Goal: Task Accomplishment & Management: Use online tool/utility

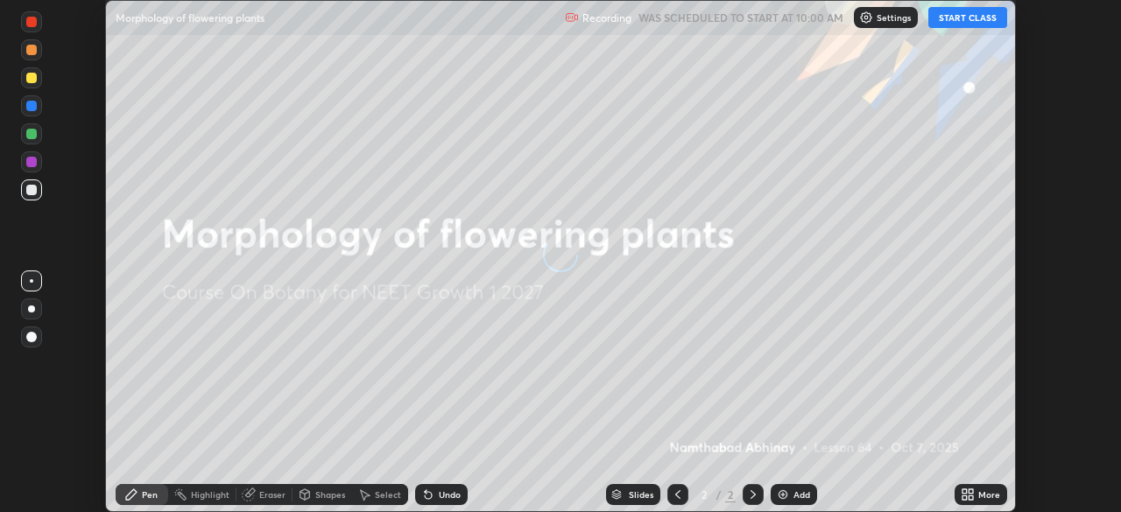
scroll to position [512, 1120]
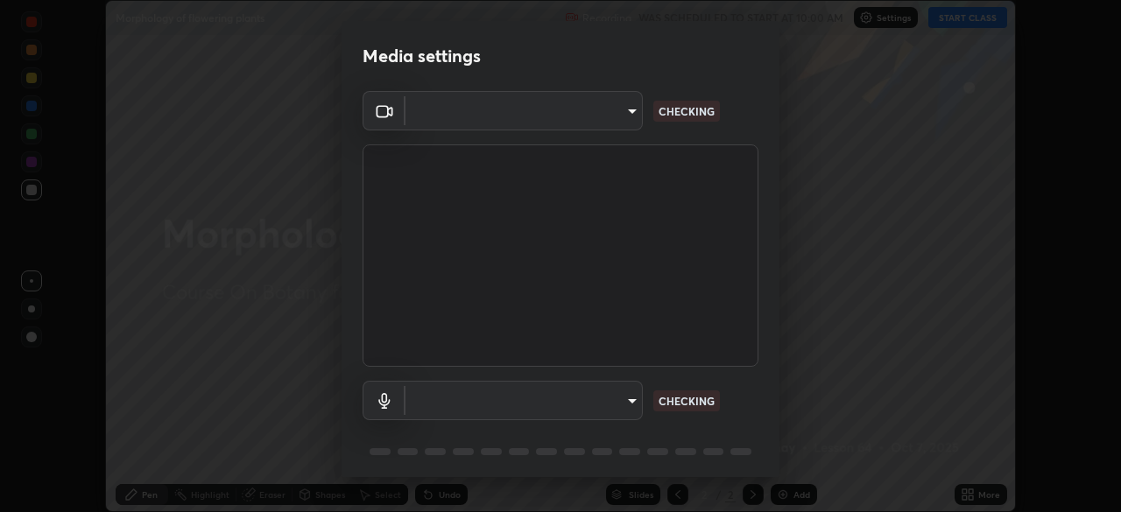
type input "7d0b8c16c6b3f4d335d6c038b97393ba862c98d75c76340e9e82cb338f64ebf2"
click at [634, 386] on body "Erase all Morphology of flowering plants Recording WAS SCHEDULED TO START AT 10…" at bounding box center [560, 256] width 1121 height 512
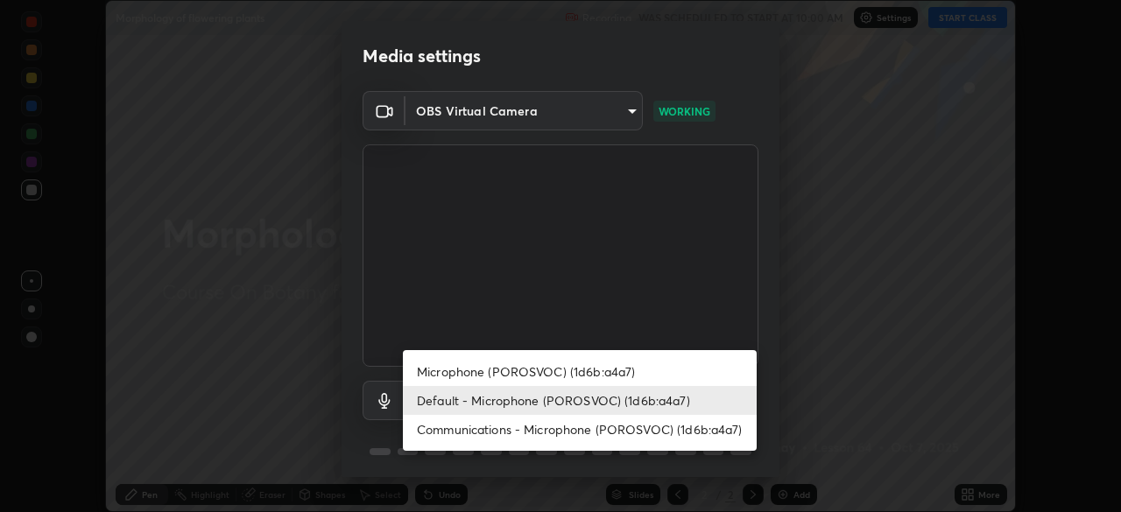
click at [627, 365] on li "Microphone (POROSVOC) (1d6b:a4a7)" at bounding box center [580, 371] width 354 height 29
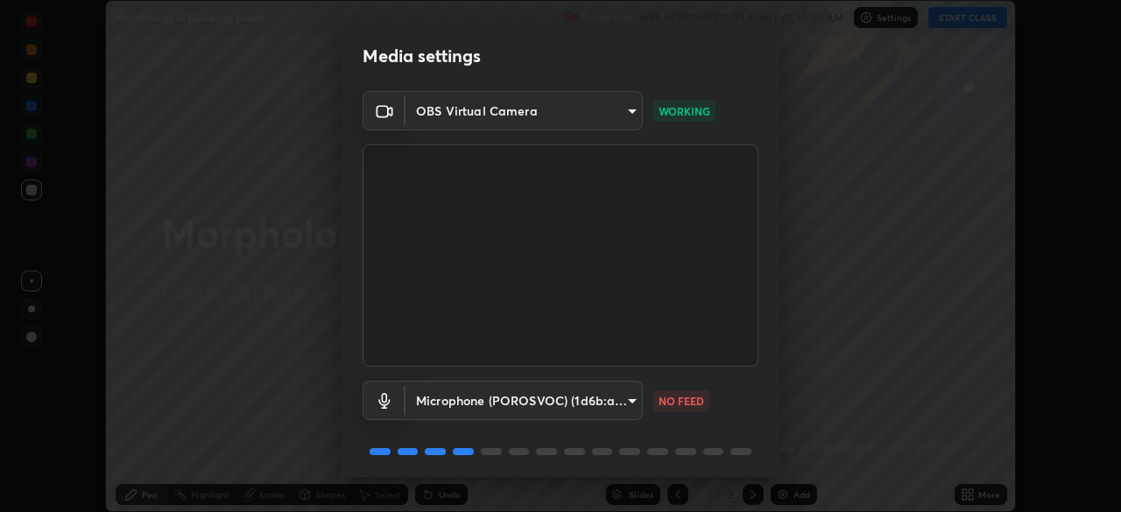
click at [614, 400] on body "Erase all Morphology of flowering plants Recording WAS SCHEDULED TO START AT 10…" at bounding box center [560, 256] width 1121 height 512
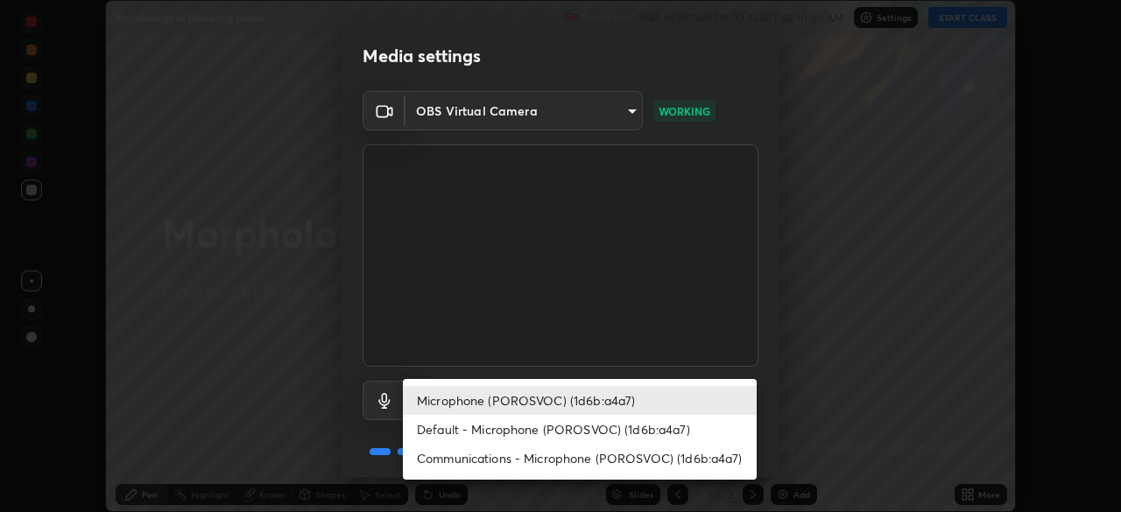
click at [610, 442] on li "Default - Microphone (POROSVOC) (1d6b:a4a7)" at bounding box center [580, 429] width 354 height 29
type input "default"
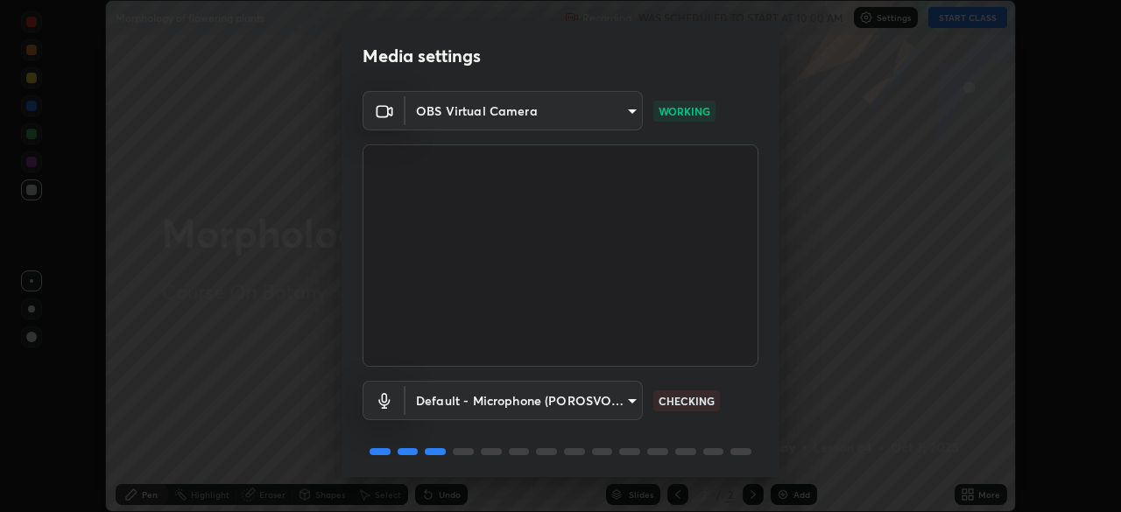
scroll to position [62, 0]
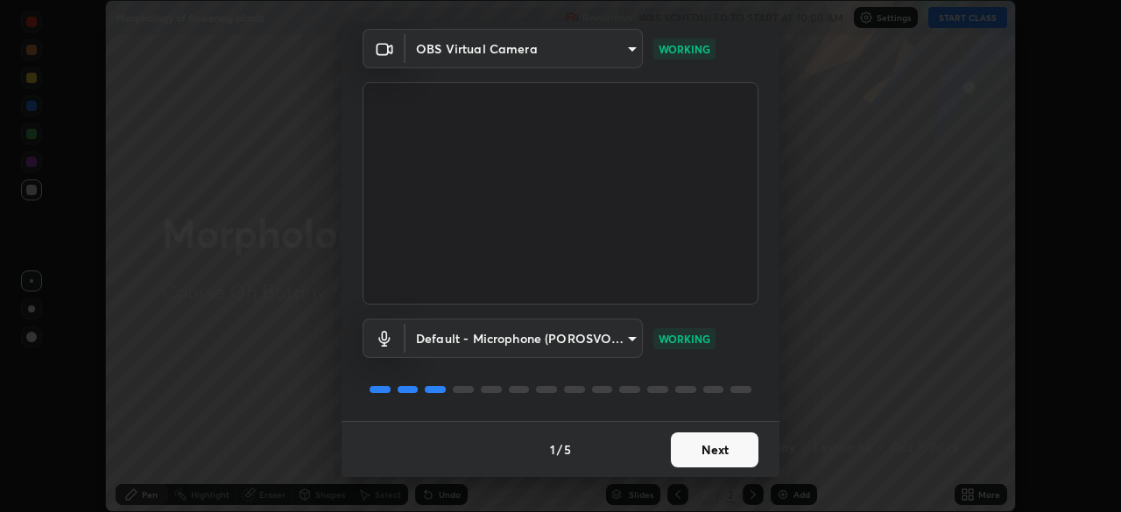
click at [727, 433] on button "Next" at bounding box center [715, 450] width 88 height 35
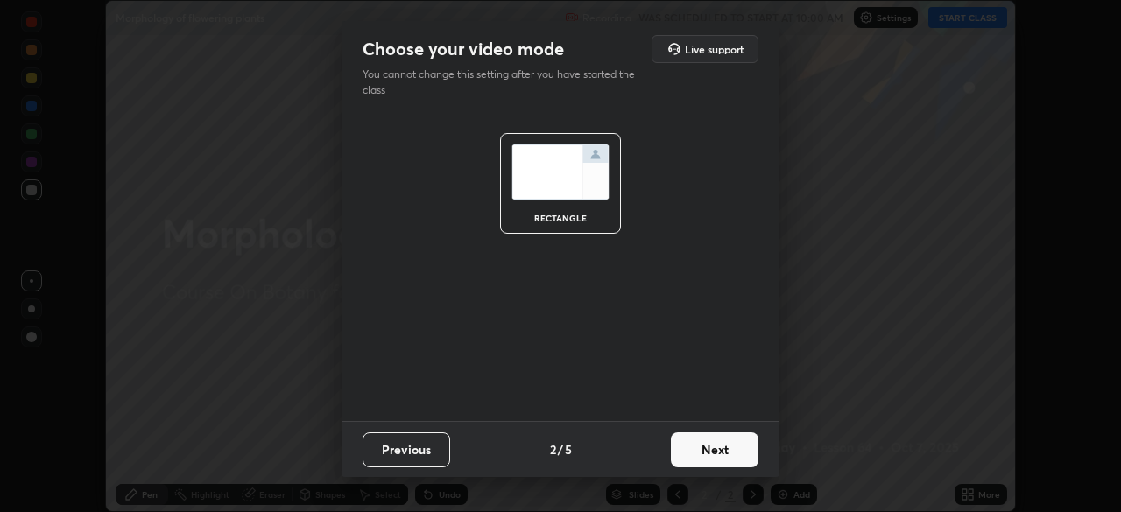
scroll to position [0, 0]
click at [731, 439] on button "Next" at bounding box center [715, 450] width 88 height 35
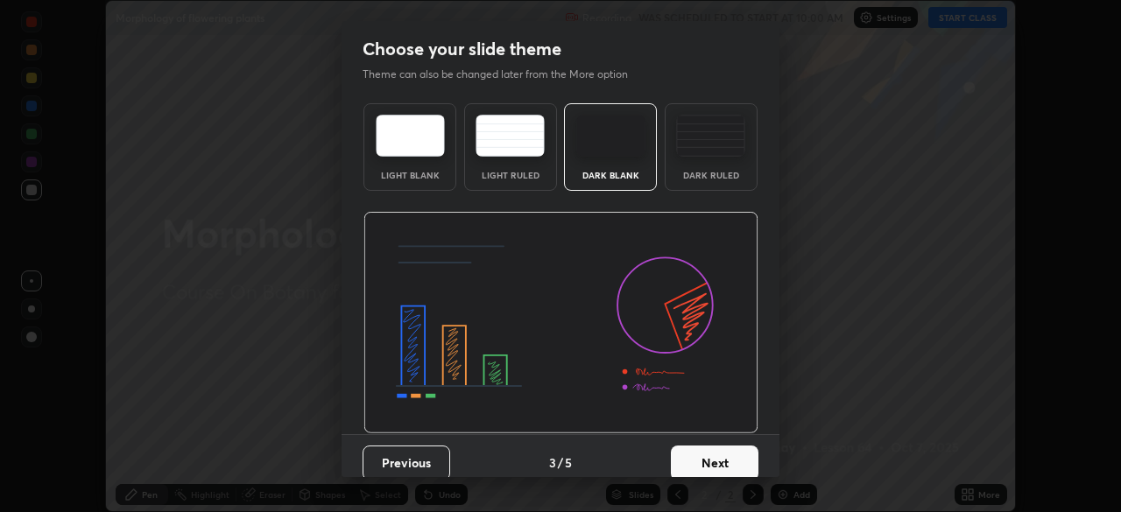
click at [732, 446] on button "Next" at bounding box center [715, 463] width 88 height 35
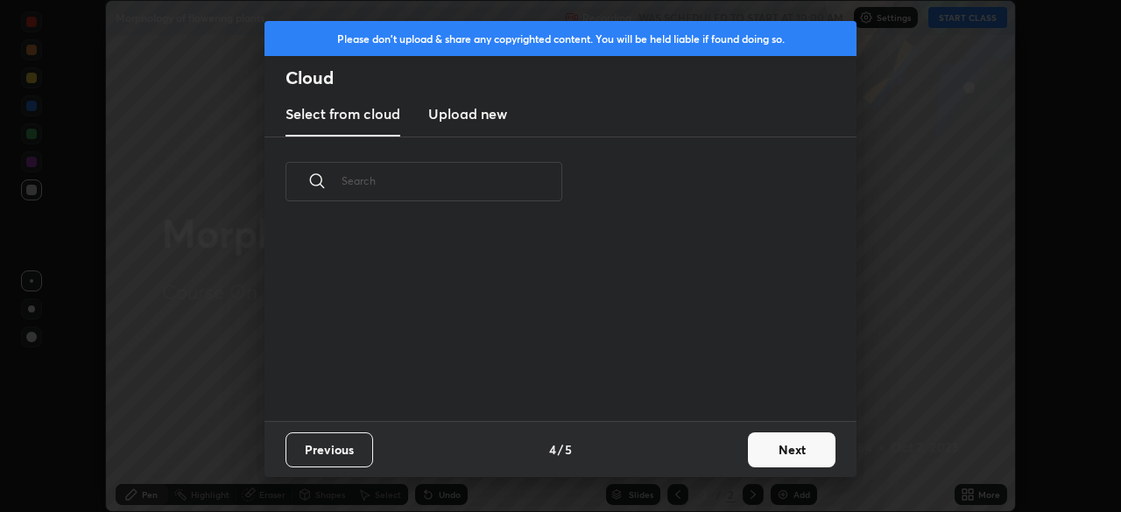
click at [768, 448] on button "Next" at bounding box center [792, 450] width 88 height 35
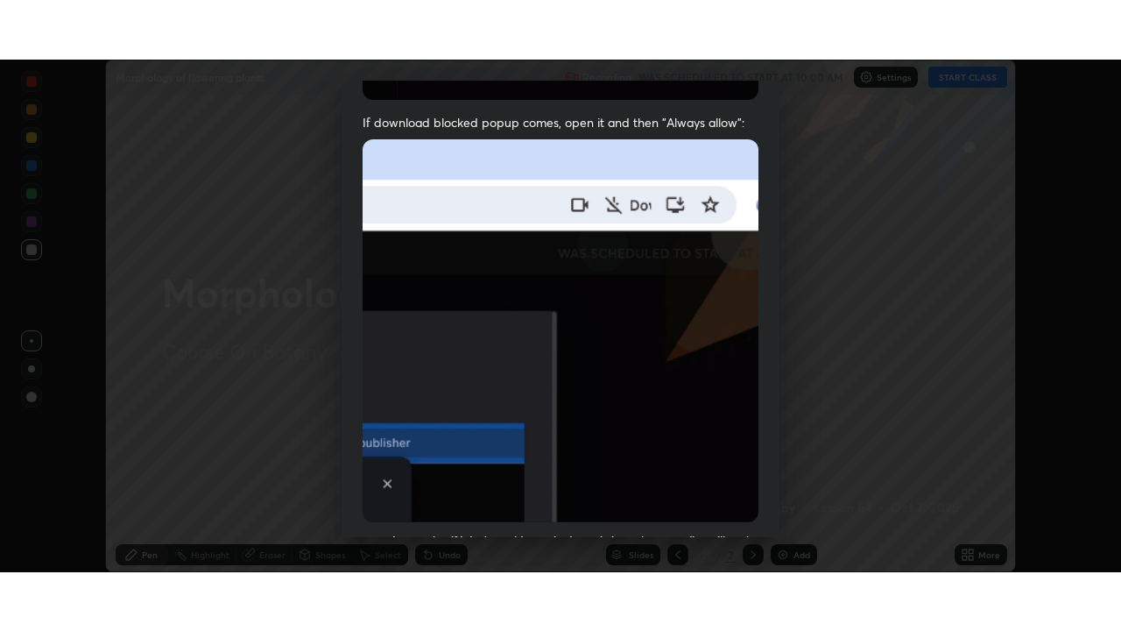
scroll to position [420, 0]
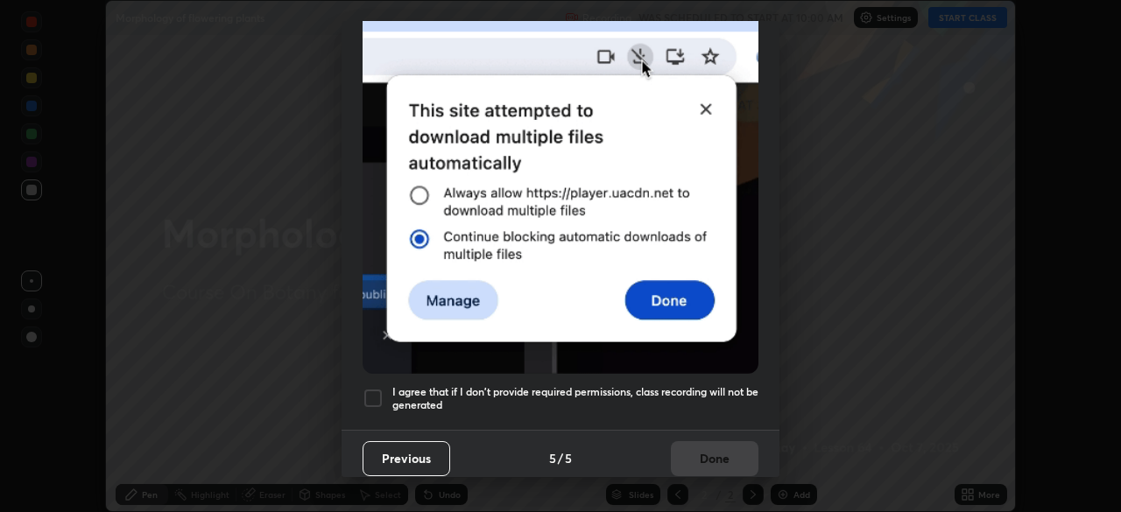
click at [377, 392] on div at bounding box center [373, 398] width 21 height 21
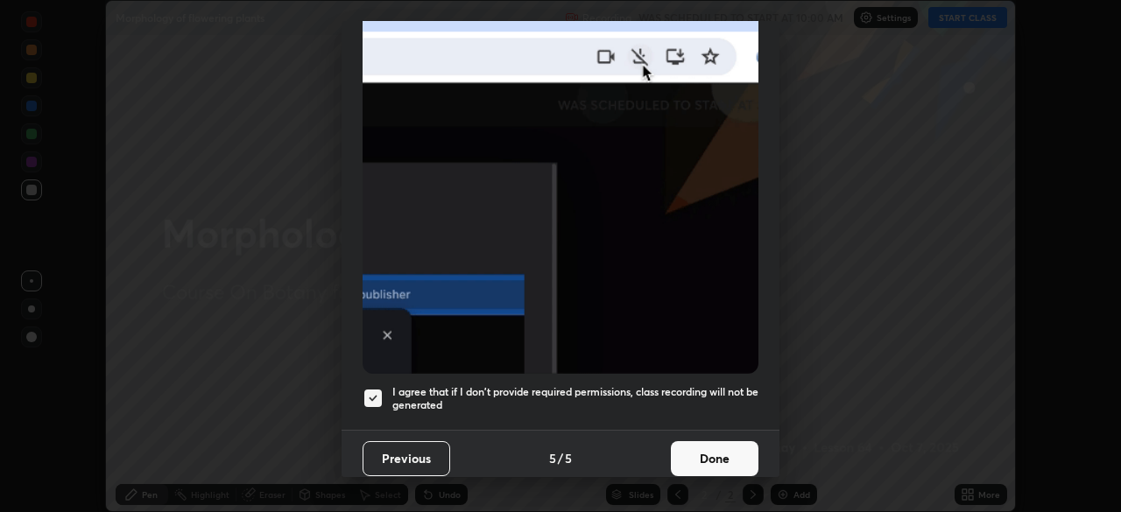
click at [732, 441] on button "Done" at bounding box center [715, 458] width 88 height 35
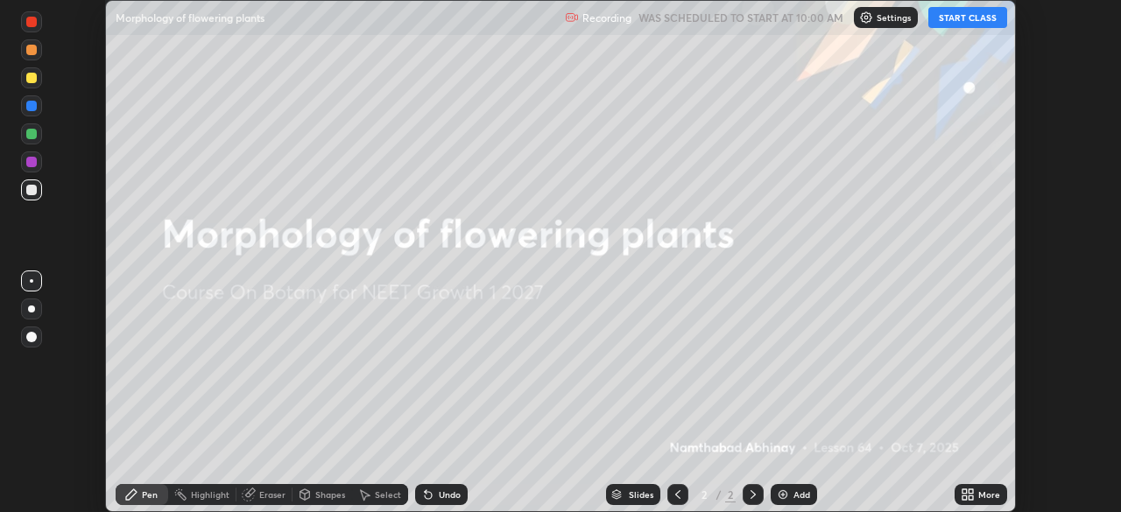
click at [974, 18] on button "START CLASS" at bounding box center [967, 17] width 79 height 21
click at [973, 494] on icon at bounding box center [971, 492] width 4 height 4
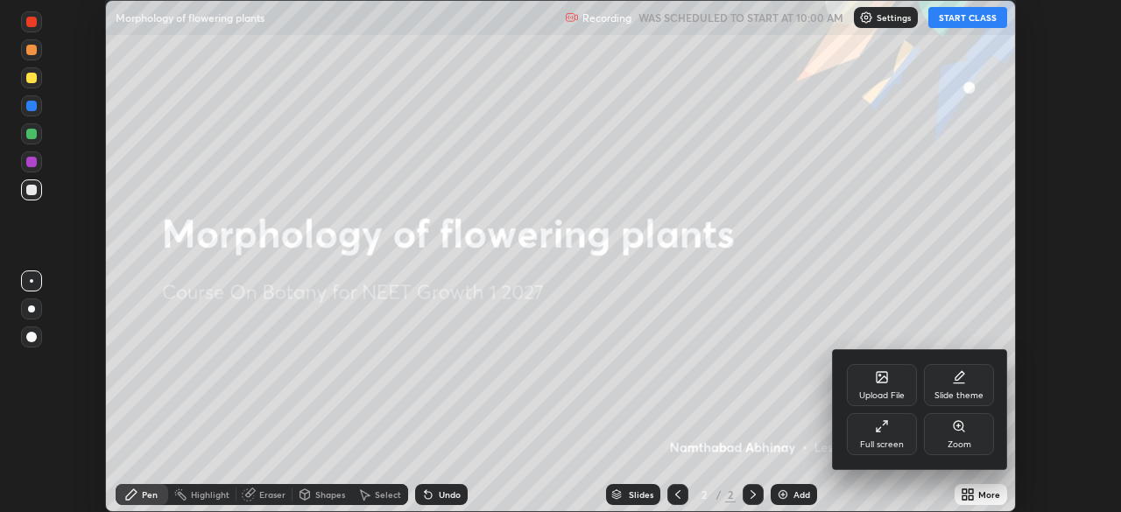
click at [891, 430] on div "Full screen" at bounding box center [882, 434] width 70 height 42
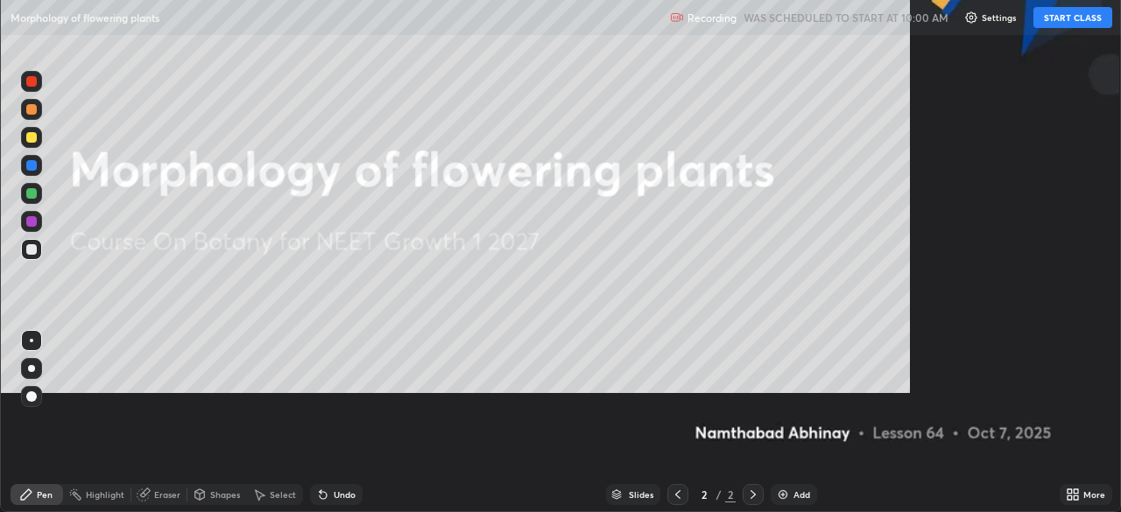
scroll to position [631, 1121]
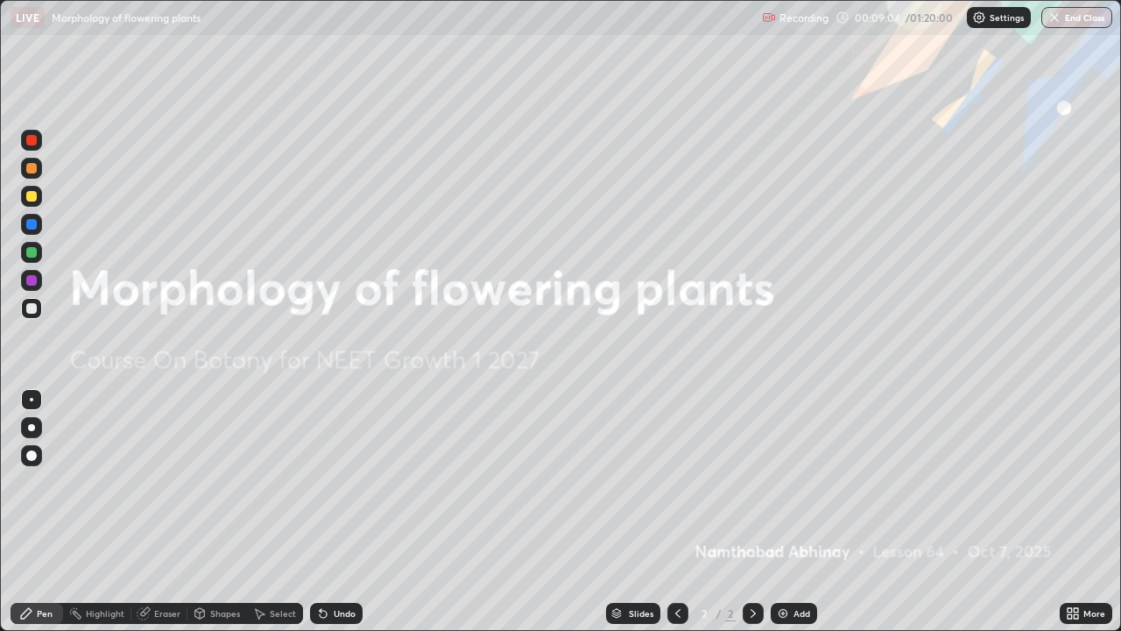
click at [789, 512] on div "Add" at bounding box center [794, 613] width 46 height 21
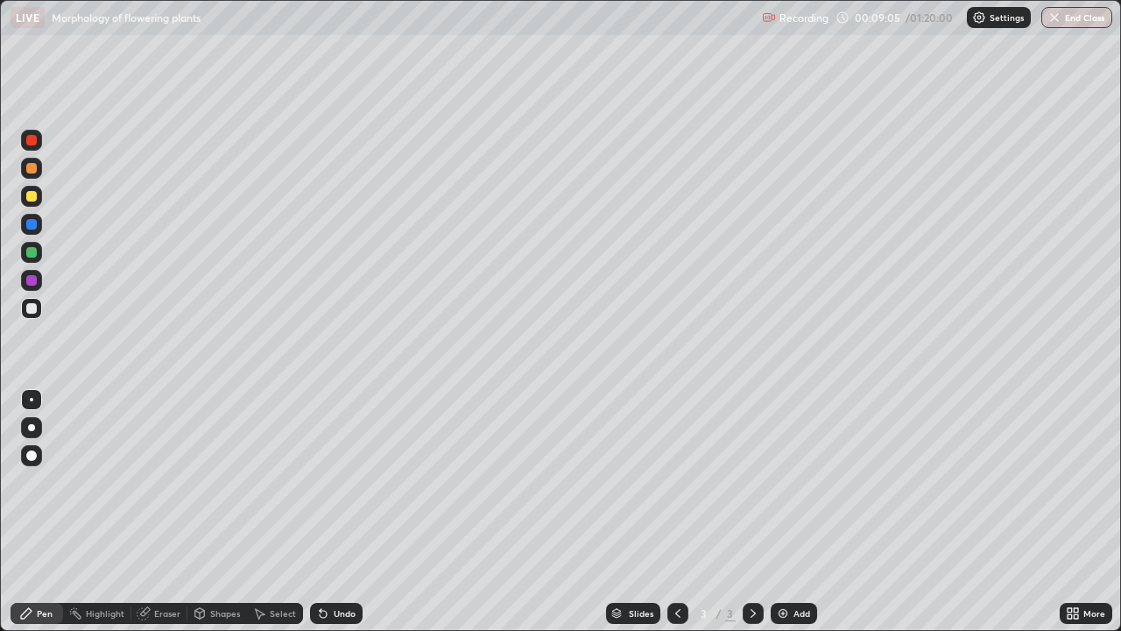
click at [1080, 512] on div "More" at bounding box center [1086, 613] width 53 height 21
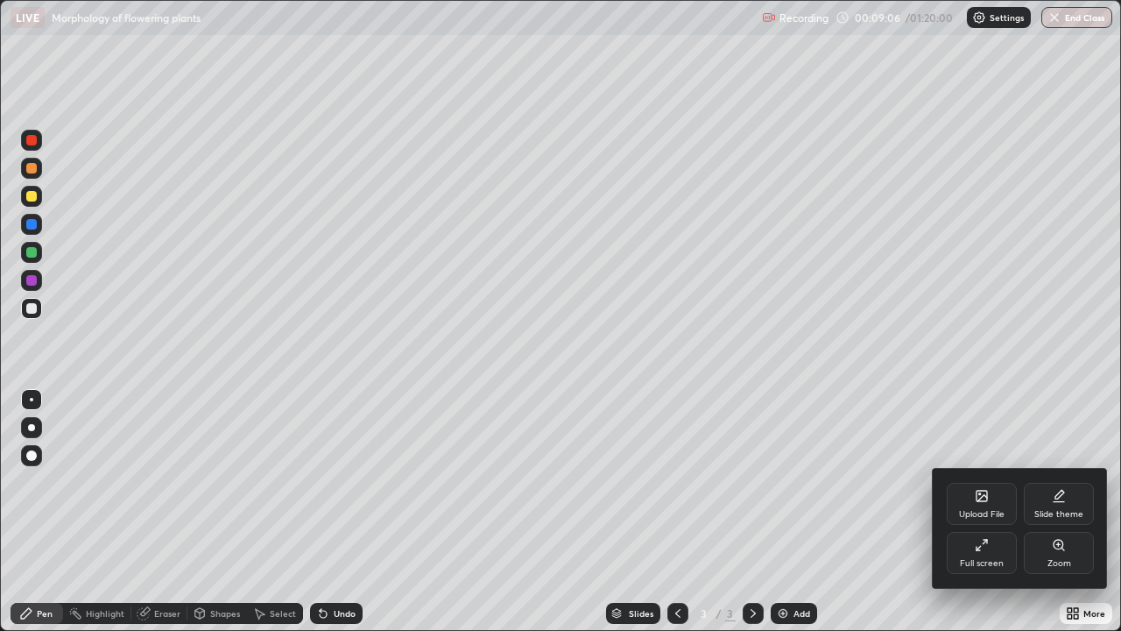
click at [1064, 512] on div "Zoom" at bounding box center [1060, 563] width 24 height 9
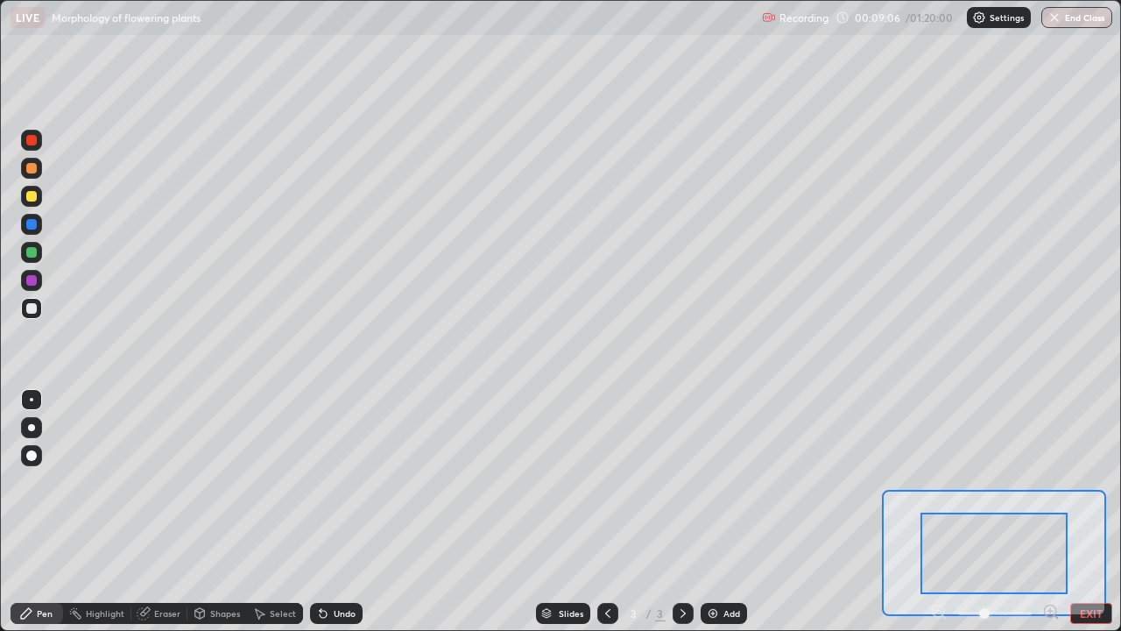
click at [1050, 512] on icon at bounding box center [1050, 611] width 0 height 4
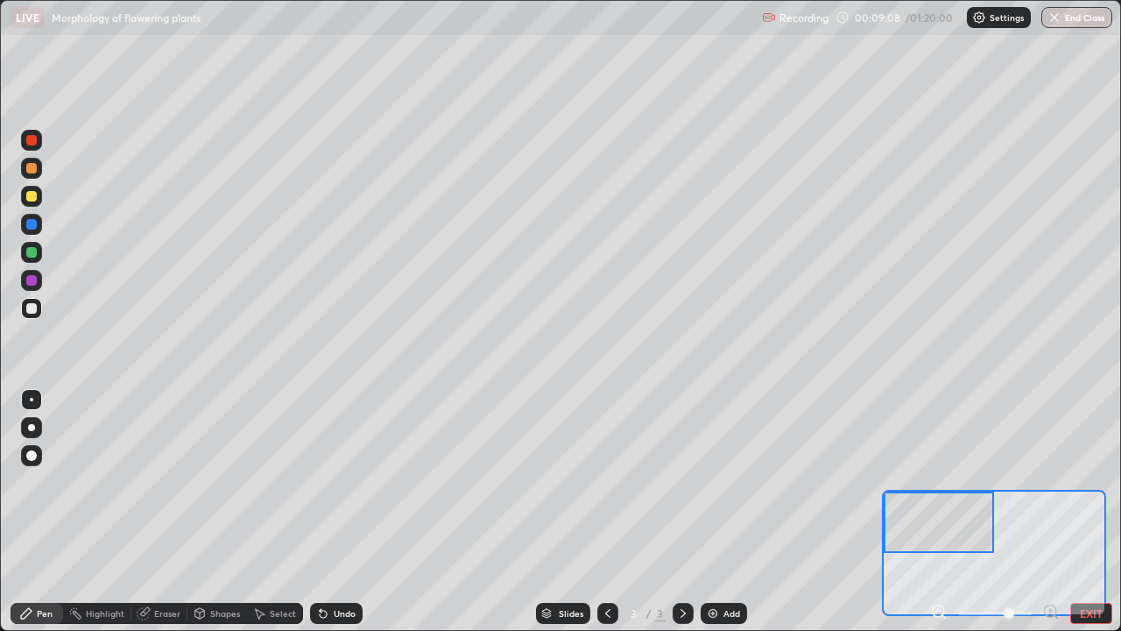
click at [27, 200] on div at bounding box center [31, 196] width 11 height 11
click at [41, 144] on div at bounding box center [31, 140] width 21 height 21
click at [32, 307] on div at bounding box center [31, 308] width 11 height 11
click at [29, 192] on div at bounding box center [31, 196] width 11 height 11
click at [31, 280] on div at bounding box center [31, 280] width 11 height 11
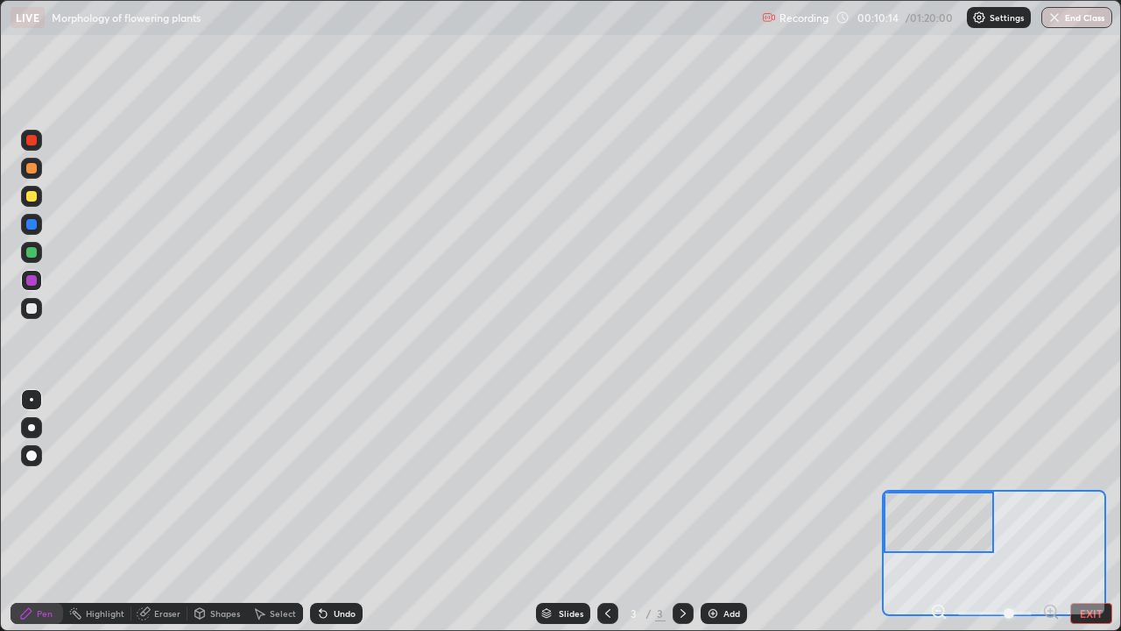
click at [40, 310] on div at bounding box center [31, 308] width 21 height 21
click at [738, 512] on div "Add" at bounding box center [731, 613] width 17 height 9
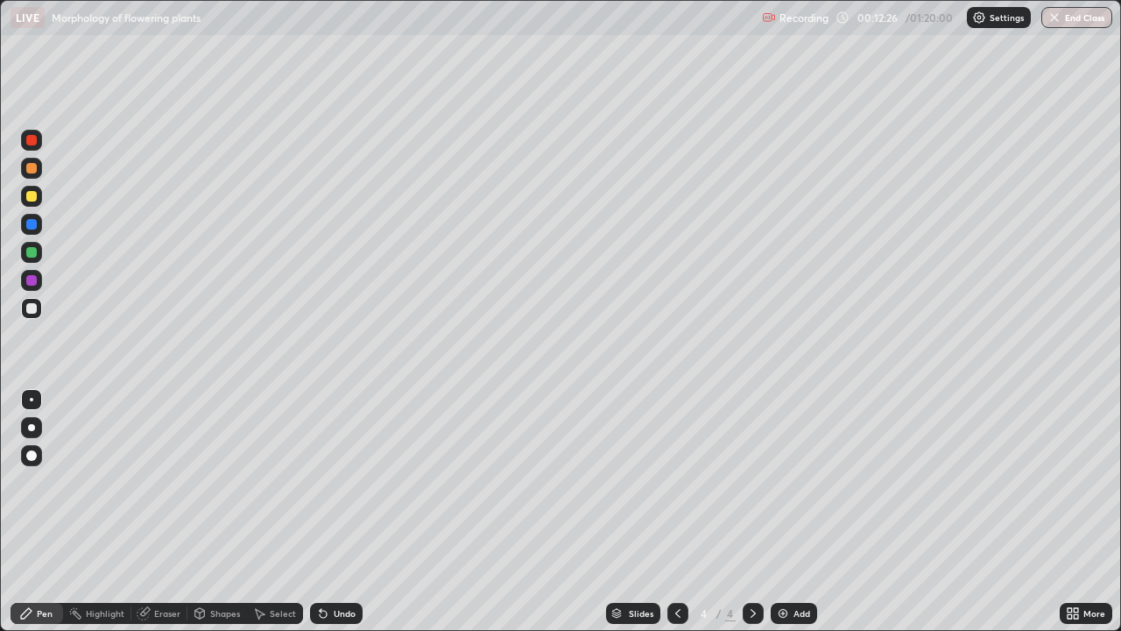
click at [1076, 512] on icon at bounding box center [1076, 610] width 4 height 4
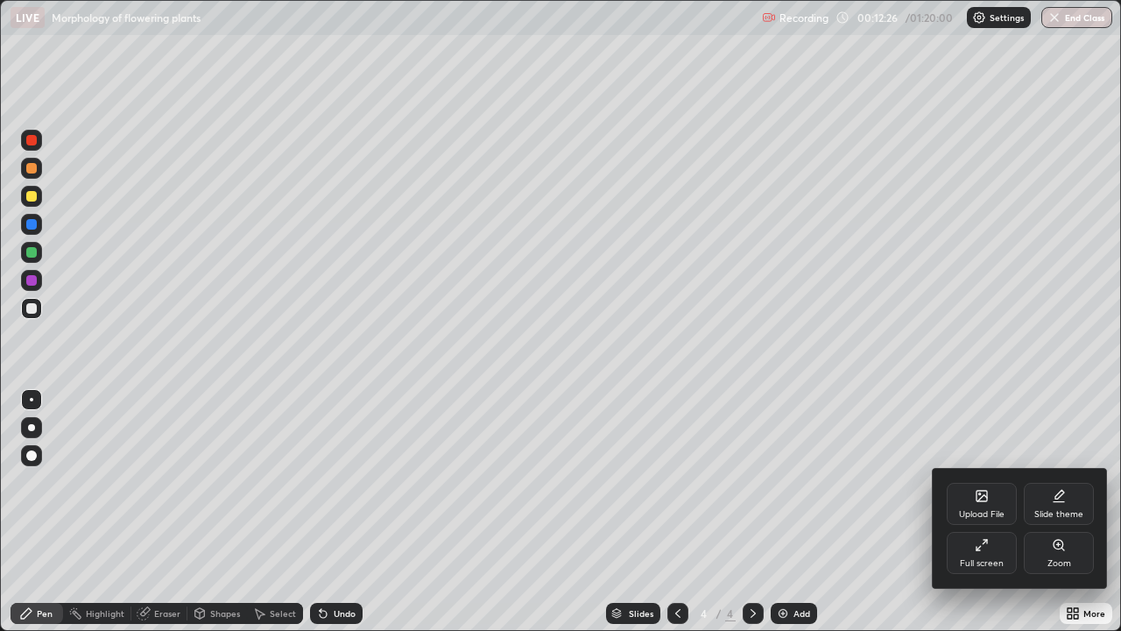
click at [1066, 512] on div "Zoom" at bounding box center [1060, 563] width 24 height 9
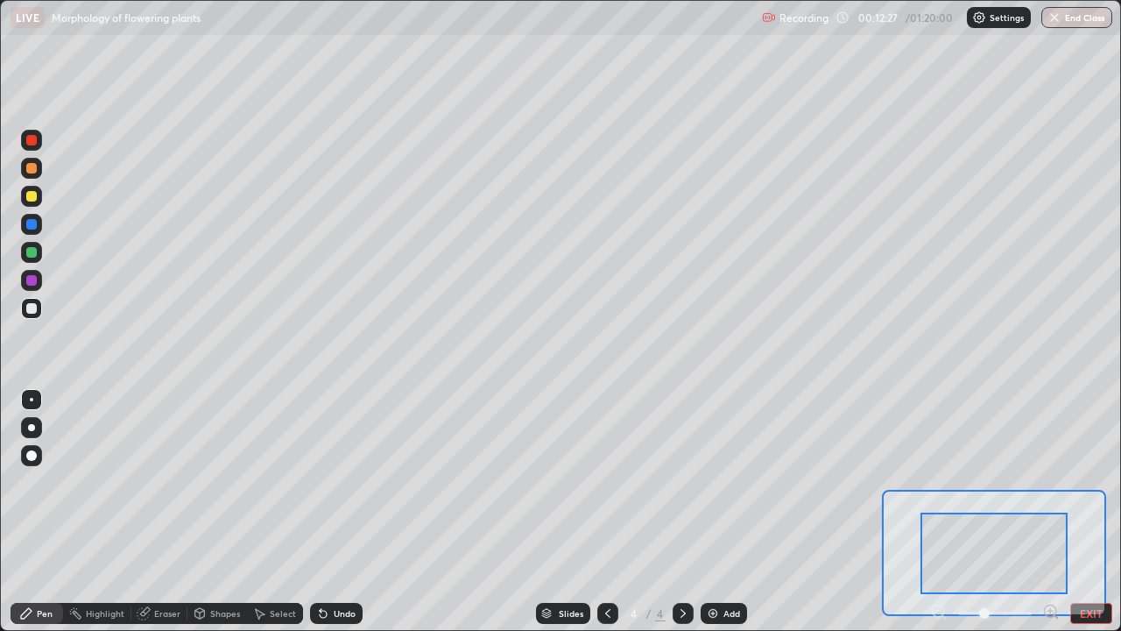
click at [1050, 512] on icon at bounding box center [1050, 610] width 4 height 0
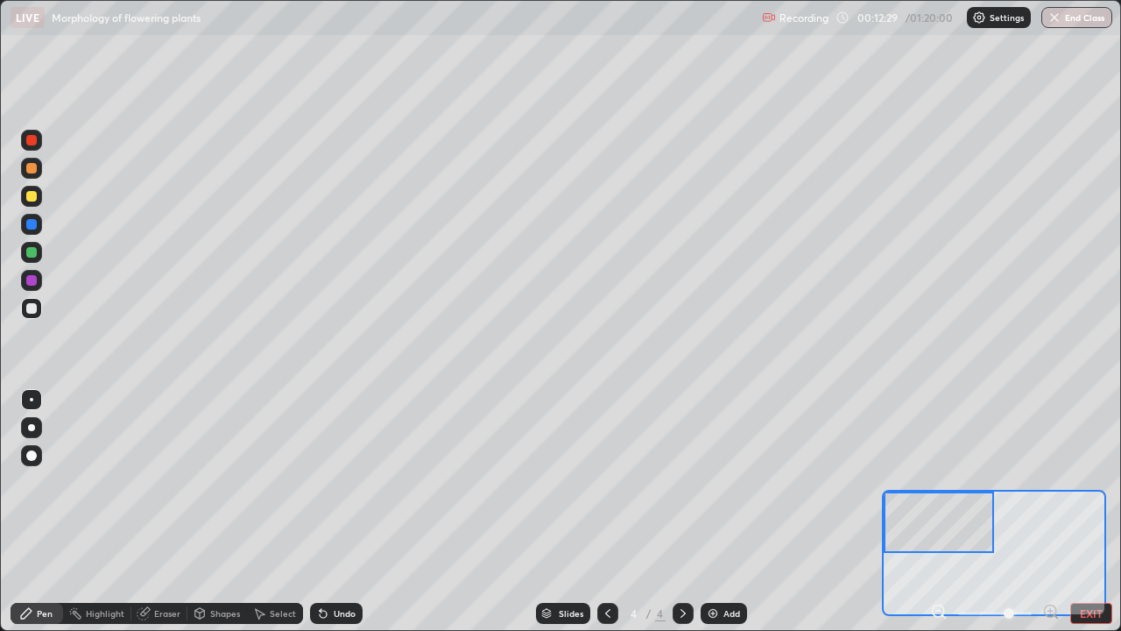
click at [32, 147] on div at bounding box center [31, 140] width 21 height 21
click at [28, 308] on div at bounding box center [31, 308] width 11 height 11
click at [30, 308] on div at bounding box center [31, 308] width 11 height 11
click at [39, 198] on div at bounding box center [31, 196] width 21 height 21
click at [33, 142] on div at bounding box center [31, 140] width 11 height 11
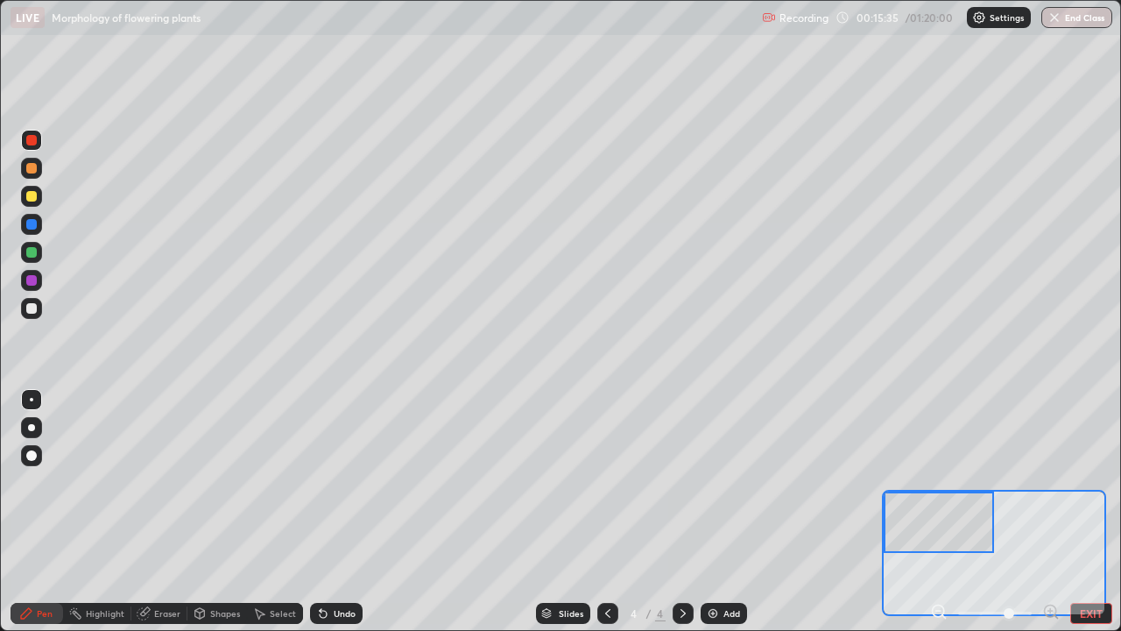
click at [32, 227] on div at bounding box center [31, 224] width 11 height 11
click at [1097, 512] on button "EXIT" at bounding box center [1091, 613] width 42 height 21
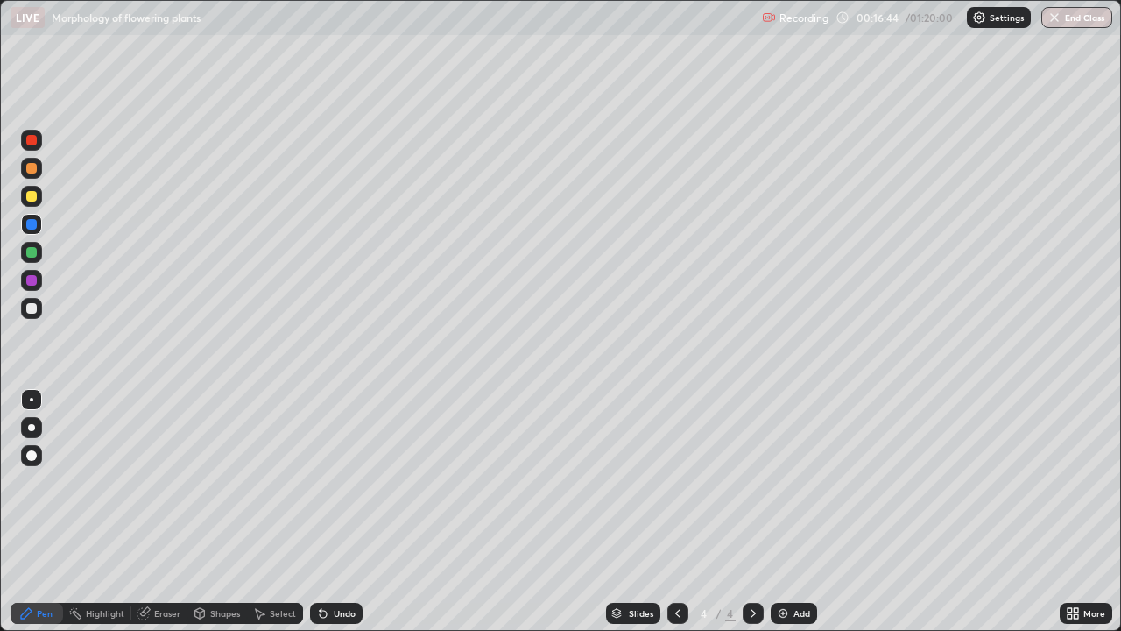
click at [1104, 512] on div "More" at bounding box center [1086, 613] width 53 height 21
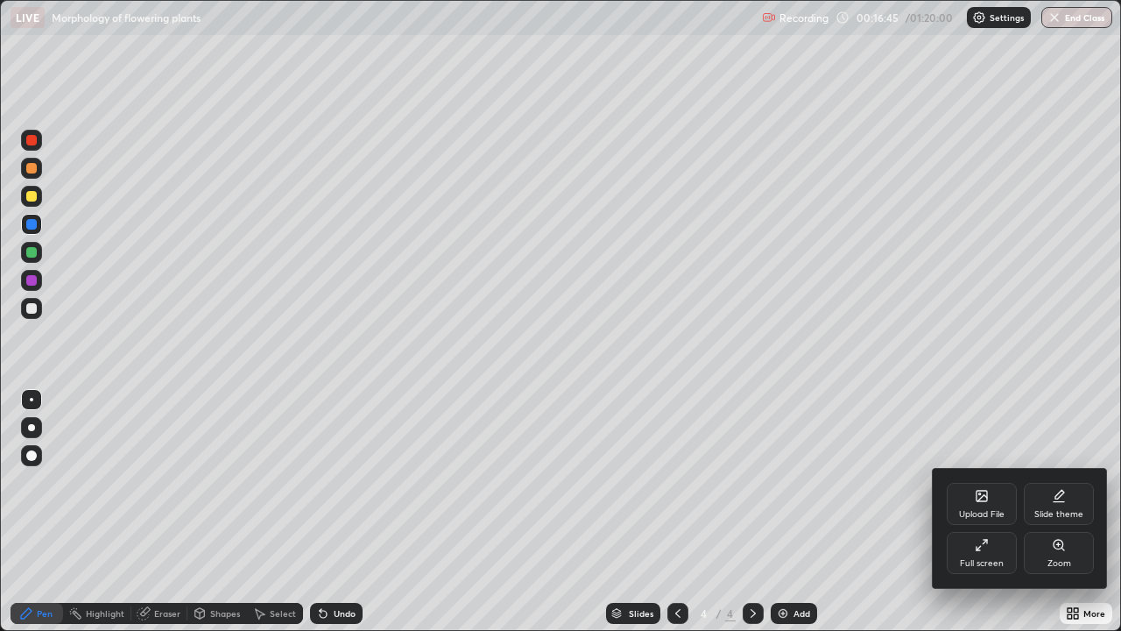
click at [968, 498] on div "Upload File" at bounding box center [982, 504] width 70 height 42
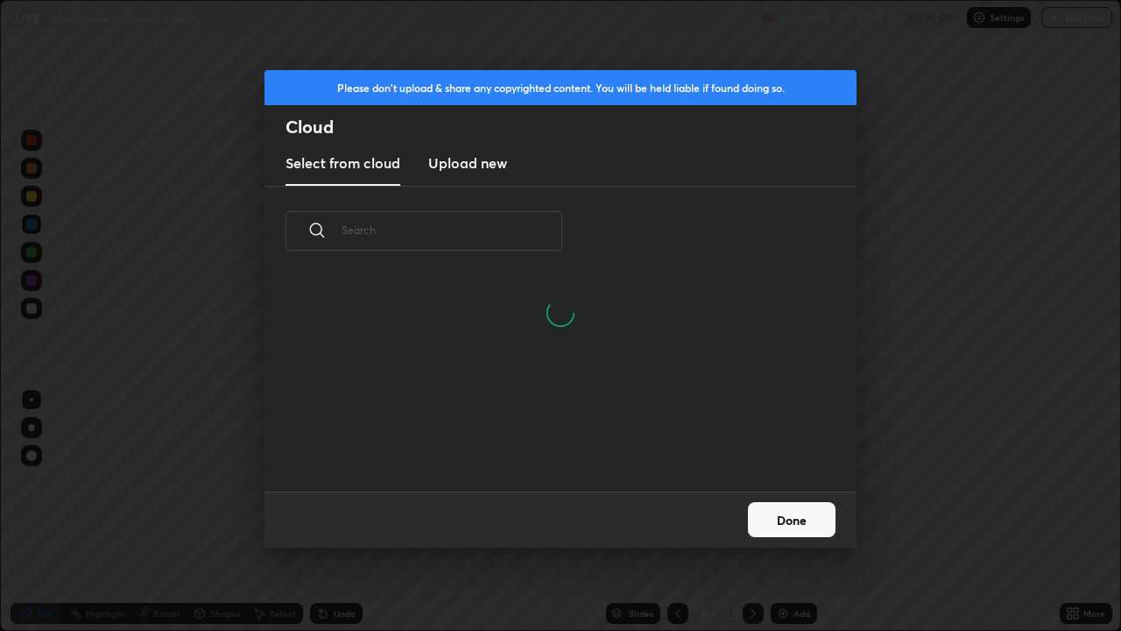
click at [492, 169] on h3 "Upload new" at bounding box center [467, 162] width 79 height 21
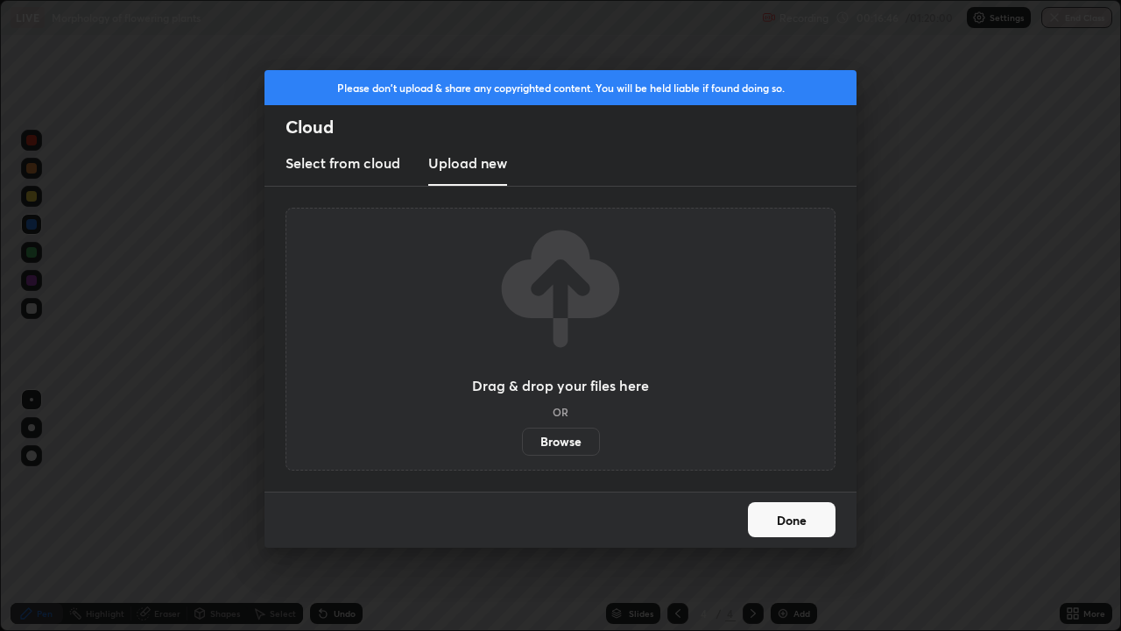
click at [553, 442] on label "Browse" at bounding box center [561, 441] width 78 height 28
click at [522, 442] on input "Browse" at bounding box center [522, 441] width 0 height 28
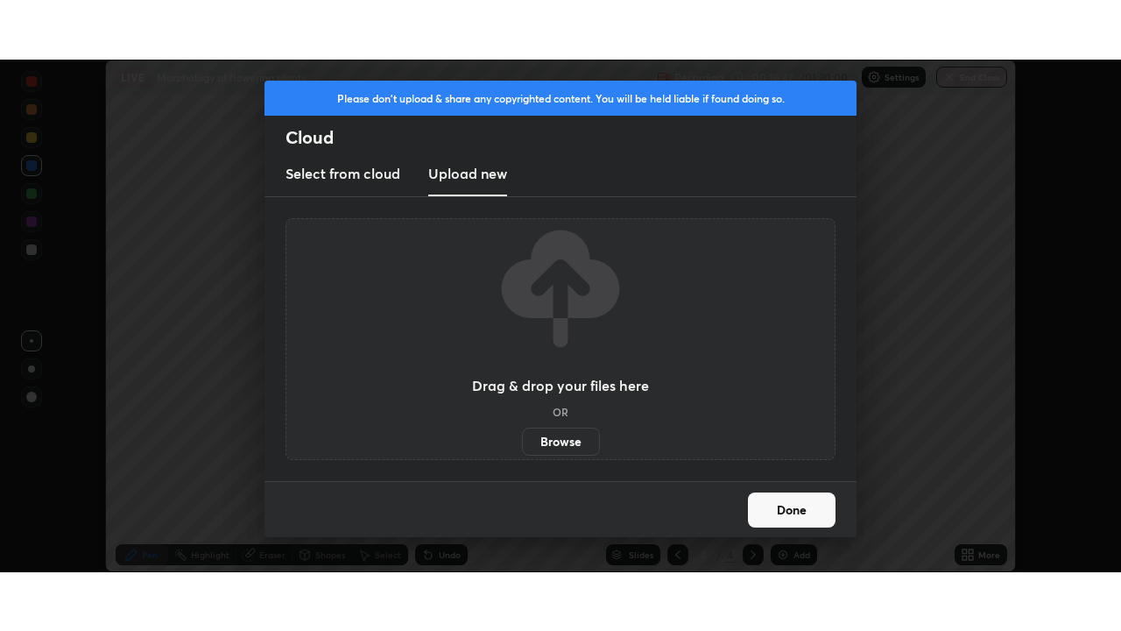
scroll to position [87076, 86467]
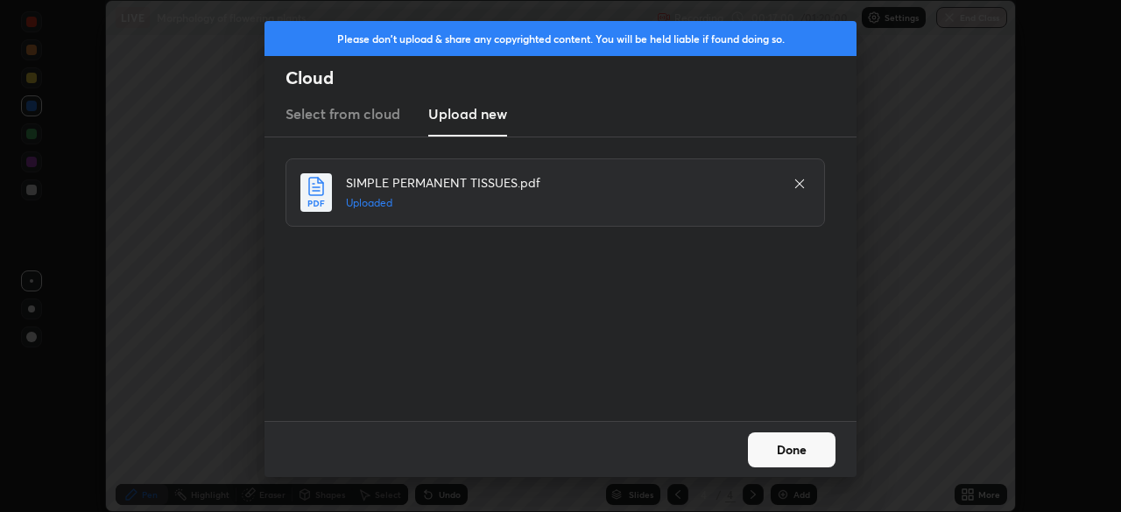
click at [811, 448] on button "Done" at bounding box center [792, 450] width 88 height 35
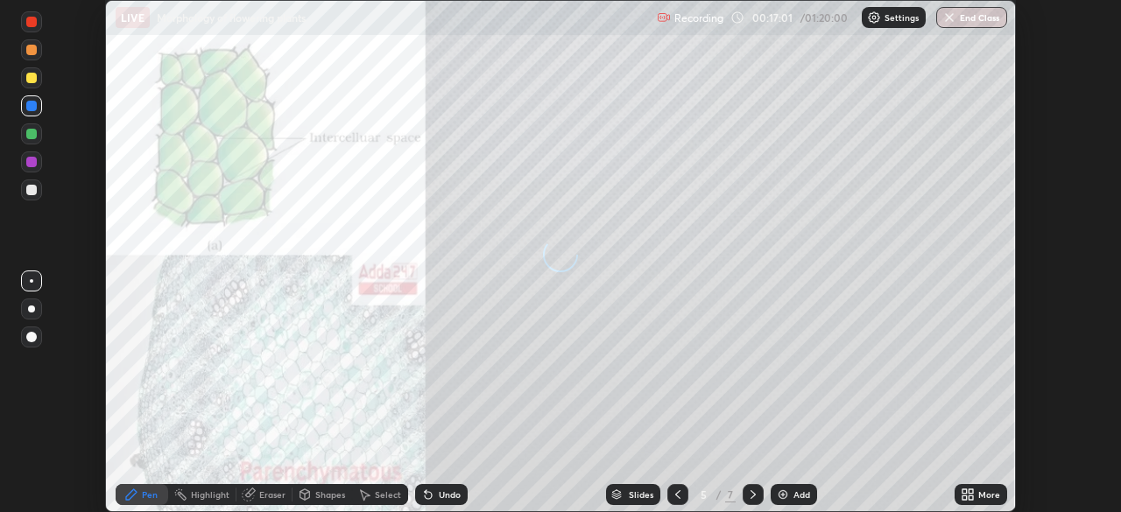
click at [964, 490] on icon at bounding box center [965, 492] width 4 height 4
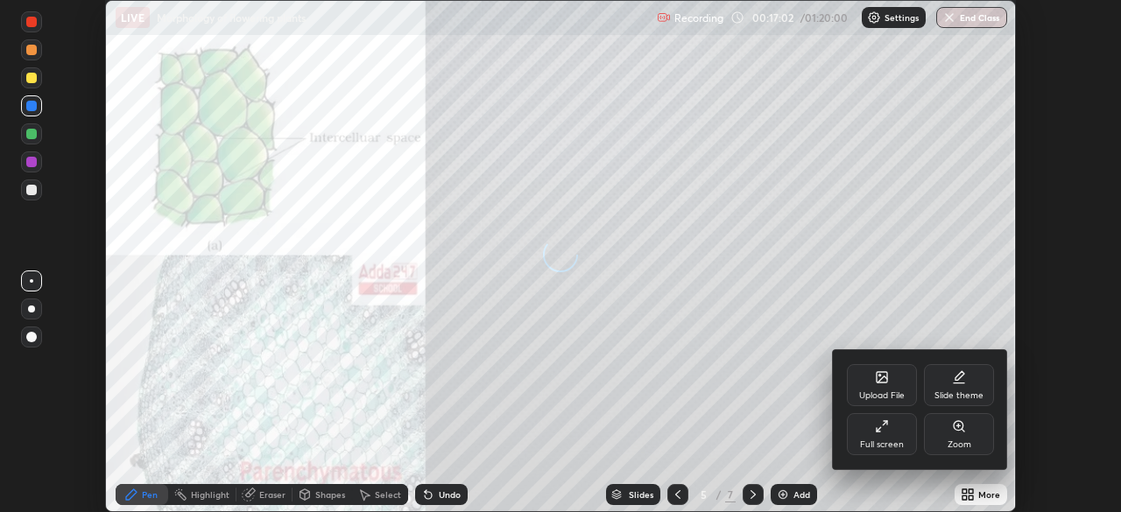
click at [892, 431] on div "Full screen" at bounding box center [882, 434] width 70 height 42
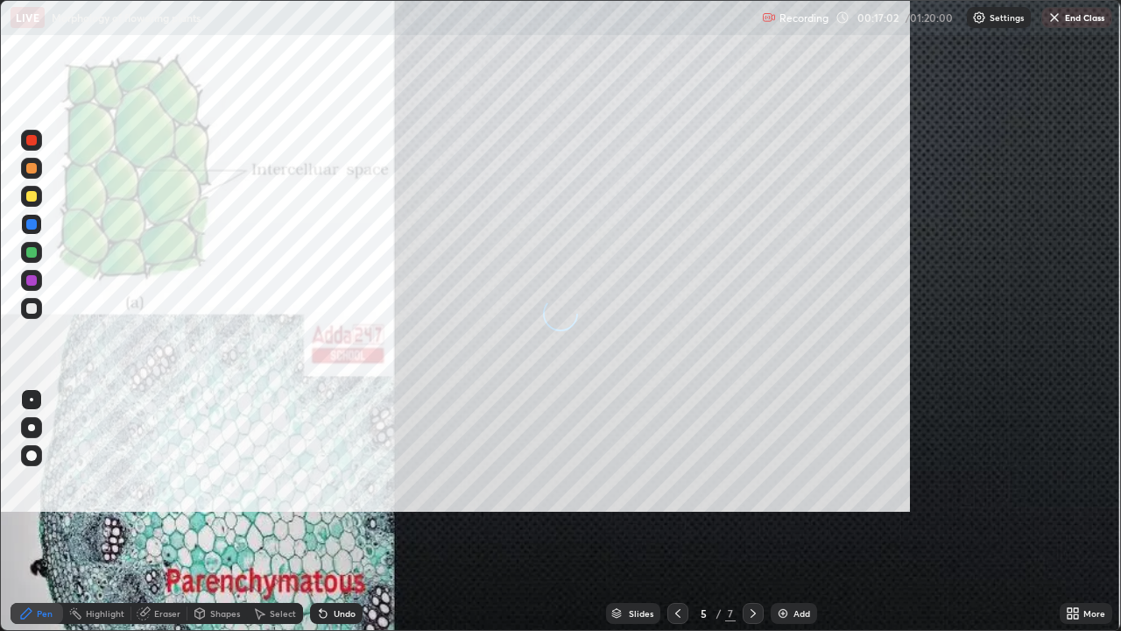
scroll to position [631, 1121]
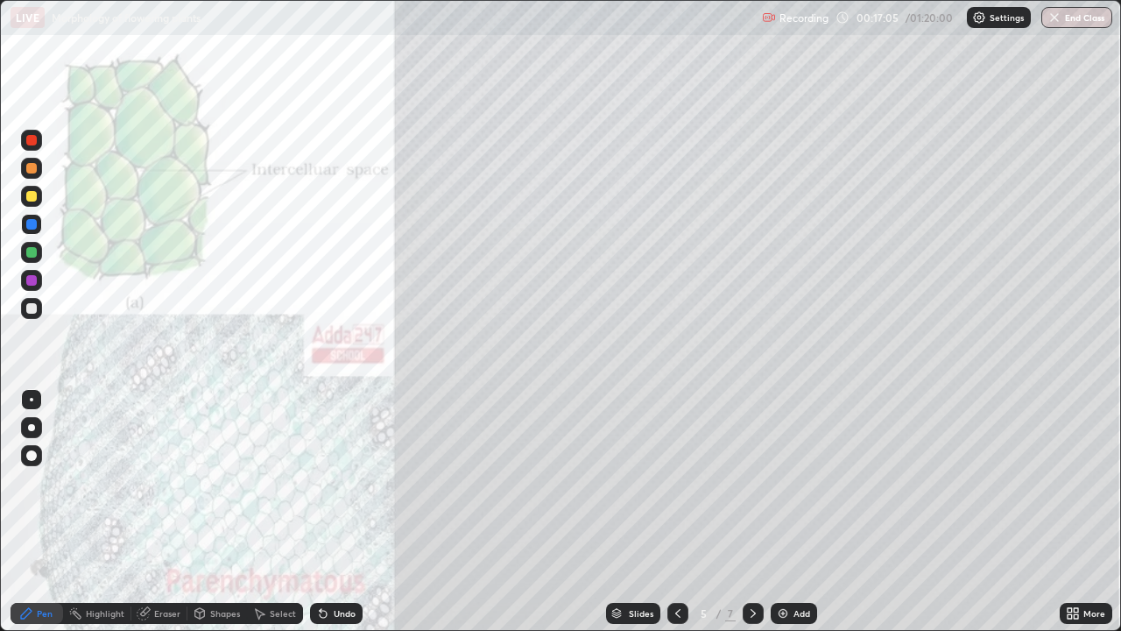
click at [752, 512] on icon at bounding box center [753, 613] width 14 height 14
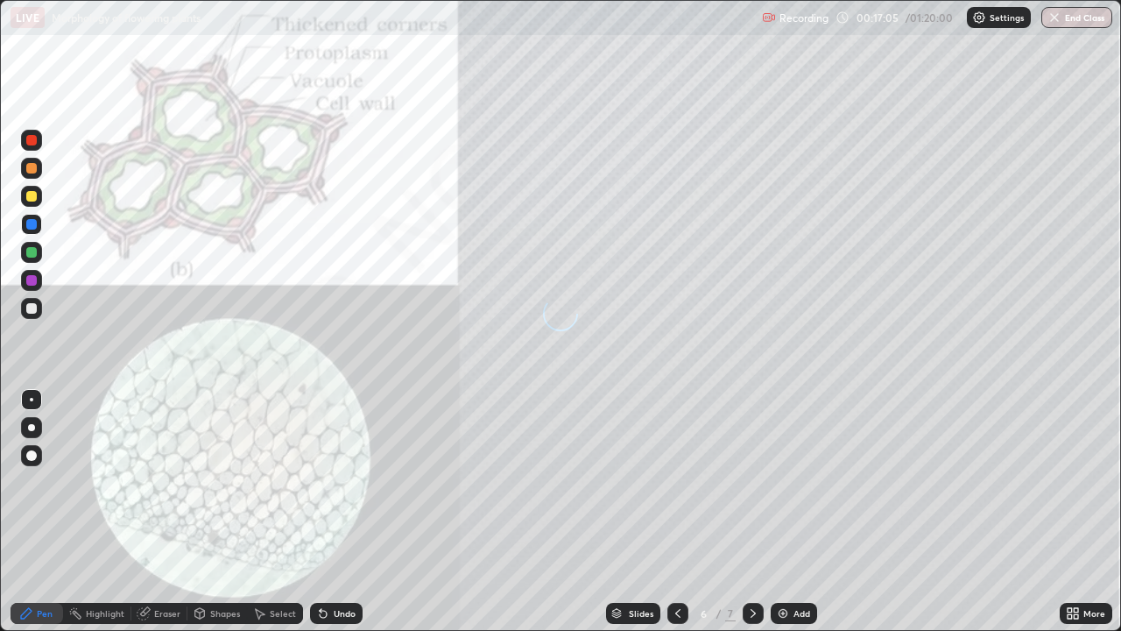
click at [752, 512] on icon at bounding box center [753, 613] width 14 height 14
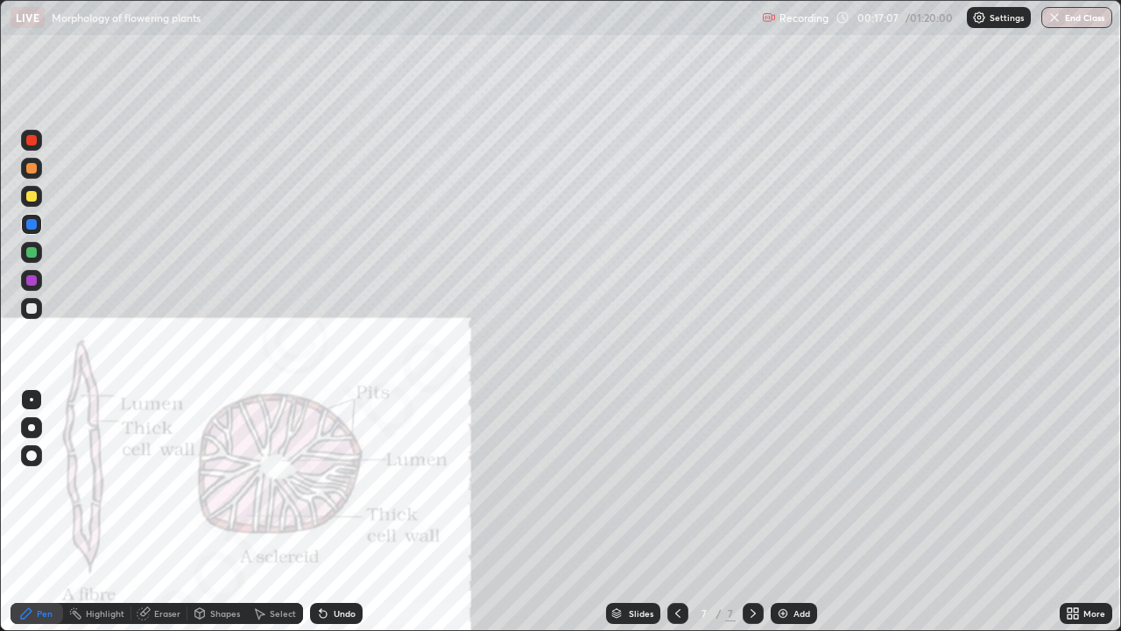
click at [753, 512] on icon at bounding box center [753, 613] width 14 height 14
click at [683, 512] on div at bounding box center [677, 613] width 21 height 21
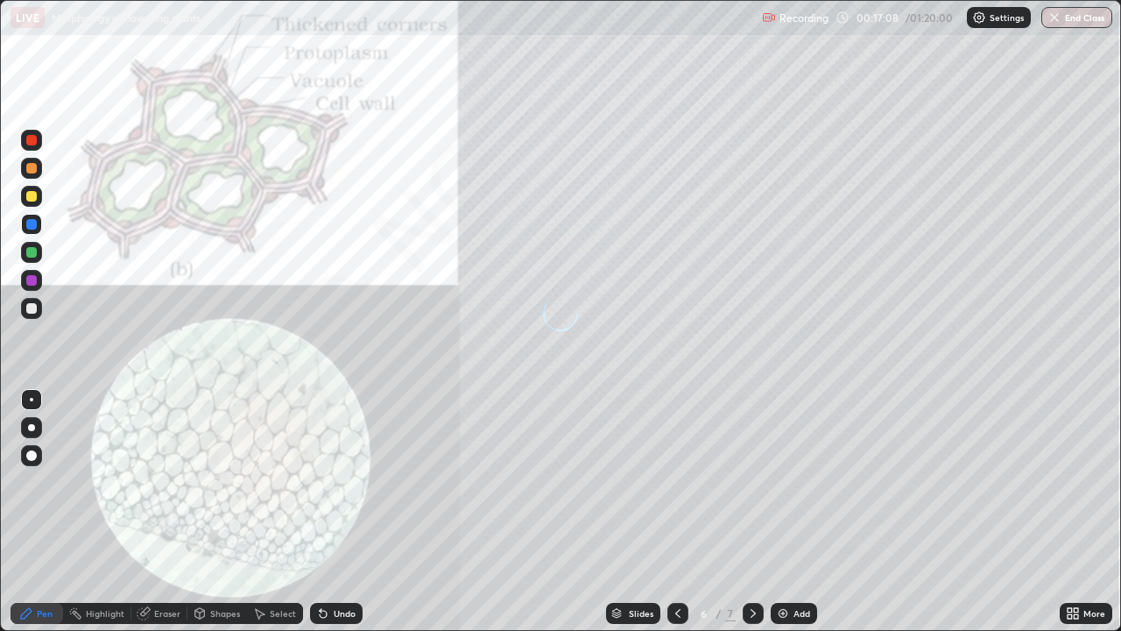
click at [676, 512] on icon at bounding box center [678, 613] width 14 height 14
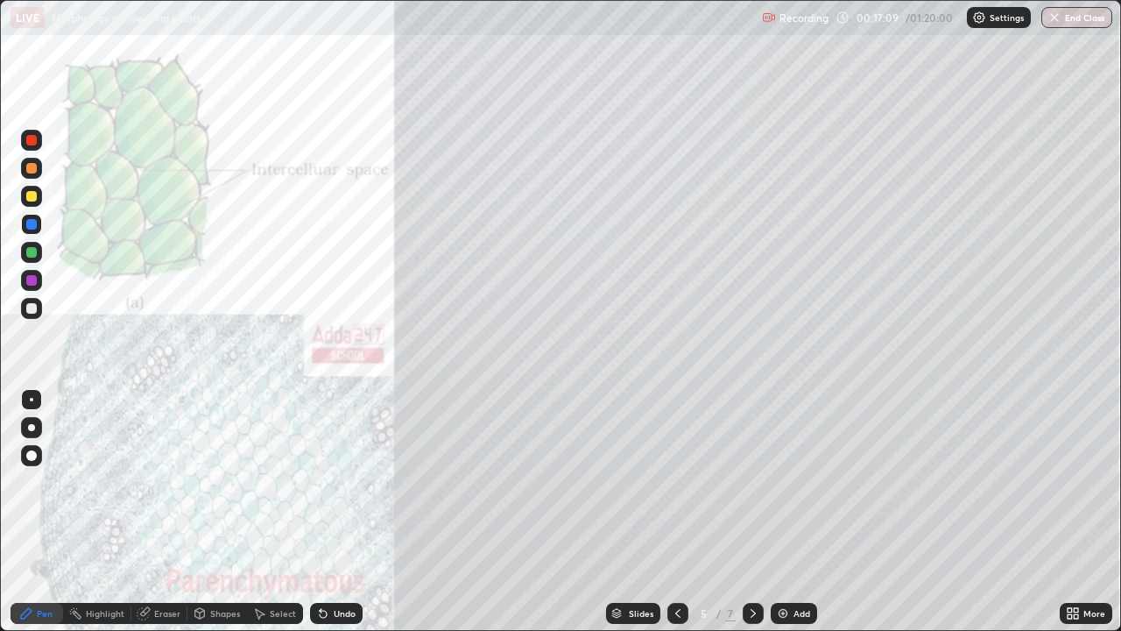
click at [678, 512] on icon at bounding box center [678, 613] width 14 height 14
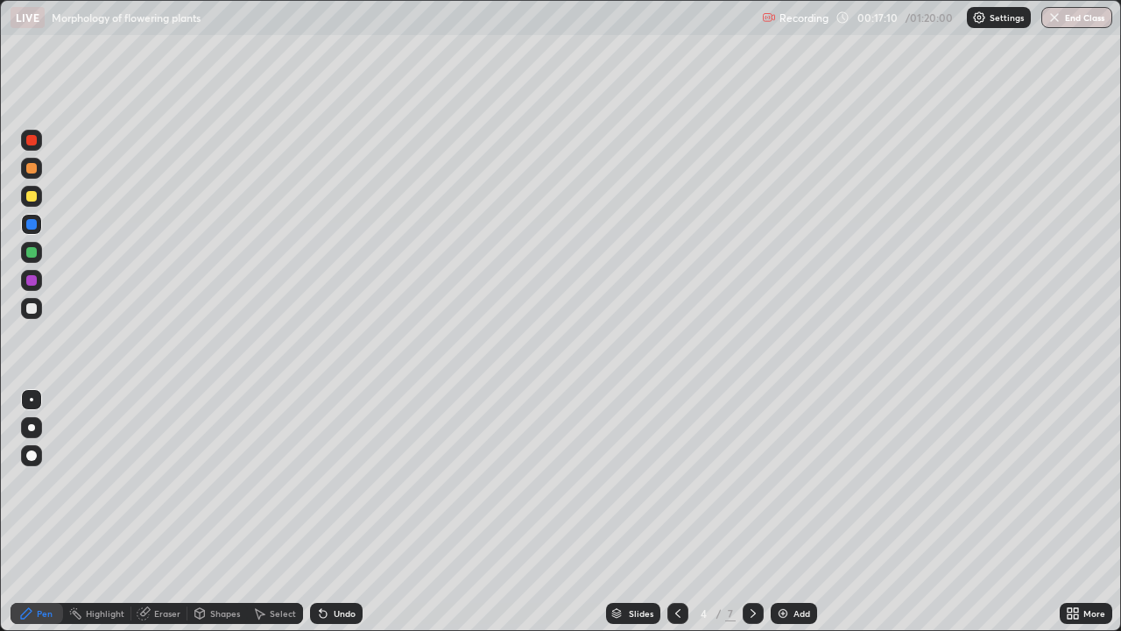
click at [749, 512] on icon at bounding box center [753, 613] width 14 height 14
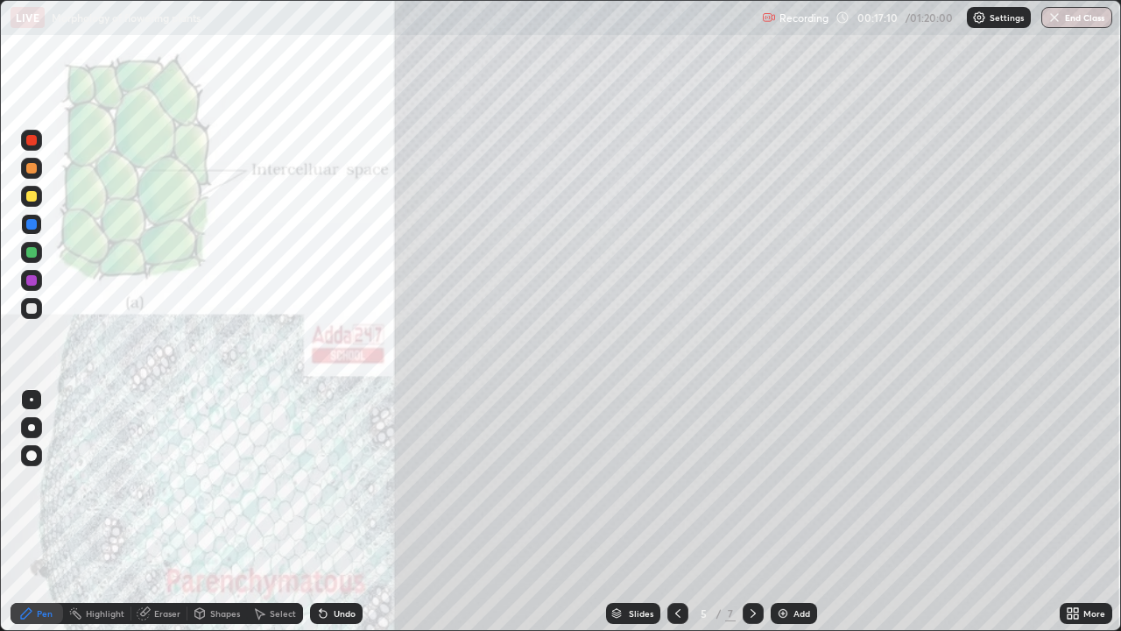
click at [749, 512] on icon at bounding box center [753, 613] width 14 height 14
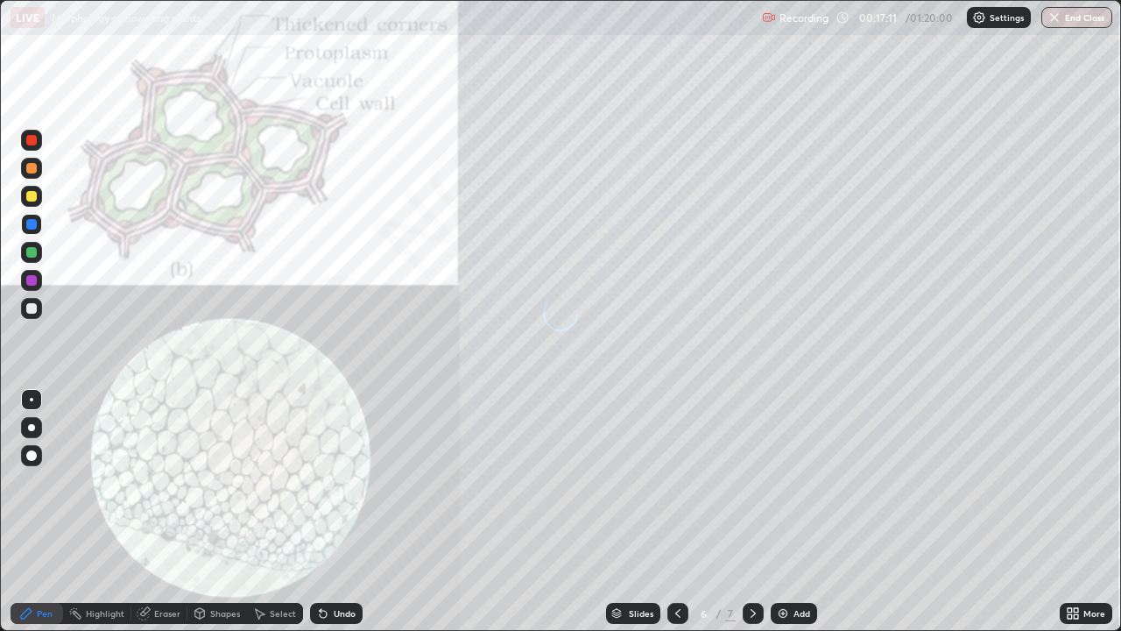
click at [751, 512] on icon at bounding box center [753, 613] width 5 height 9
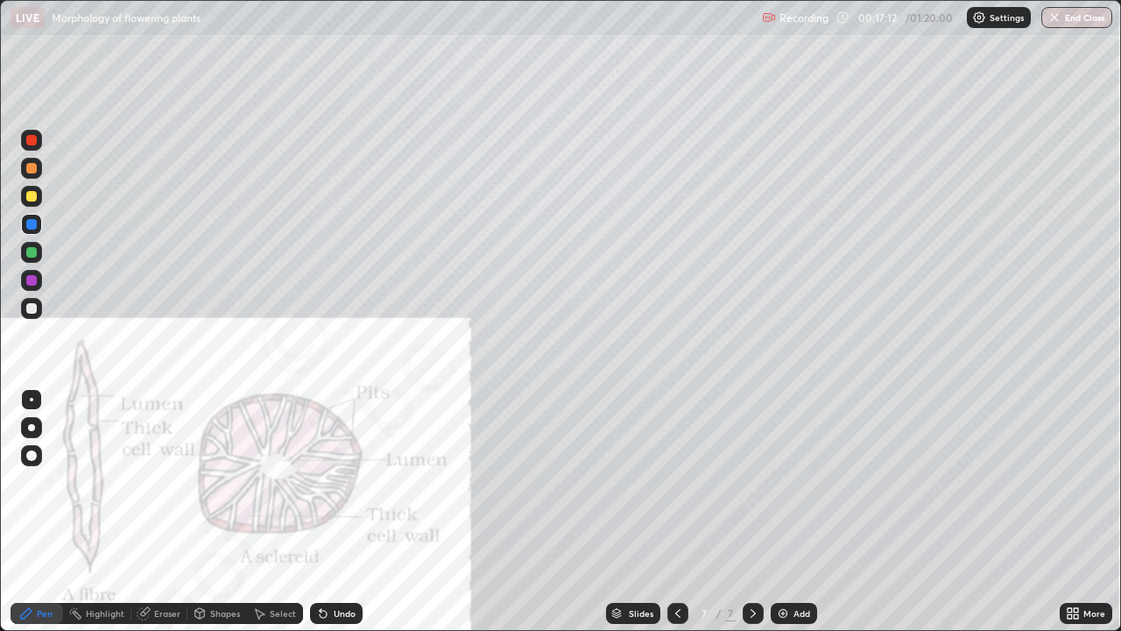
click at [752, 512] on icon at bounding box center [753, 613] width 14 height 14
click at [1076, 512] on icon at bounding box center [1076, 616] width 4 height 4
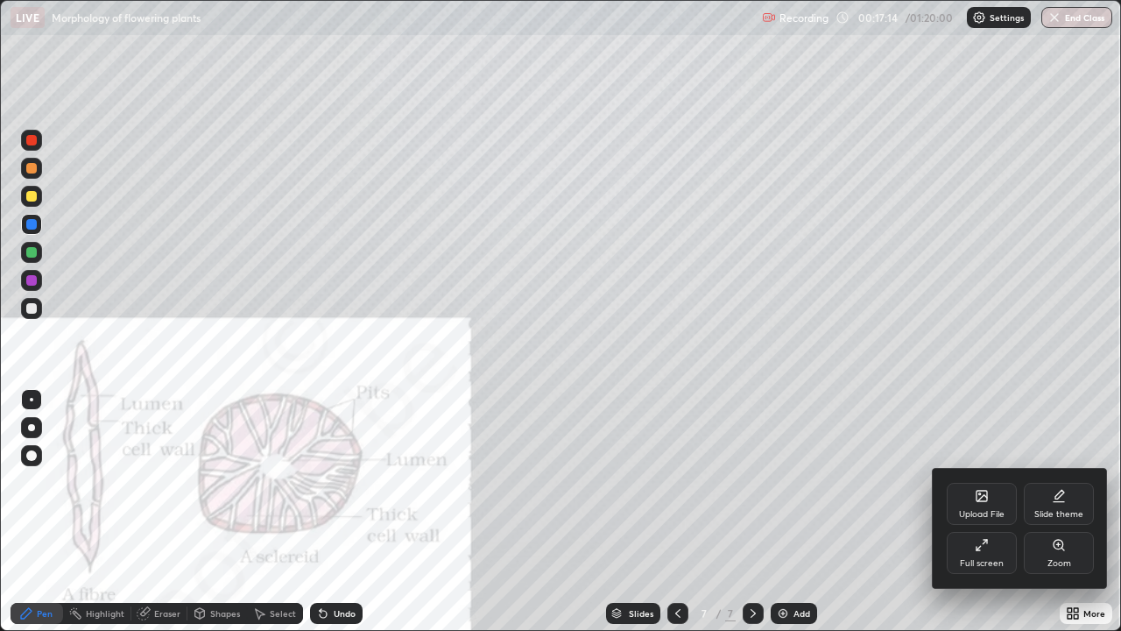
click at [1012, 510] on div "Upload File" at bounding box center [982, 504] width 70 height 42
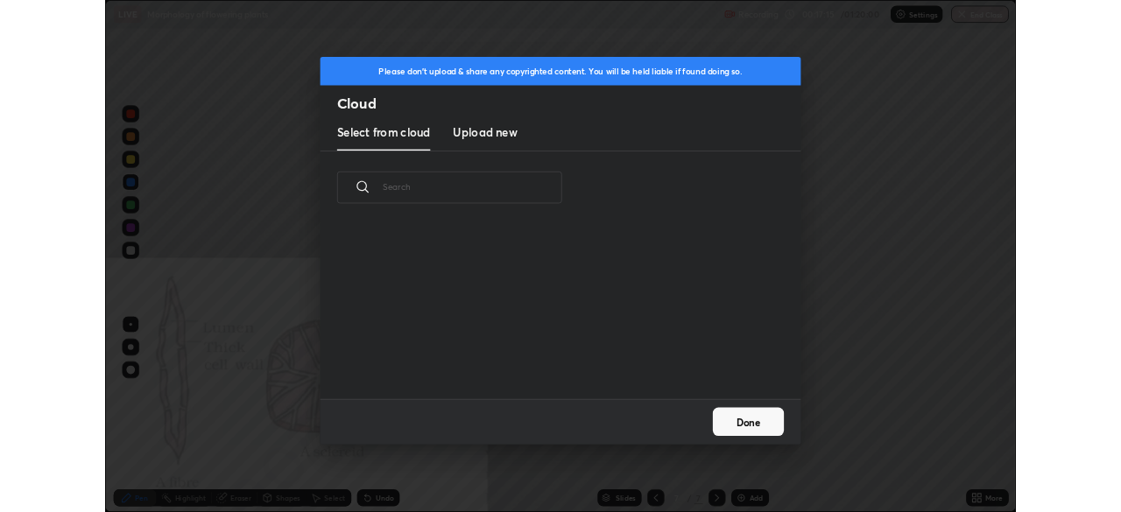
scroll to position [215, 562]
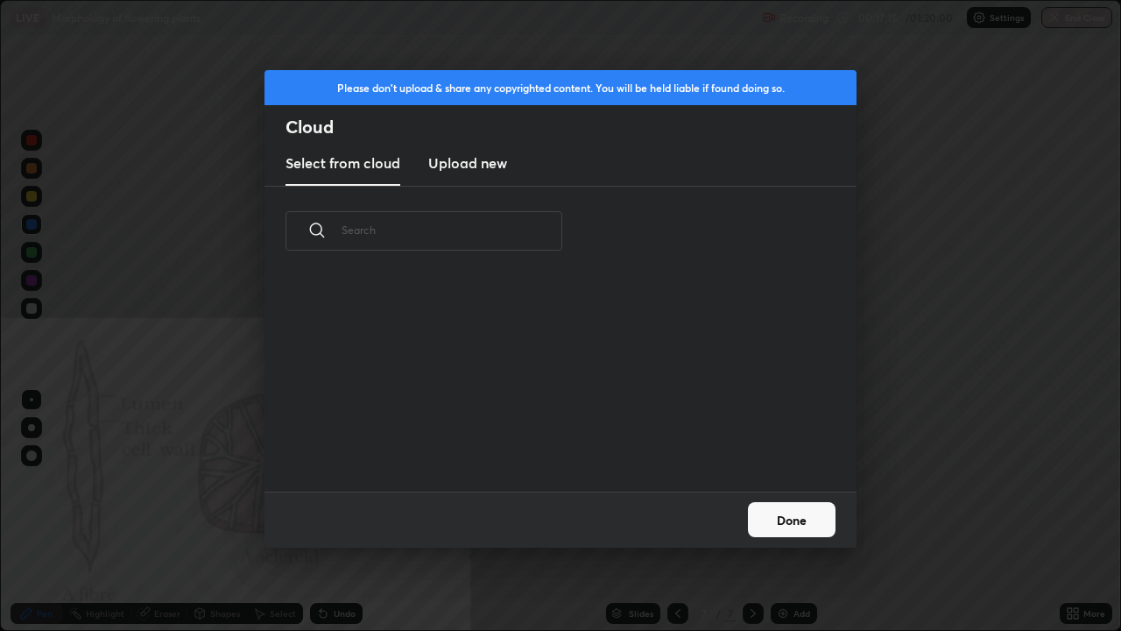
click at [492, 172] on h3 "Upload new" at bounding box center [467, 162] width 79 height 21
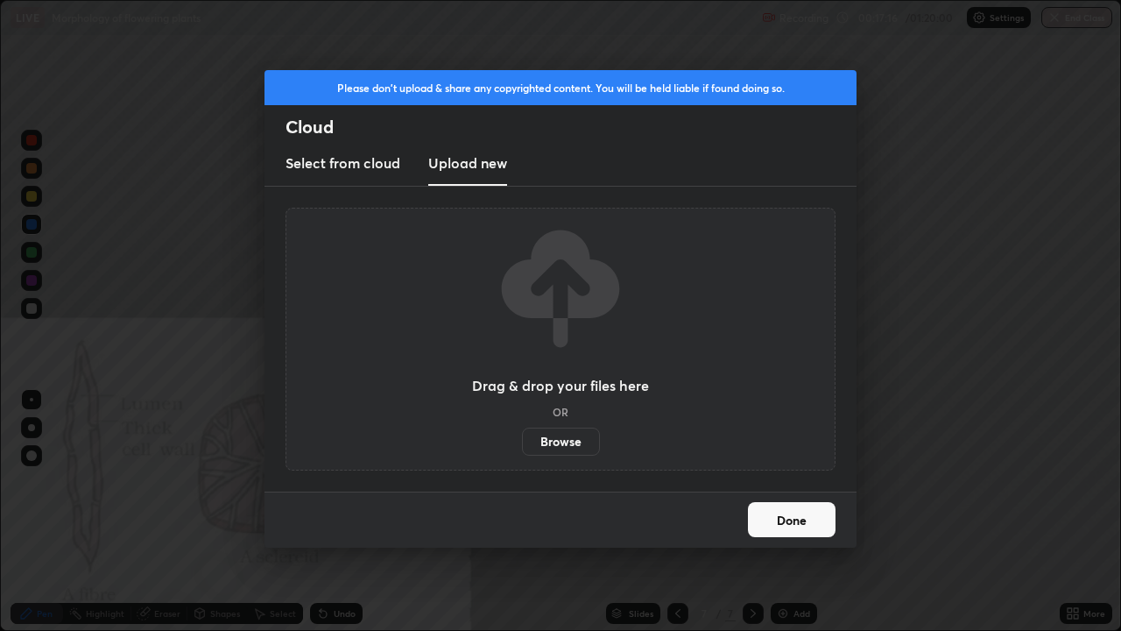
click at [562, 416] on div "Drag & drop your files here OR Browse" at bounding box center [560, 338] width 177 height 233
click at [540, 434] on label "Browse" at bounding box center [561, 441] width 78 height 28
click at [522, 434] on input "Browse" at bounding box center [522, 441] width 0 height 28
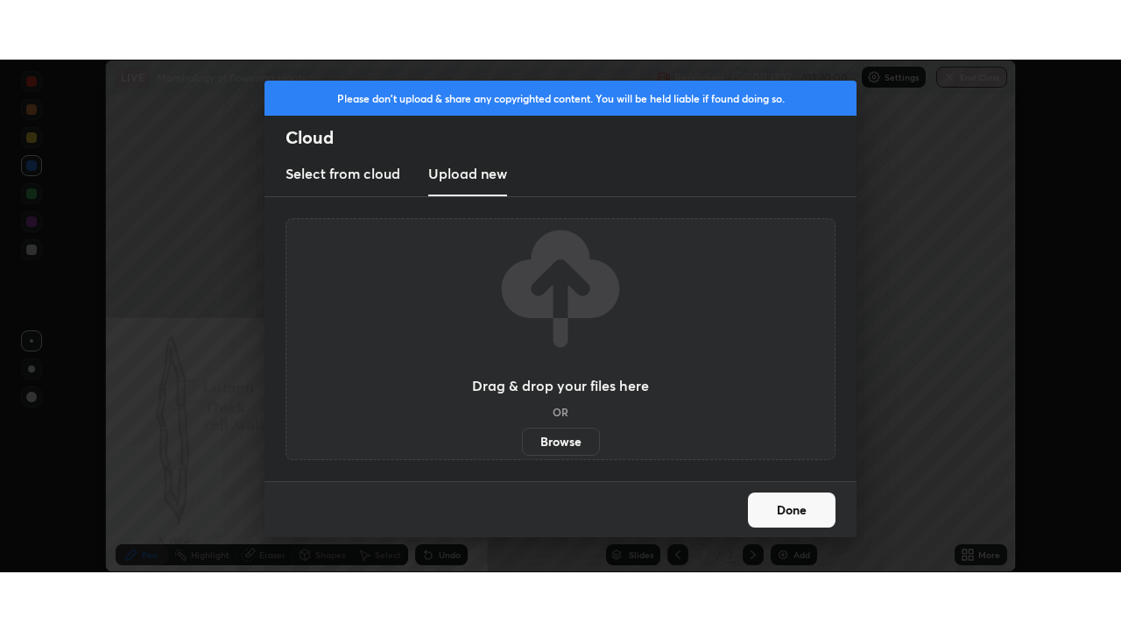
scroll to position [87076, 86467]
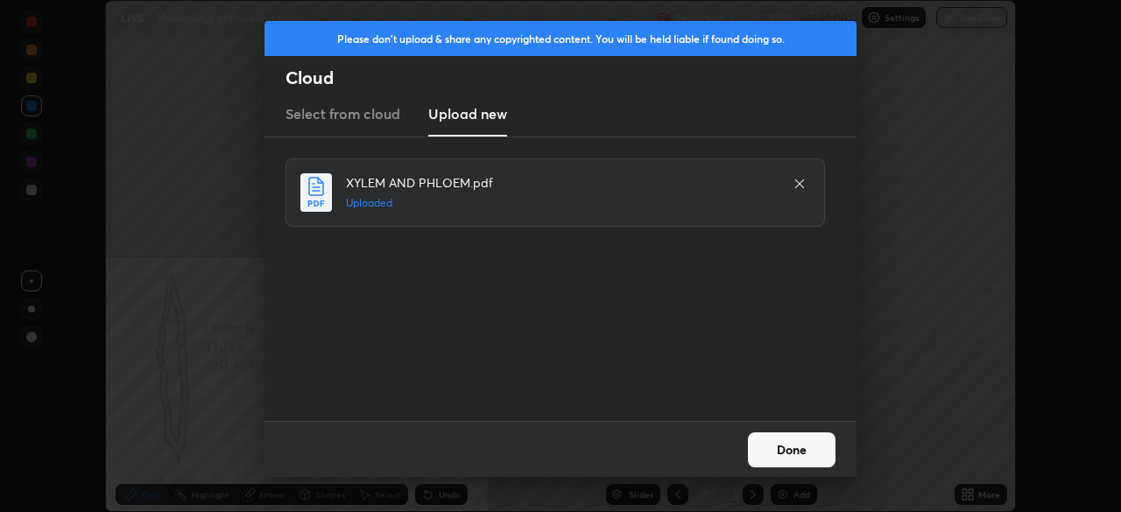
click at [772, 450] on button "Done" at bounding box center [792, 450] width 88 height 35
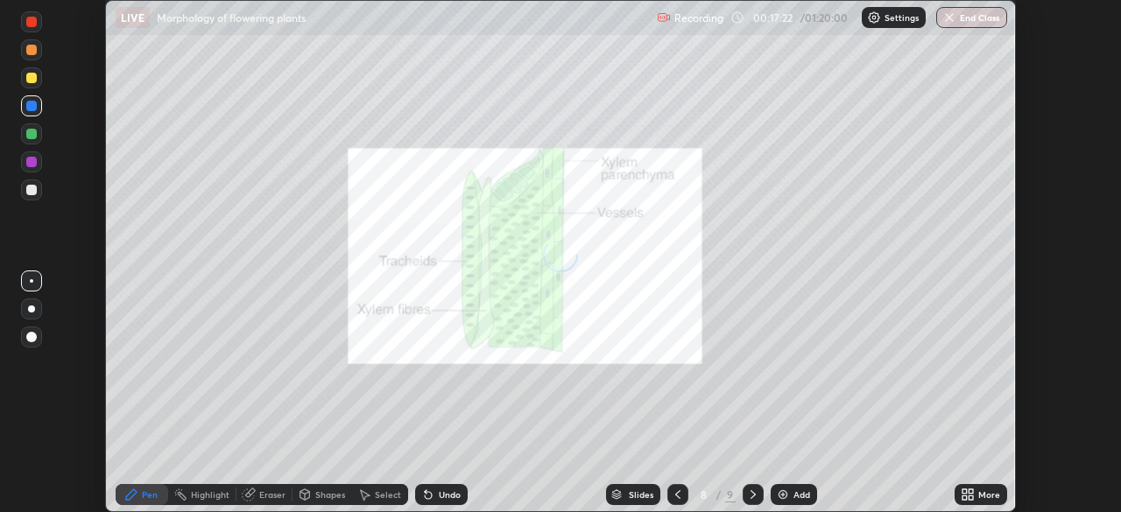
click at [981, 487] on div "More" at bounding box center [981, 494] width 53 height 21
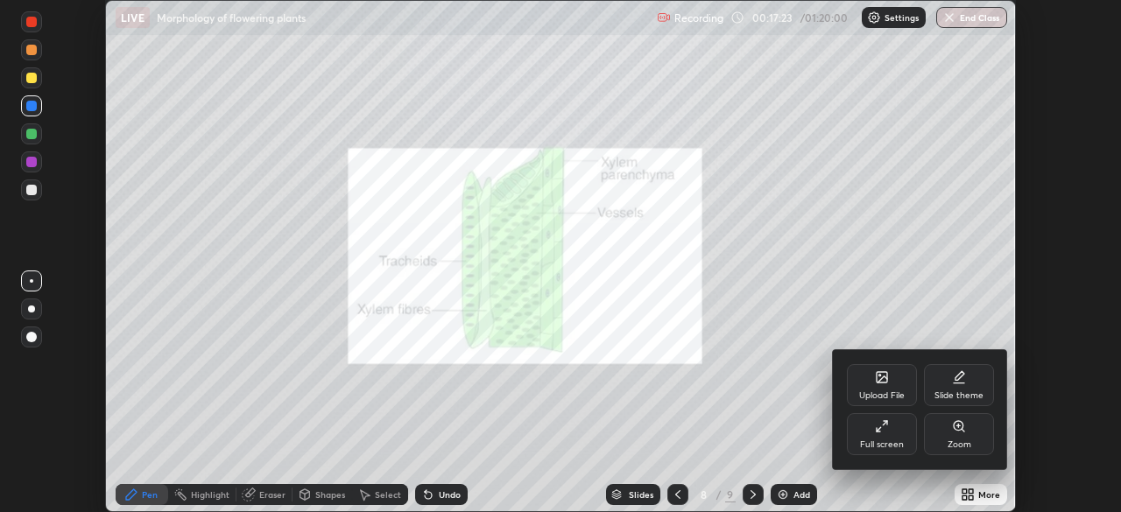
click at [886, 430] on icon at bounding box center [882, 427] width 14 height 14
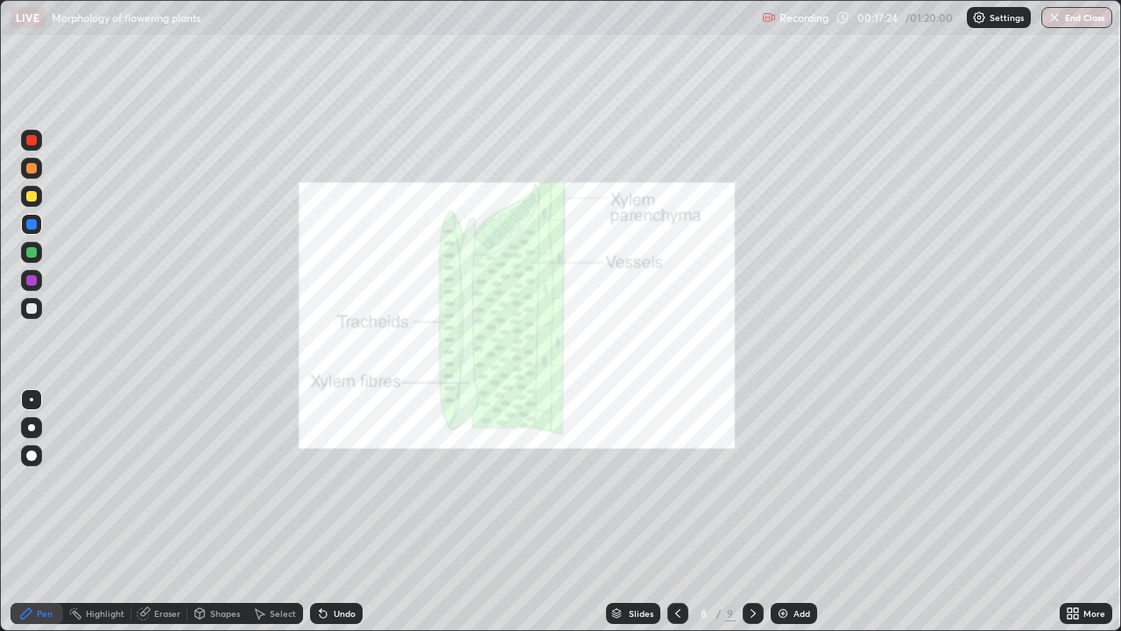
scroll to position [631, 1121]
click at [645, 512] on div "Slides" at bounding box center [641, 613] width 25 height 9
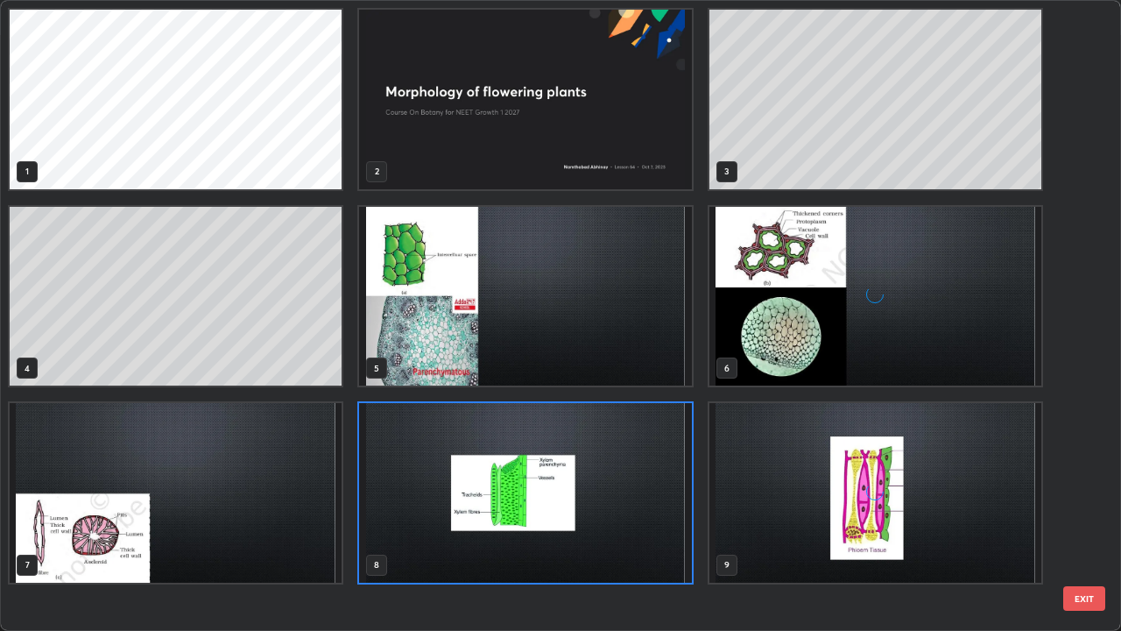
scroll to position [624, 1111]
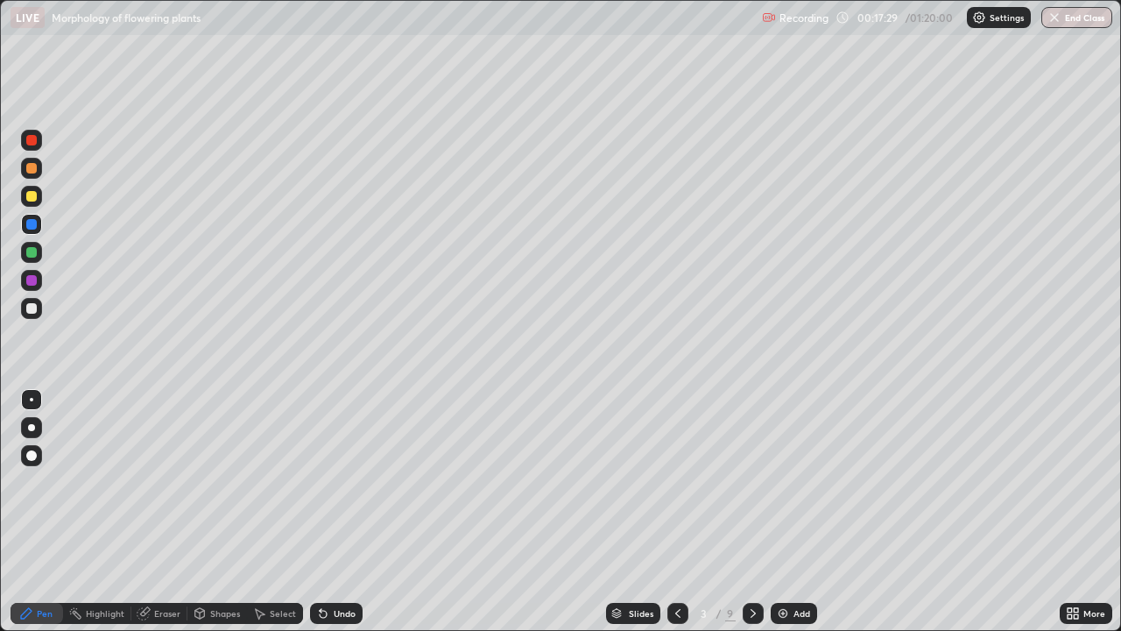
click at [802, 512] on div "Add" at bounding box center [794, 613] width 46 height 21
click at [1076, 512] on icon at bounding box center [1076, 616] width 4 height 4
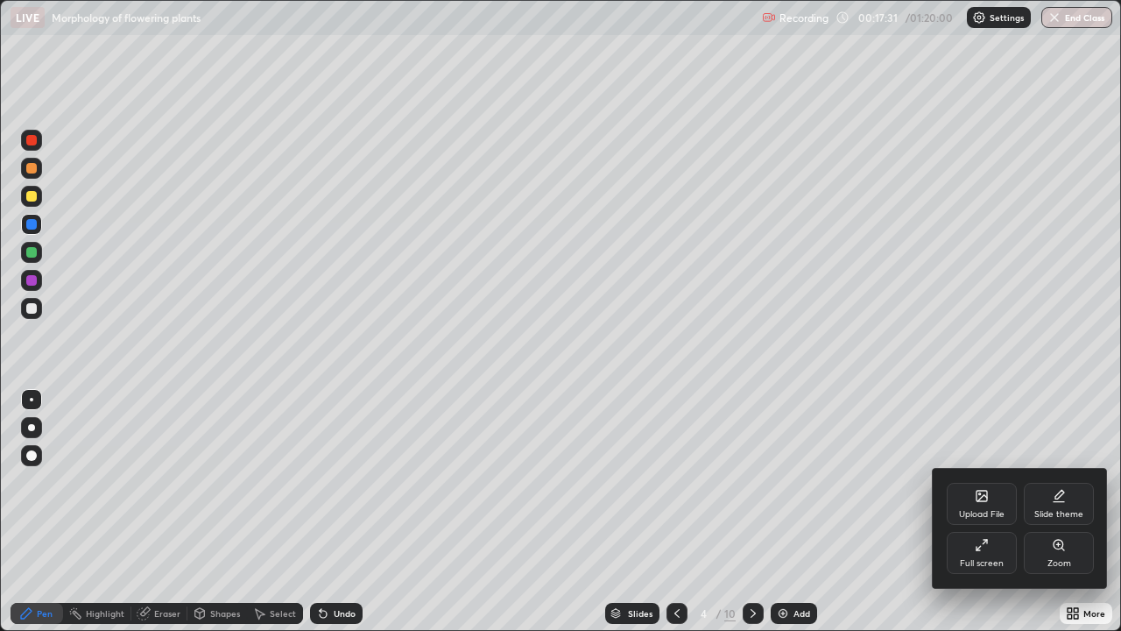
click at [1048, 512] on div "Zoom" at bounding box center [1059, 553] width 70 height 42
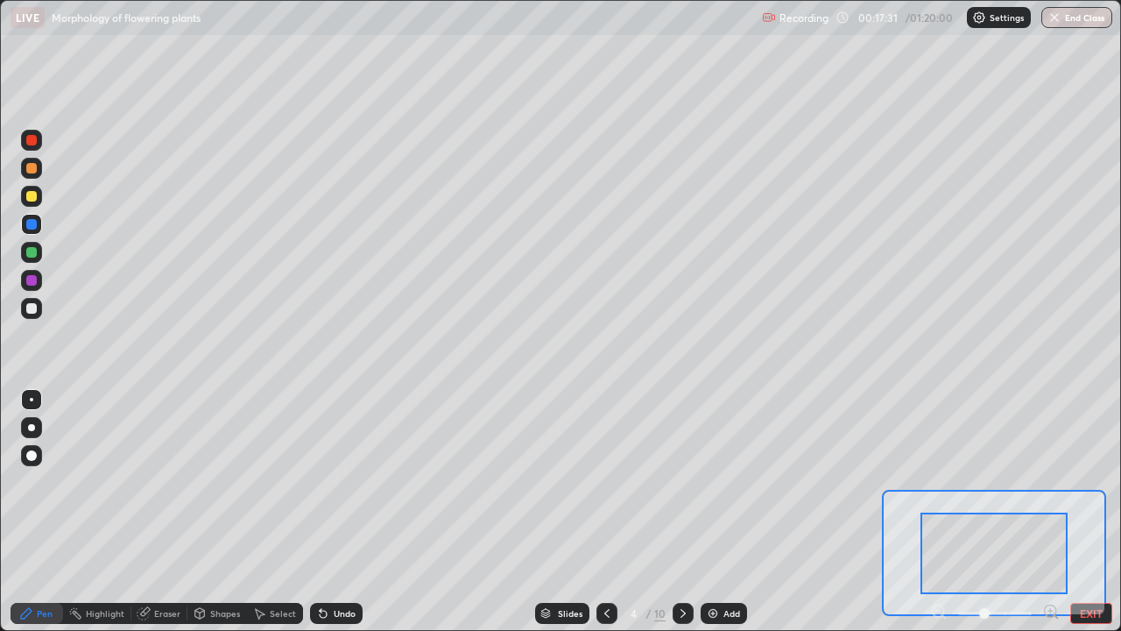
click at [1050, 512] on icon at bounding box center [1050, 610] width 4 height 0
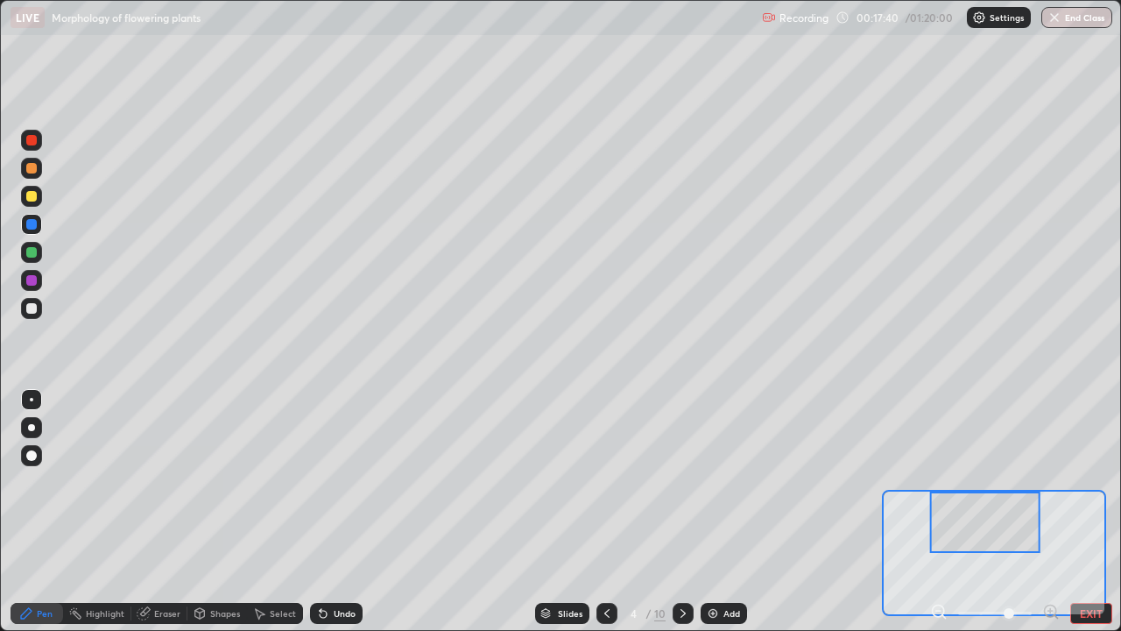
click at [34, 144] on div at bounding box center [31, 140] width 11 height 11
click at [30, 308] on div at bounding box center [31, 308] width 11 height 11
click at [30, 201] on div at bounding box center [31, 196] width 11 height 11
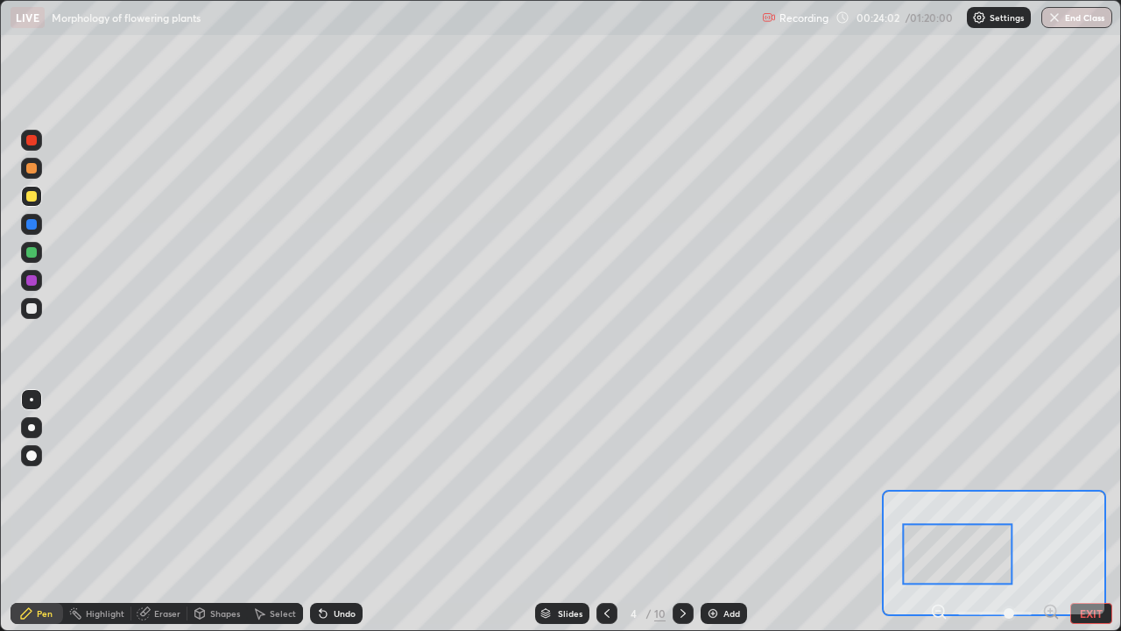
click at [31, 253] on div at bounding box center [31, 252] width 11 height 11
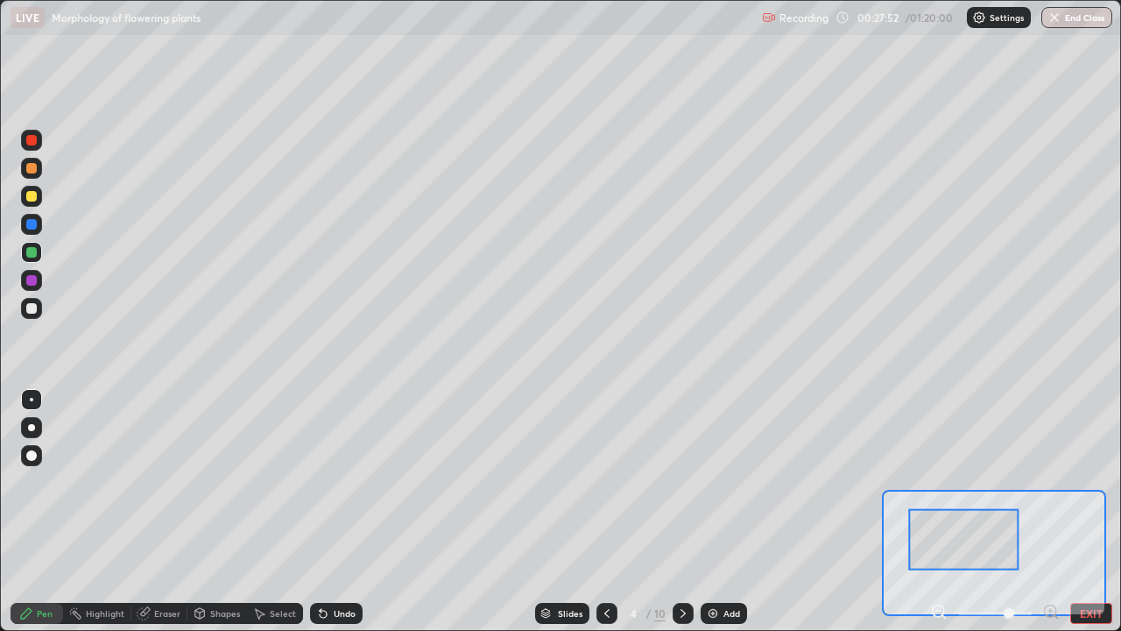
click at [30, 308] on div at bounding box center [31, 308] width 11 height 11
click at [681, 512] on icon at bounding box center [683, 613] width 14 height 14
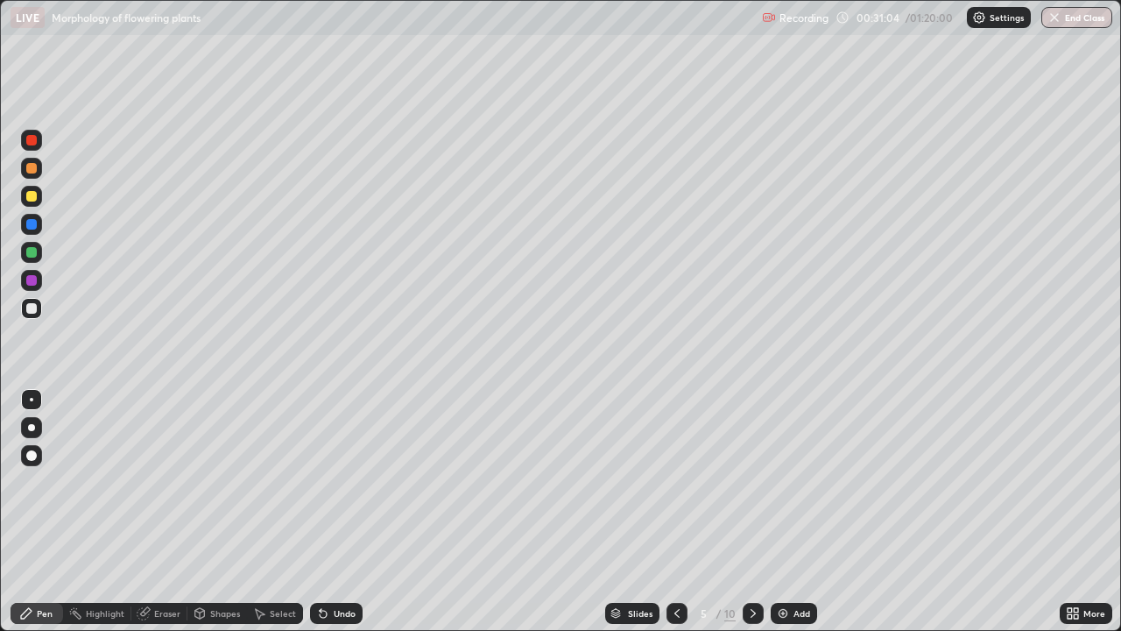
click at [752, 512] on icon at bounding box center [753, 613] width 14 height 14
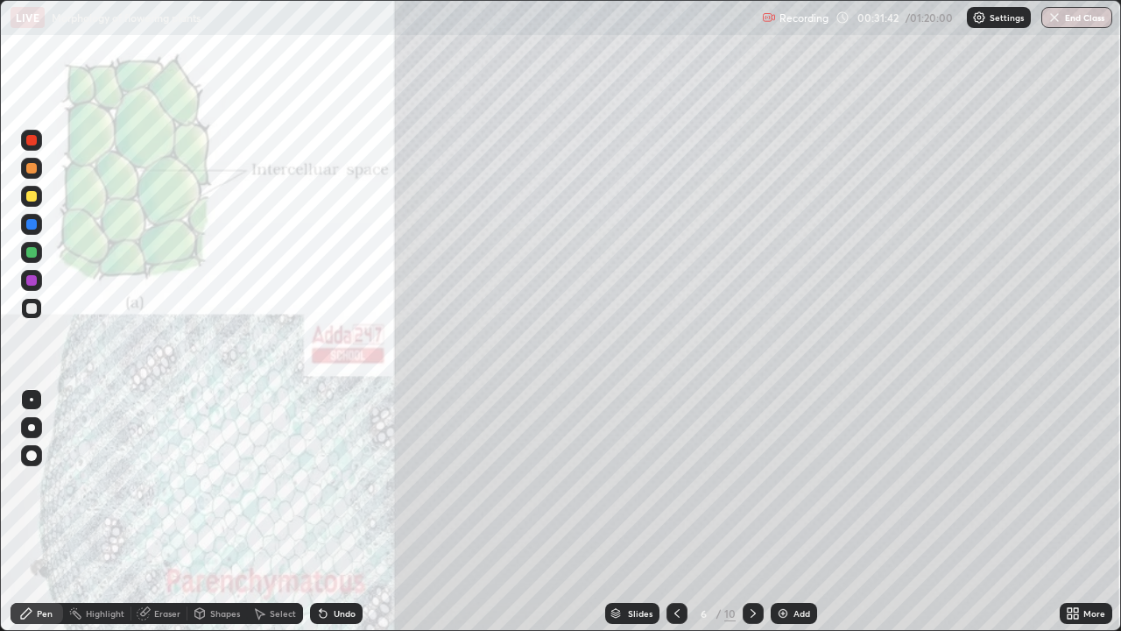
click at [1083, 512] on div "More" at bounding box center [1094, 613] width 22 height 9
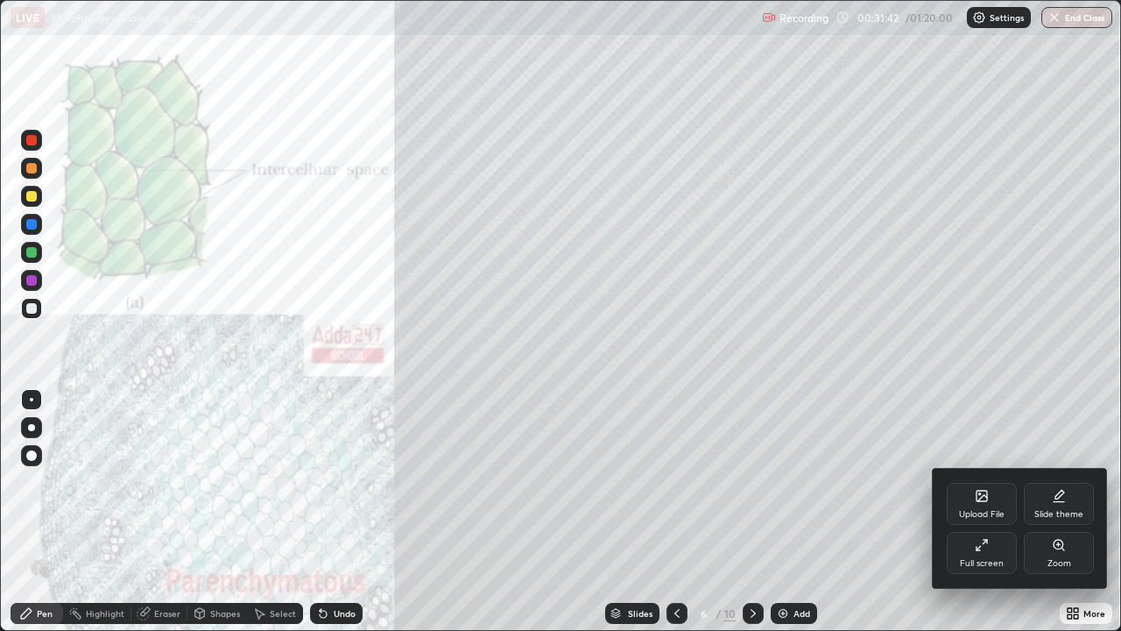
click at [1053, 512] on div "Zoom" at bounding box center [1060, 563] width 24 height 9
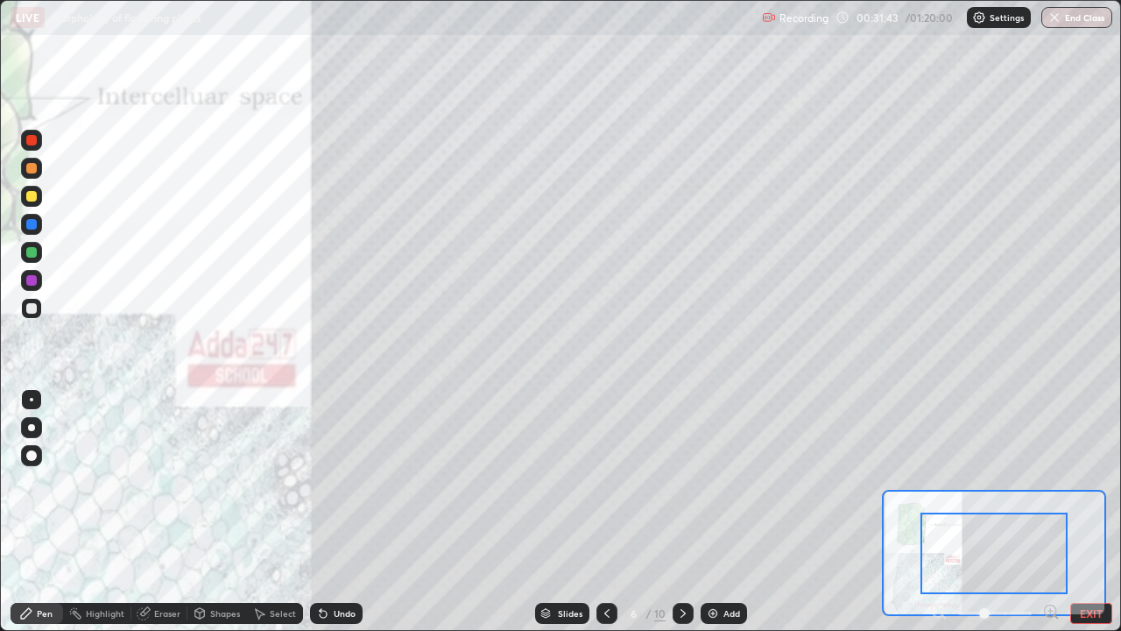
click at [1050, 512] on icon at bounding box center [1050, 610] width 4 height 0
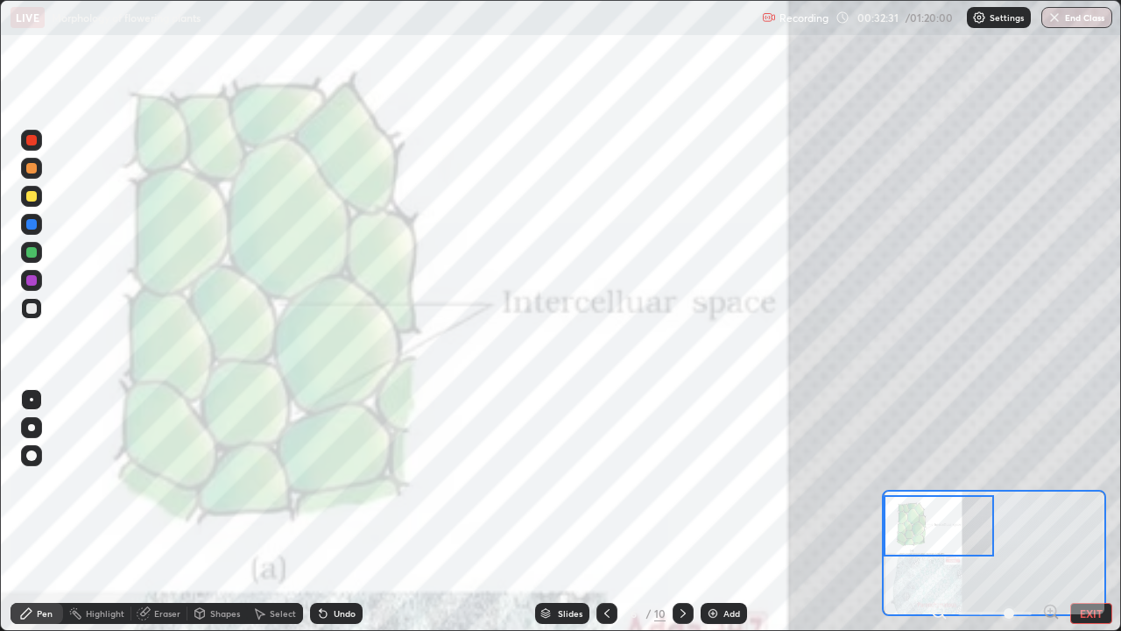
click at [681, 512] on div at bounding box center [683, 613] width 21 height 35
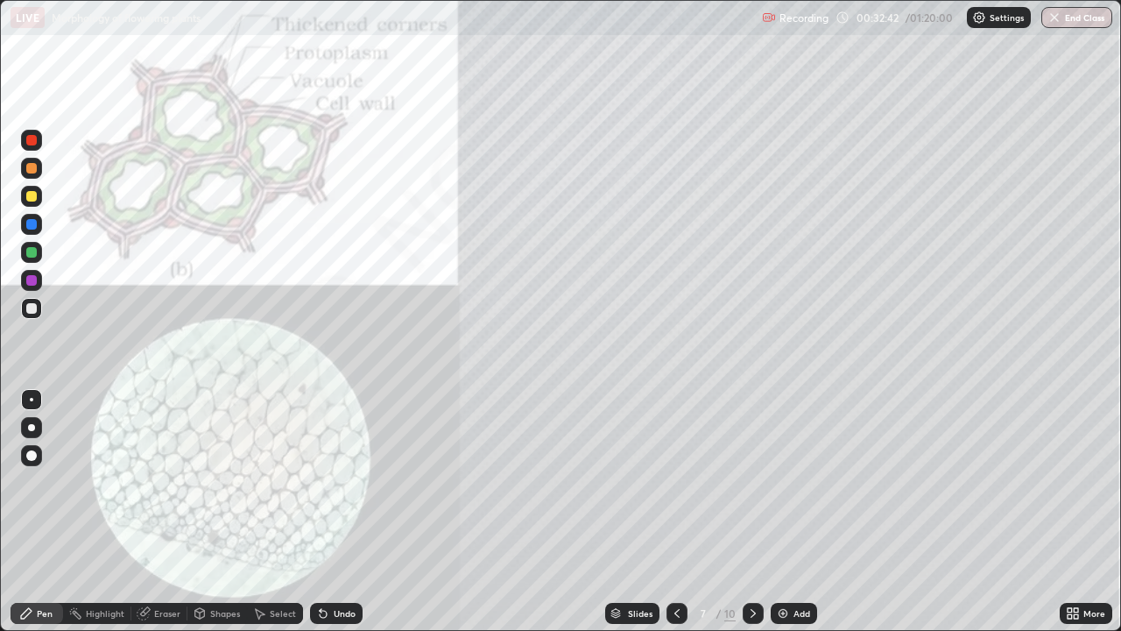
click at [29, 251] on div at bounding box center [31, 252] width 11 height 11
click at [32, 427] on div at bounding box center [31, 427] width 7 height 7
click at [35, 145] on div at bounding box center [31, 140] width 21 height 21
click at [751, 512] on icon at bounding box center [753, 613] width 5 height 9
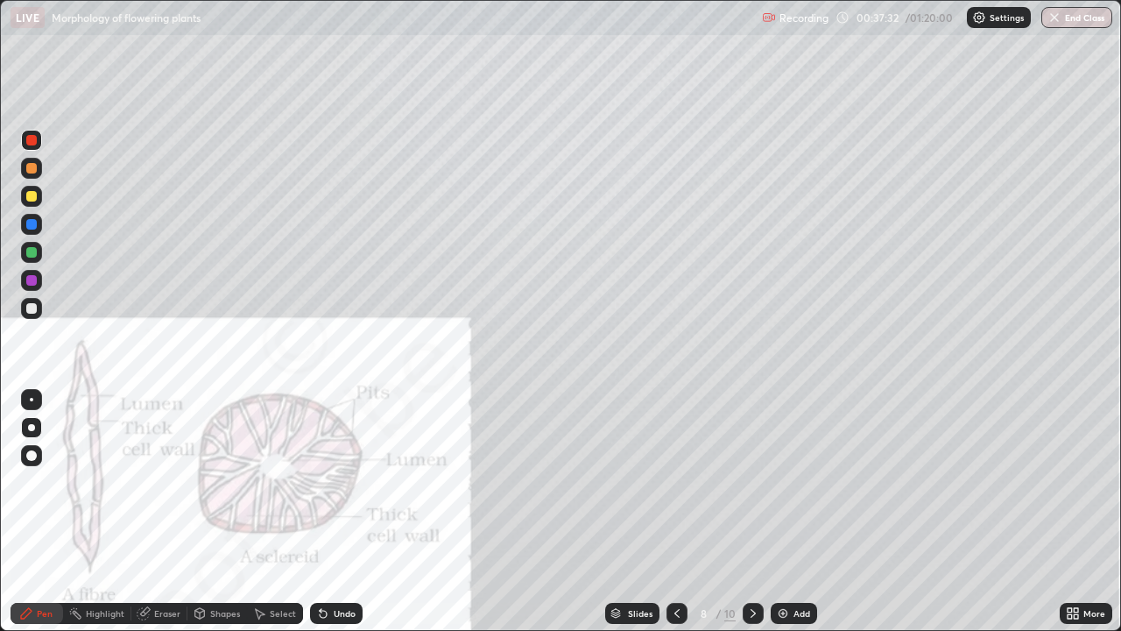
click at [684, 512] on div at bounding box center [677, 613] width 21 height 21
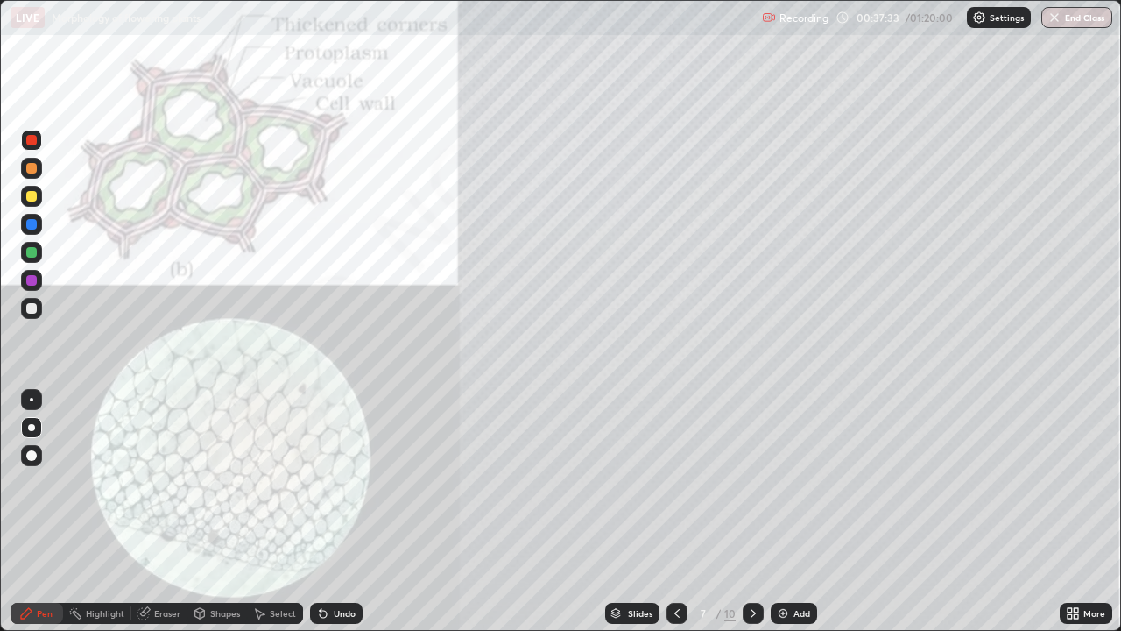
click at [675, 512] on icon at bounding box center [677, 613] width 14 height 14
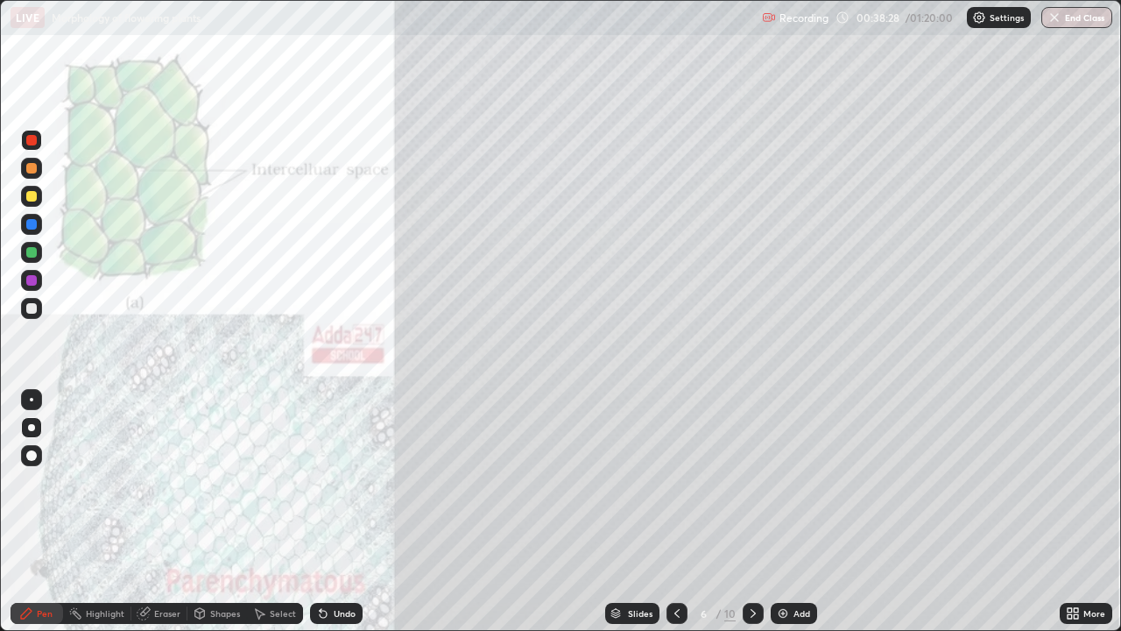
click at [677, 512] on icon at bounding box center [677, 613] width 14 height 14
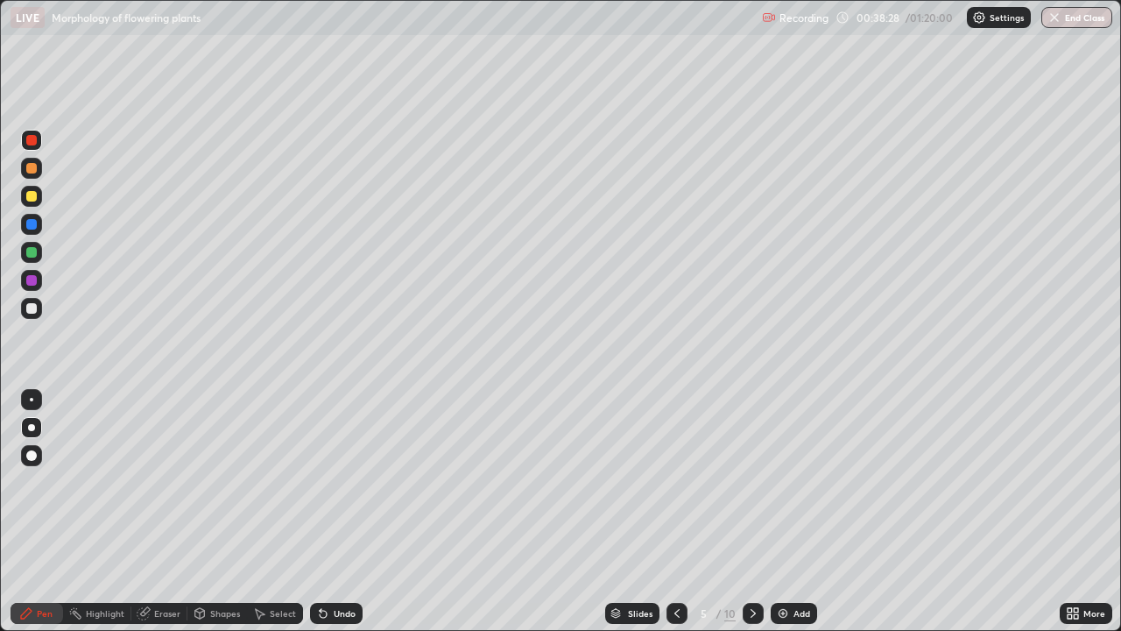
click at [683, 512] on div at bounding box center [677, 613] width 21 height 21
click at [1076, 512] on icon at bounding box center [1076, 610] width 4 height 4
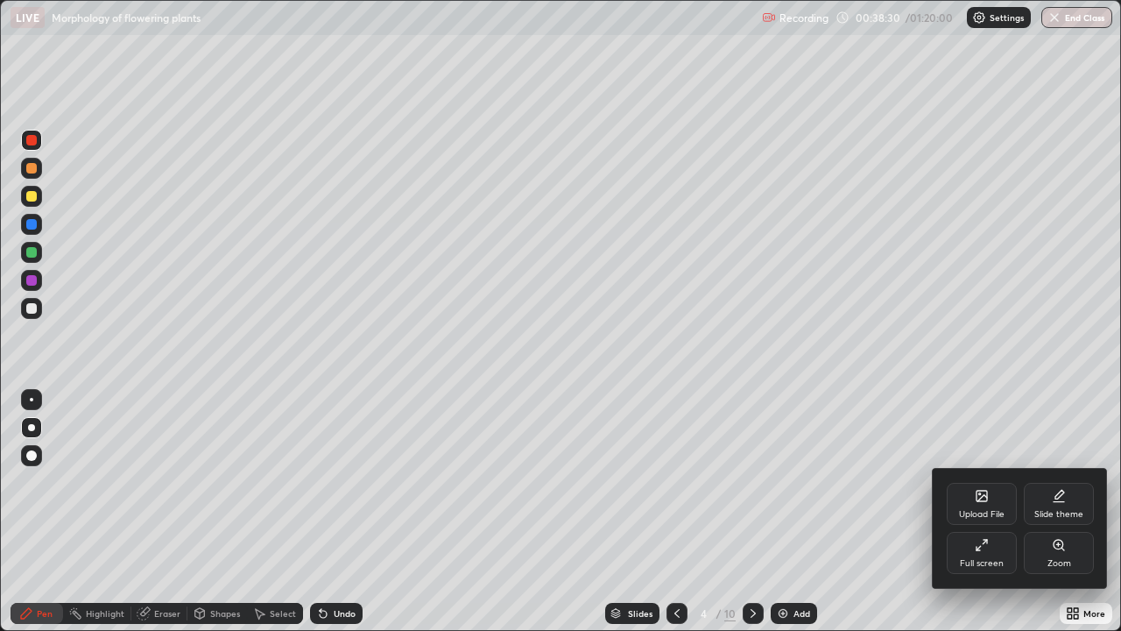
click at [1062, 512] on icon at bounding box center [1059, 545] width 14 height 14
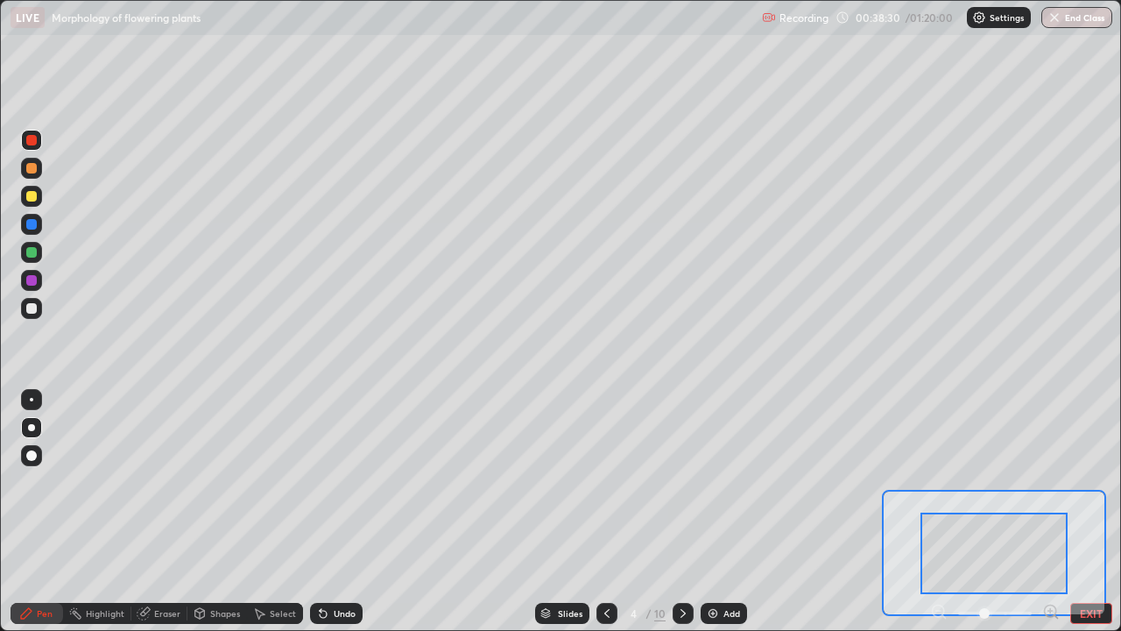
click at [1050, 512] on icon at bounding box center [1050, 610] width 4 height 0
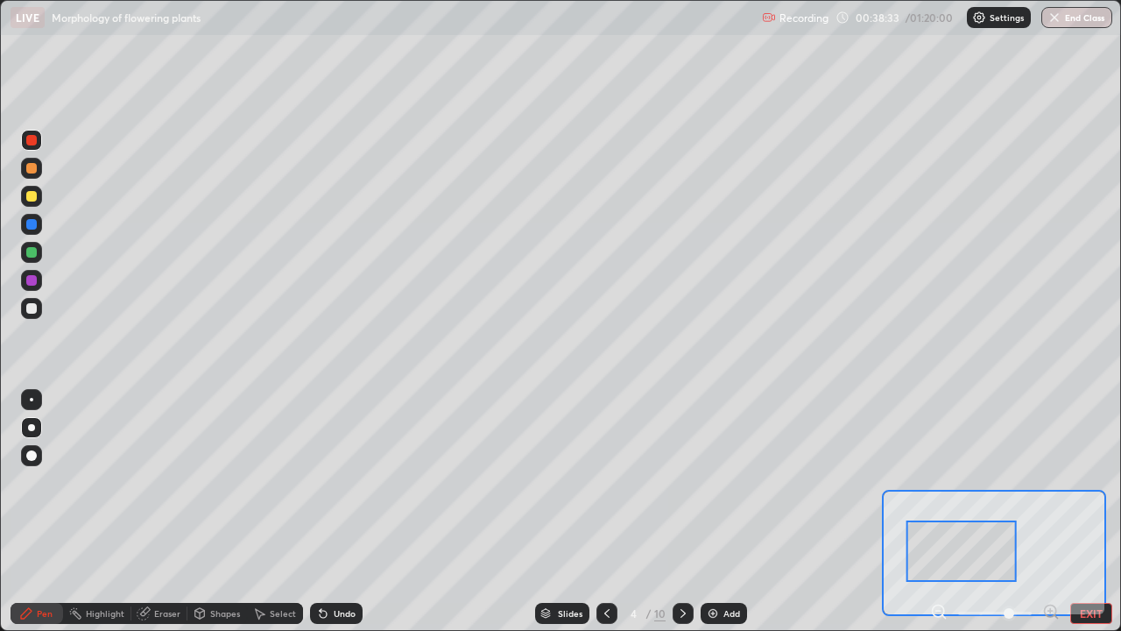
click at [29, 308] on div at bounding box center [31, 308] width 11 height 11
click at [39, 405] on div at bounding box center [31, 399] width 21 height 21
click at [146, 512] on icon at bounding box center [145, 611] width 10 height 9
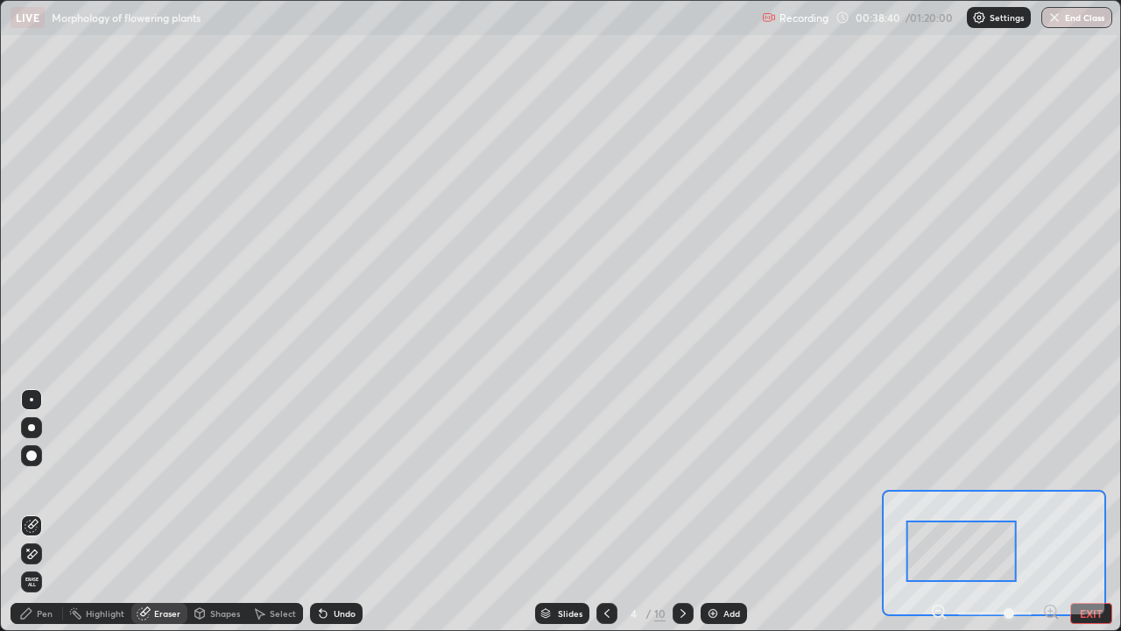
click at [146, 512] on icon at bounding box center [145, 611] width 10 height 9
click at [45, 512] on div "Pen" at bounding box center [45, 613] width 16 height 9
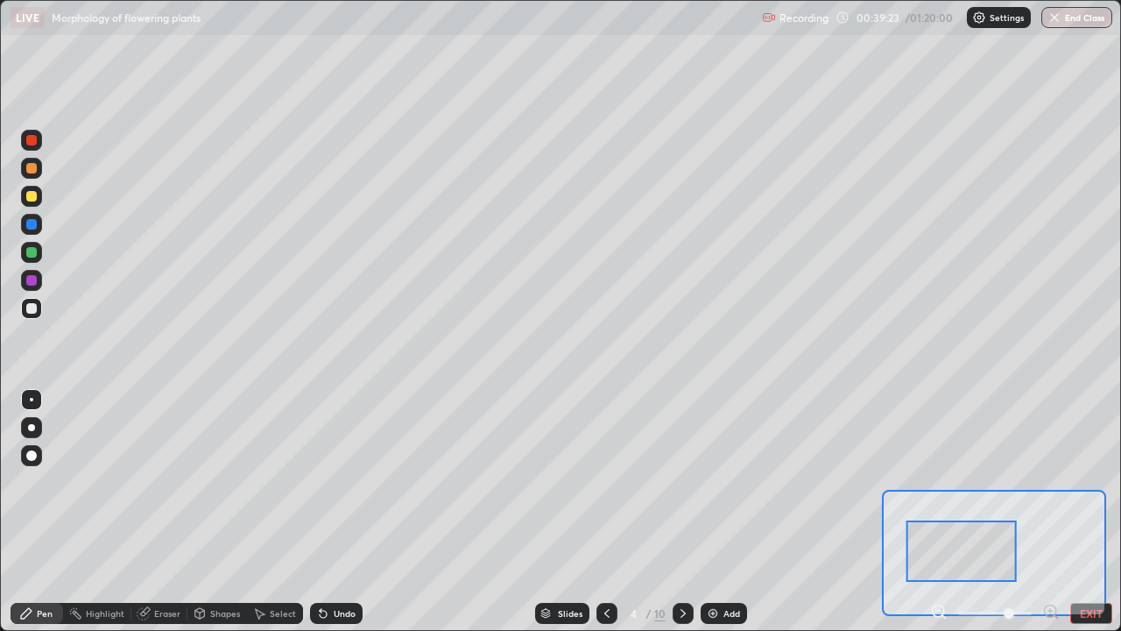
click at [156, 512] on div "Eraser" at bounding box center [167, 613] width 26 height 9
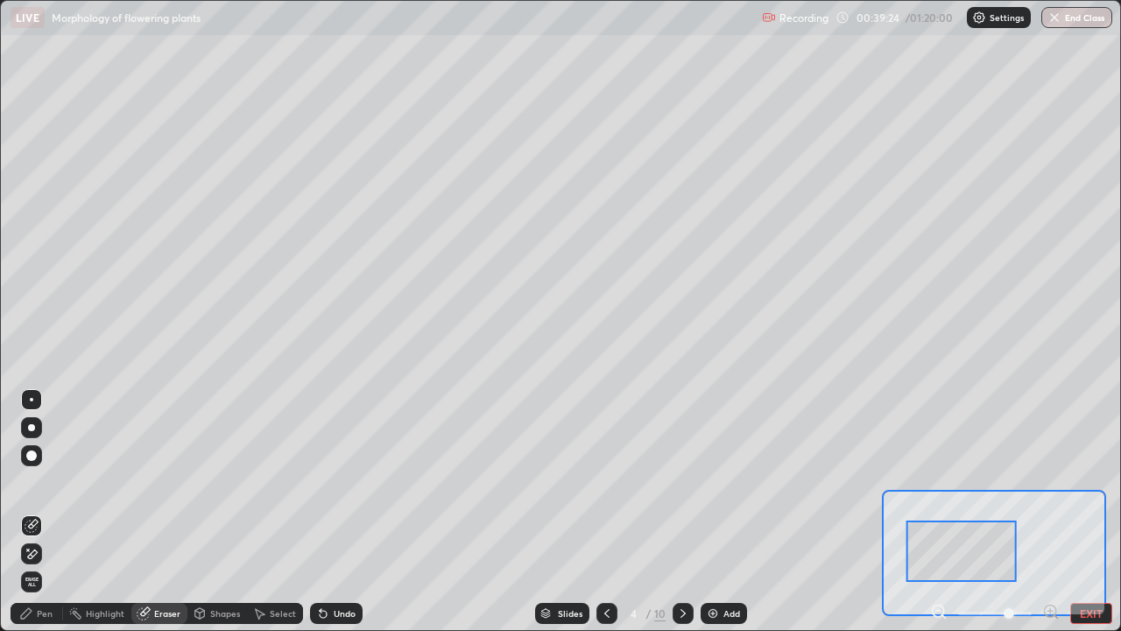
click at [51, 512] on div "Pen" at bounding box center [37, 613] width 53 height 21
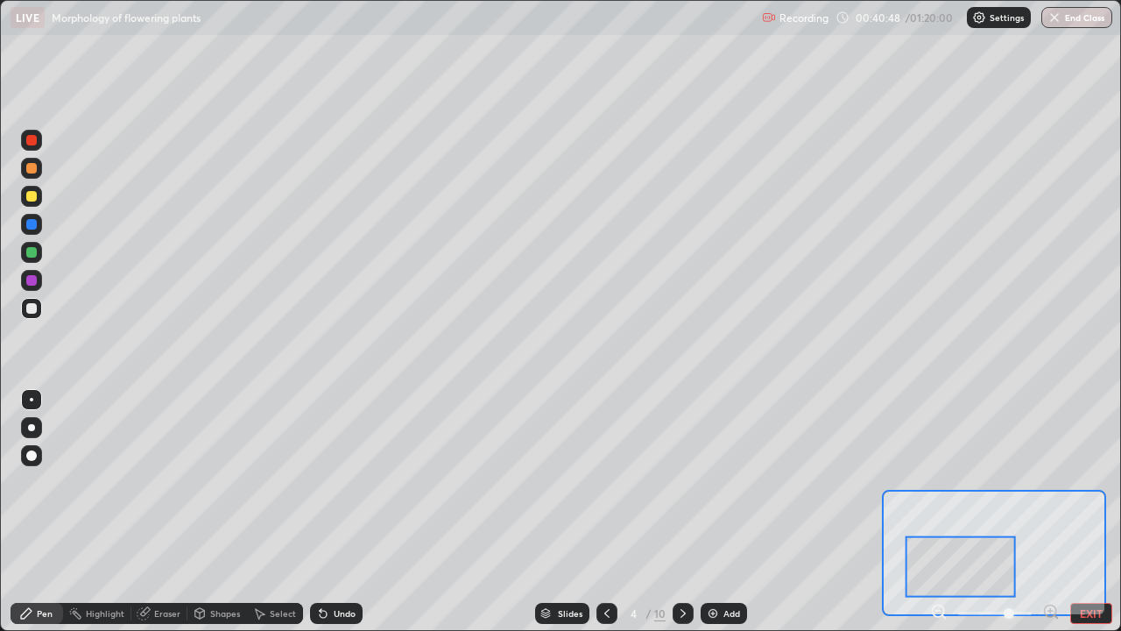
click at [171, 512] on div "Eraser" at bounding box center [167, 613] width 26 height 9
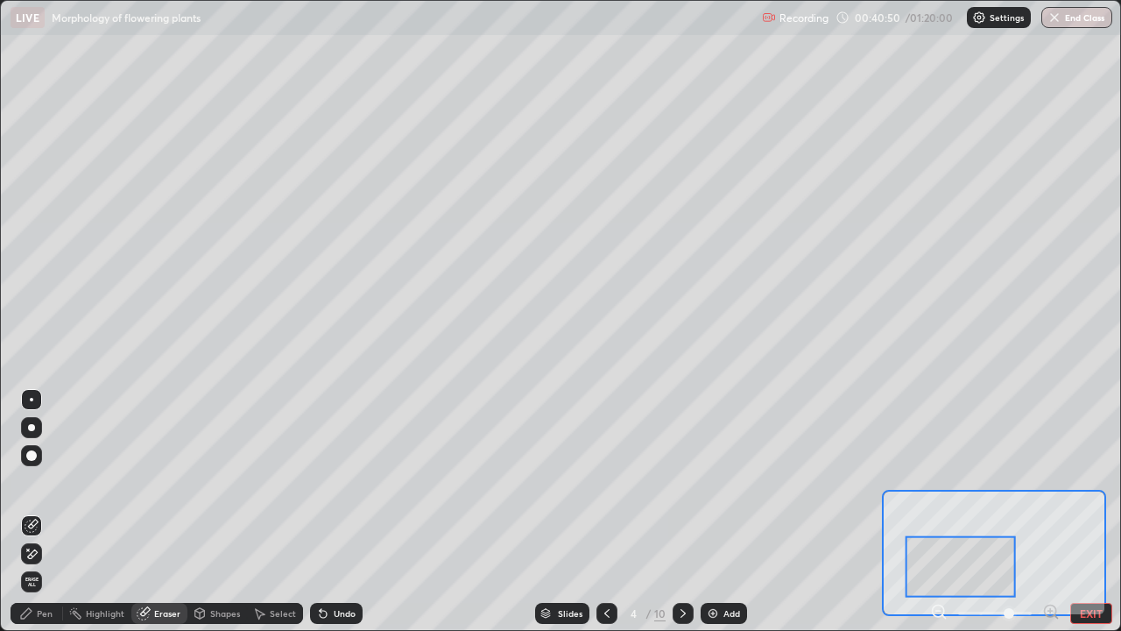
click at [39, 512] on div "Pen" at bounding box center [45, 613] width 16 height 9
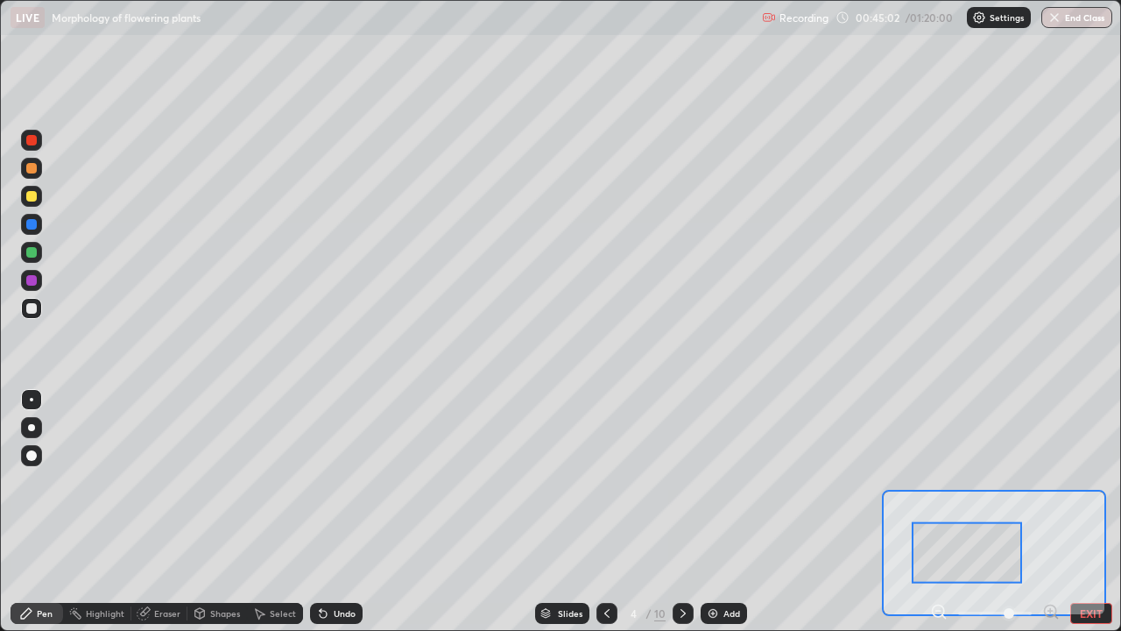
click at [32, 311] on div at bounding box center [31, 308] width 11 height 11
click at [32, 138] on div at bounding box center [31, 140] width 11 height 11
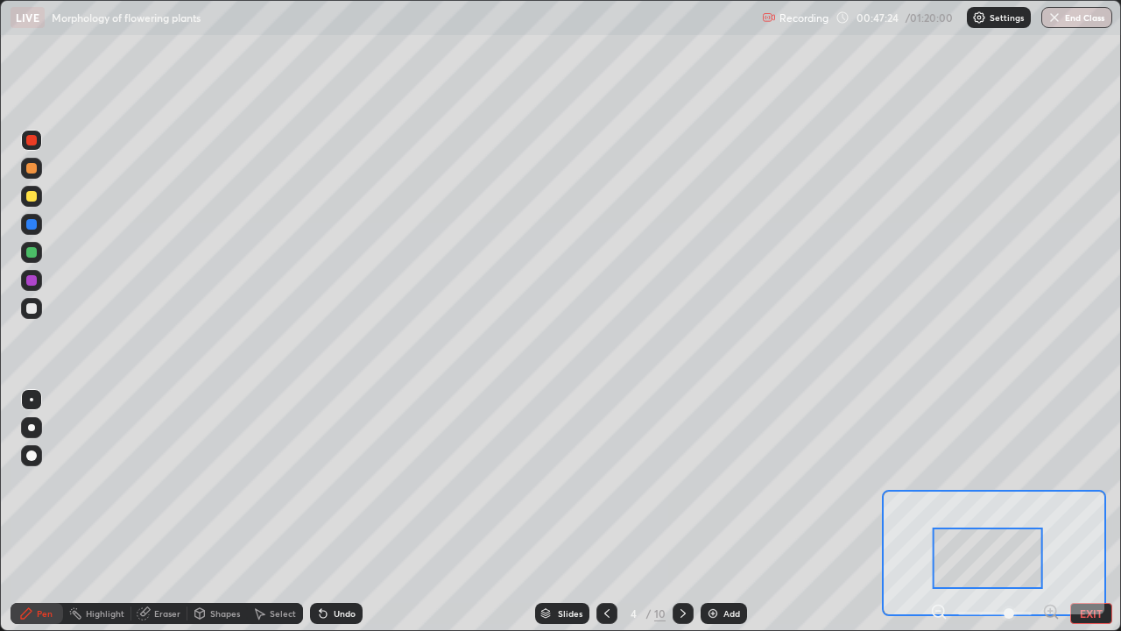
click at [31, 314] on div at bounding box center [31, 308] width 21 height 21
click at [28, 142] on div at bounding box center [31, 140] width 11 height 11
click at [32, 283] on div at bounding box center [31, 280] width 11 height 11
click at [39, 311] on div at bounding box center [31, 308] width 21 height 21
click at [676, 512] on div at bounding box center [683, 613] width 21 height 35
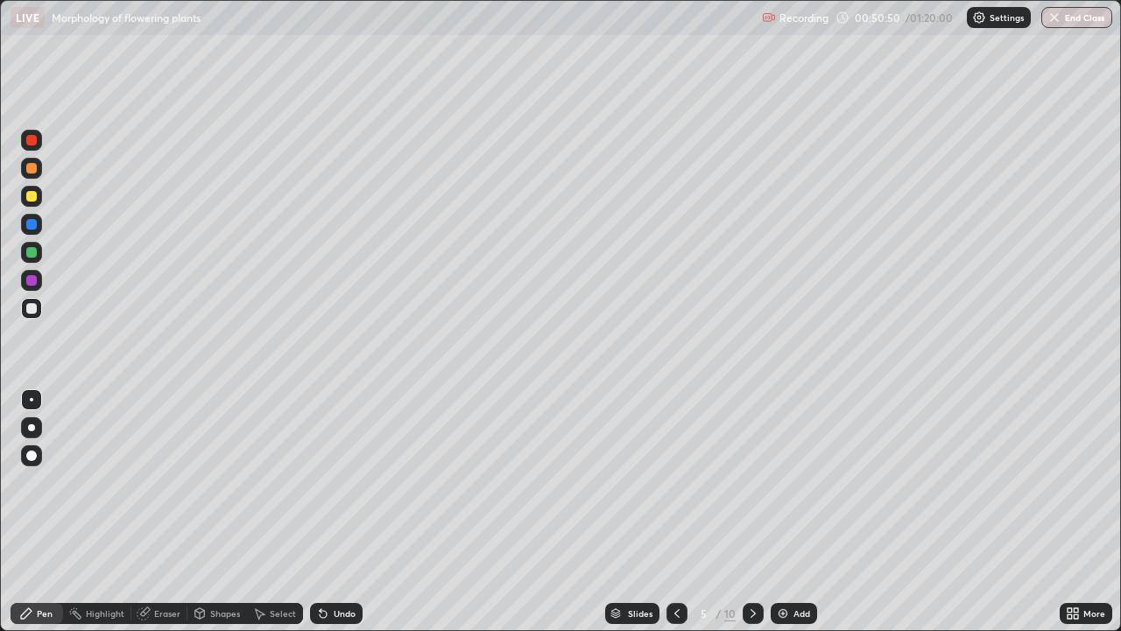
click at [750, 512] on icon at bounding box center [753, 613] width 14 height 14
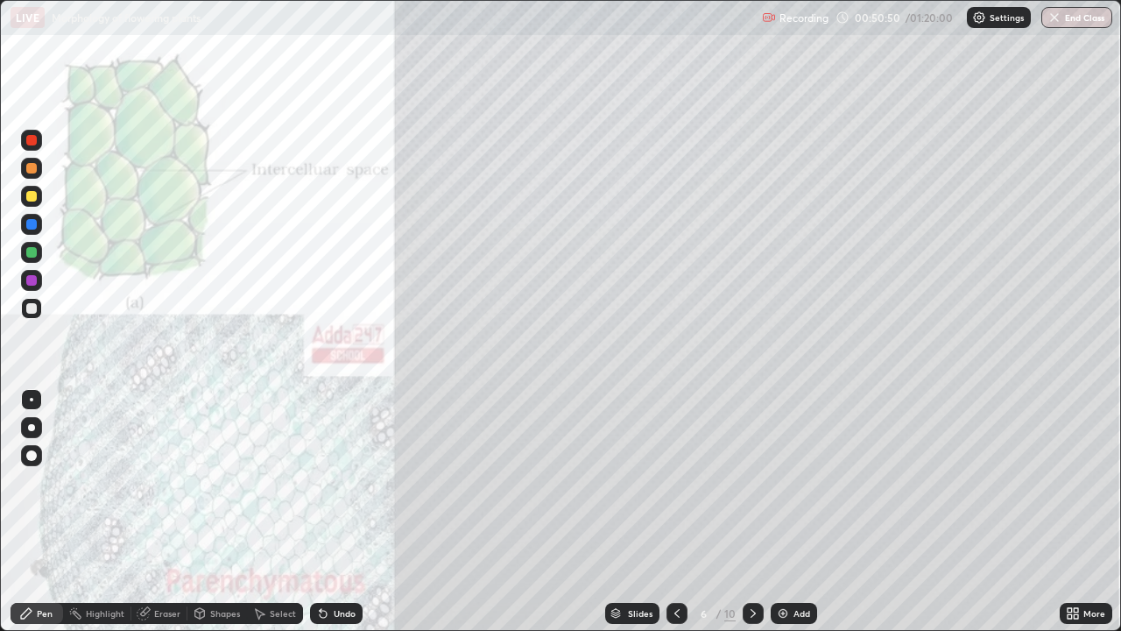
click at [752, 512] on icon at bounding box center [753, 613] width 14 height 14
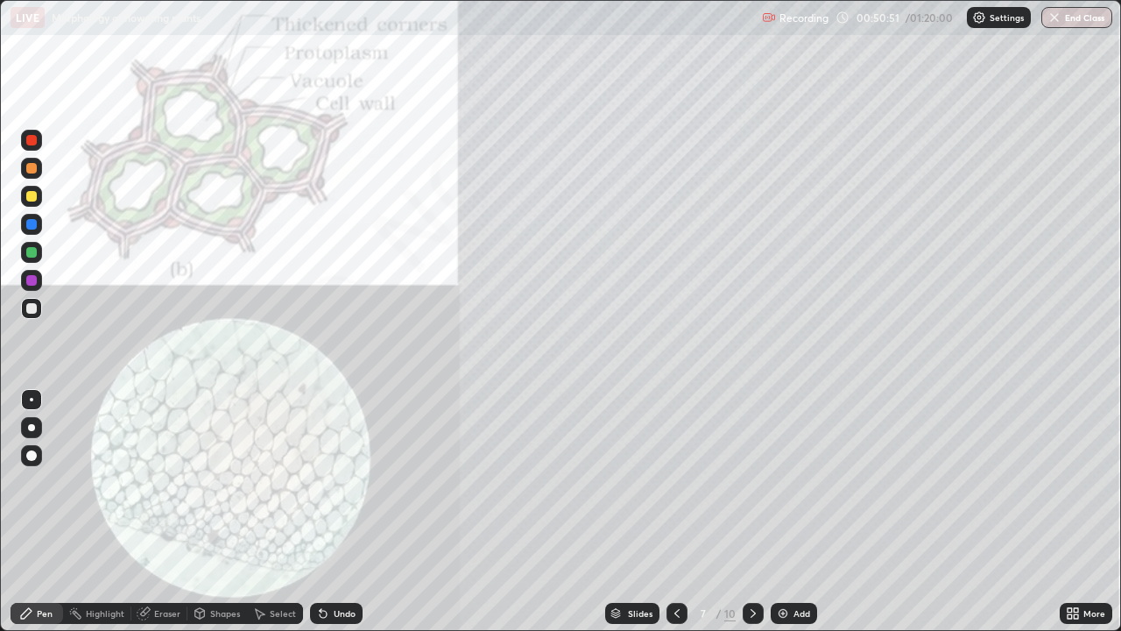
click at [761, 512] on div at bounding box center [753, 613] width 21 height 21
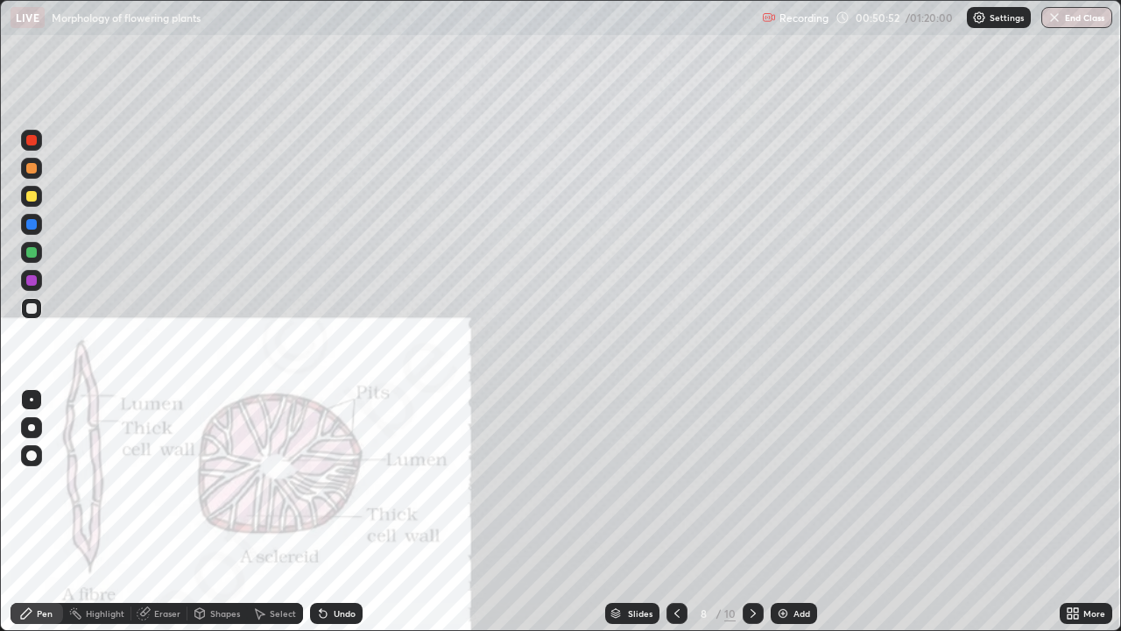
click at [752, 512] on icon at bounding box center [753, 613] width 14 height 14
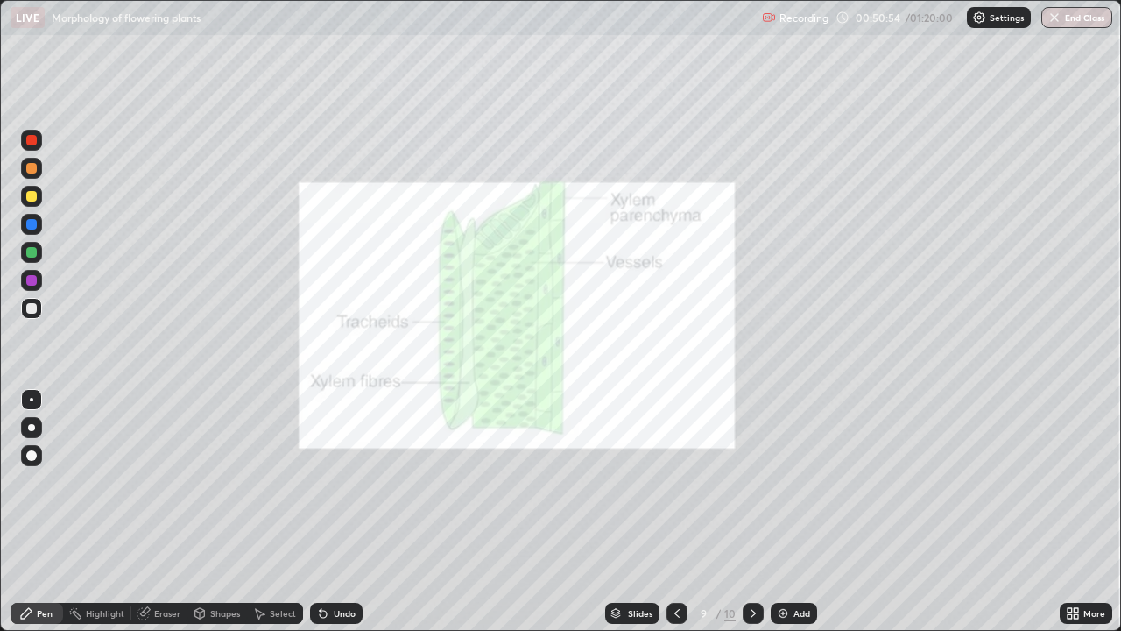
click at [794, 512] on div "Add" at bounding box center [802, 613] width 17 height 9
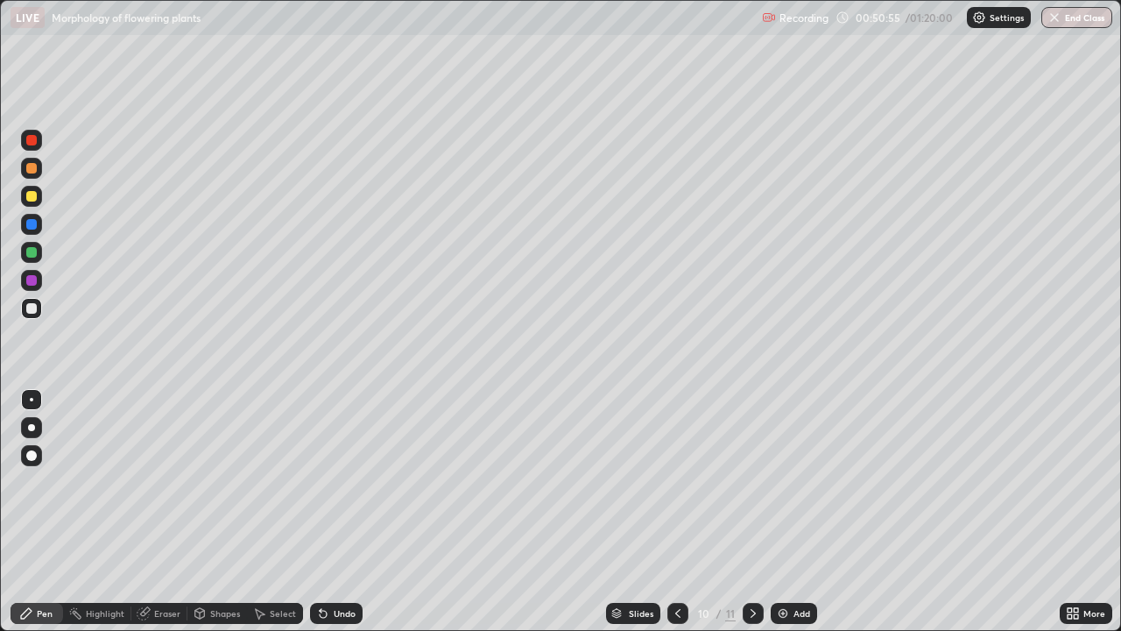
click at [1088, 512] on div "More" at bounding box center [1094, 613] width 22 height 9
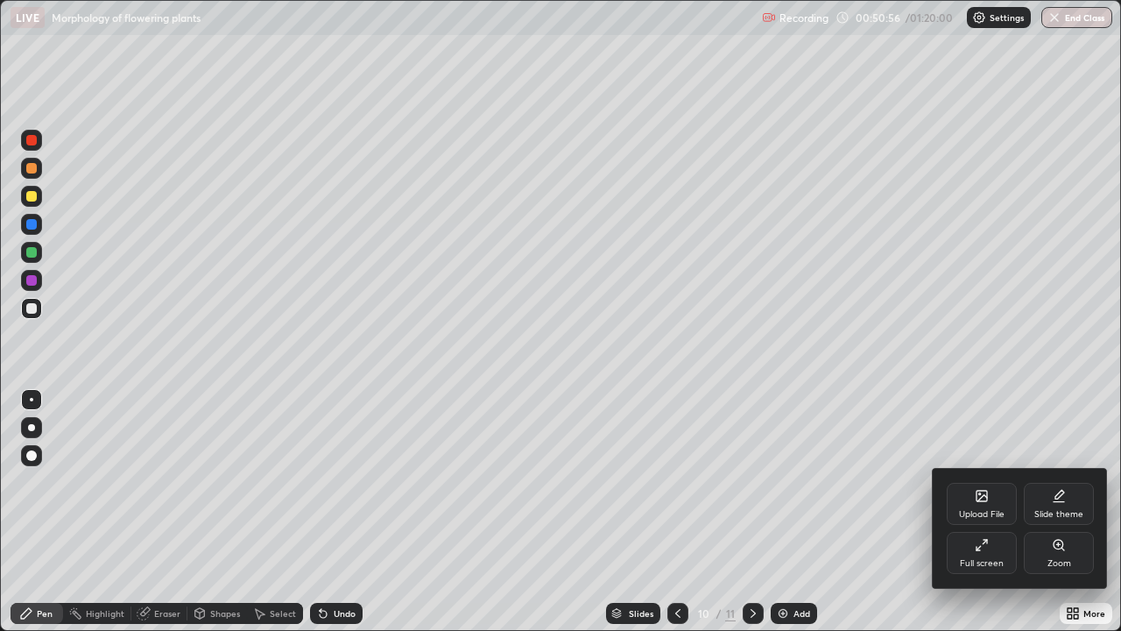
click at [1054, 512] on div "Zoom" at bounding box center [1060, 563] width 24 height 9
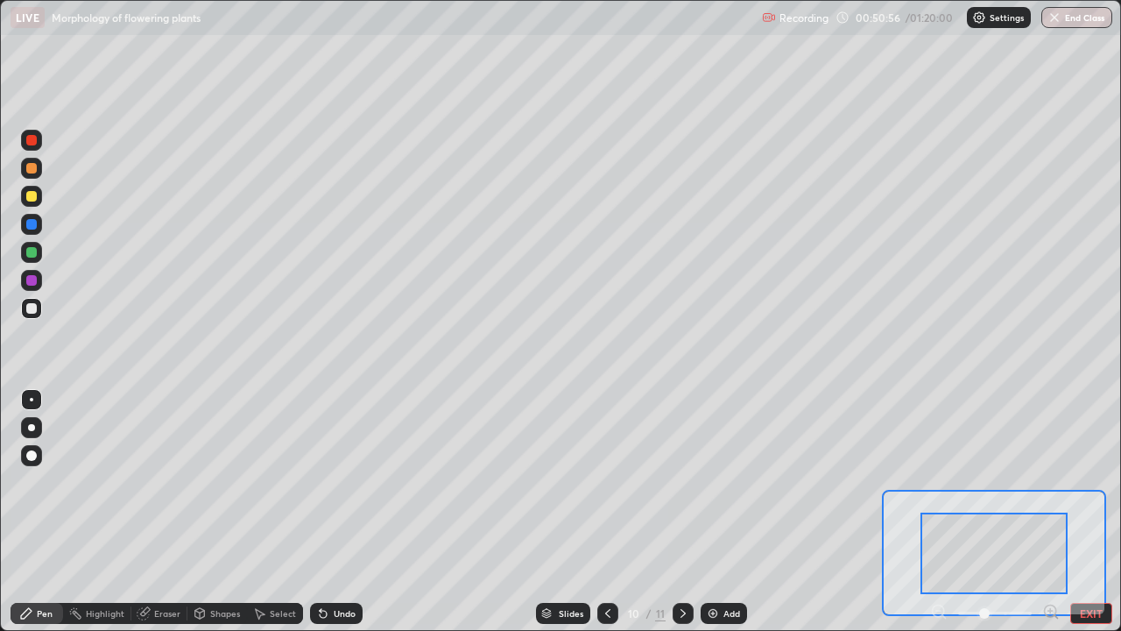
click at [1050, 512] on icon at bounding box center [1050, 610] width 4 height 0
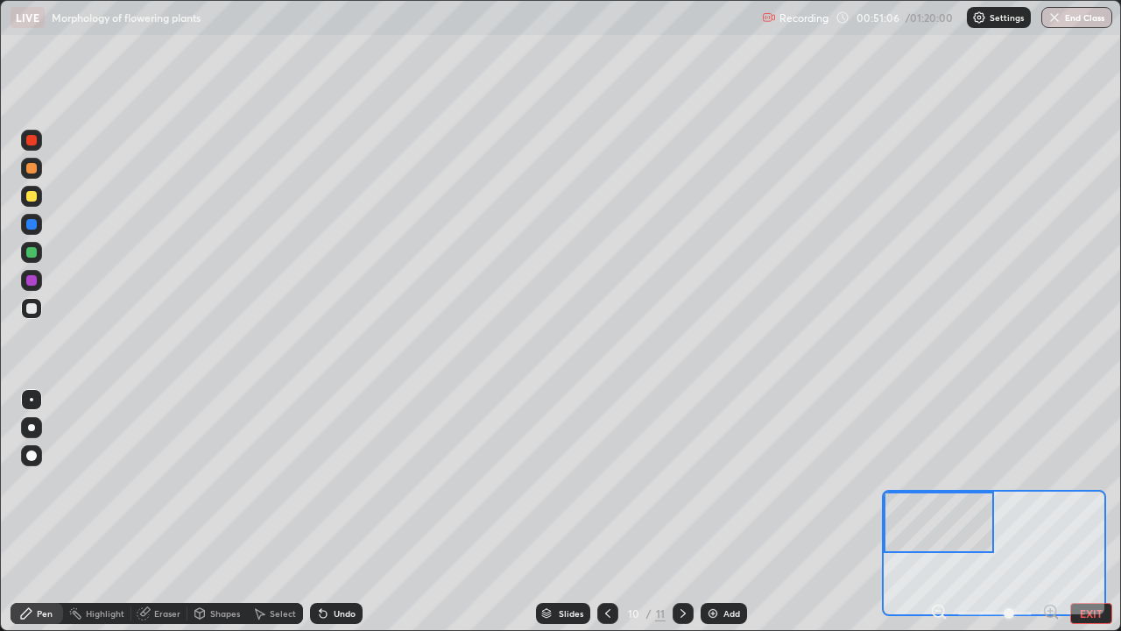
click at [28, 138] on div at bounding box center [31, 140] width 11 height 11
click at [155, 512] on div "Eraser" at bounding box center [167, 613] width 26 height 9
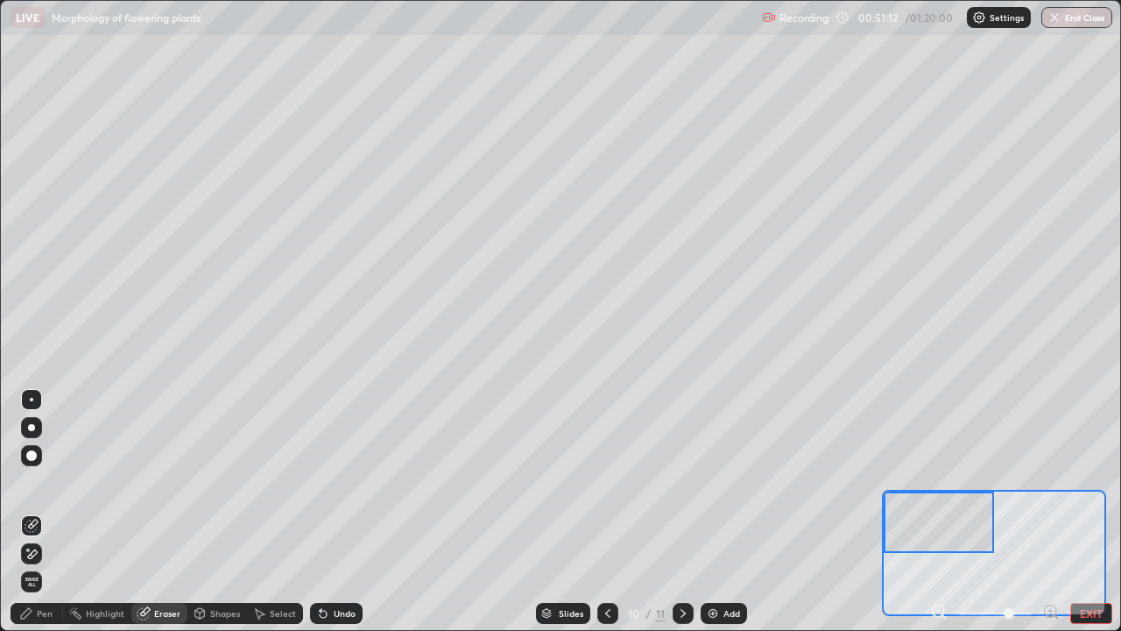
click at [44, 512] on div "Pen" at bounding box center [45, 613] width 16 height 9
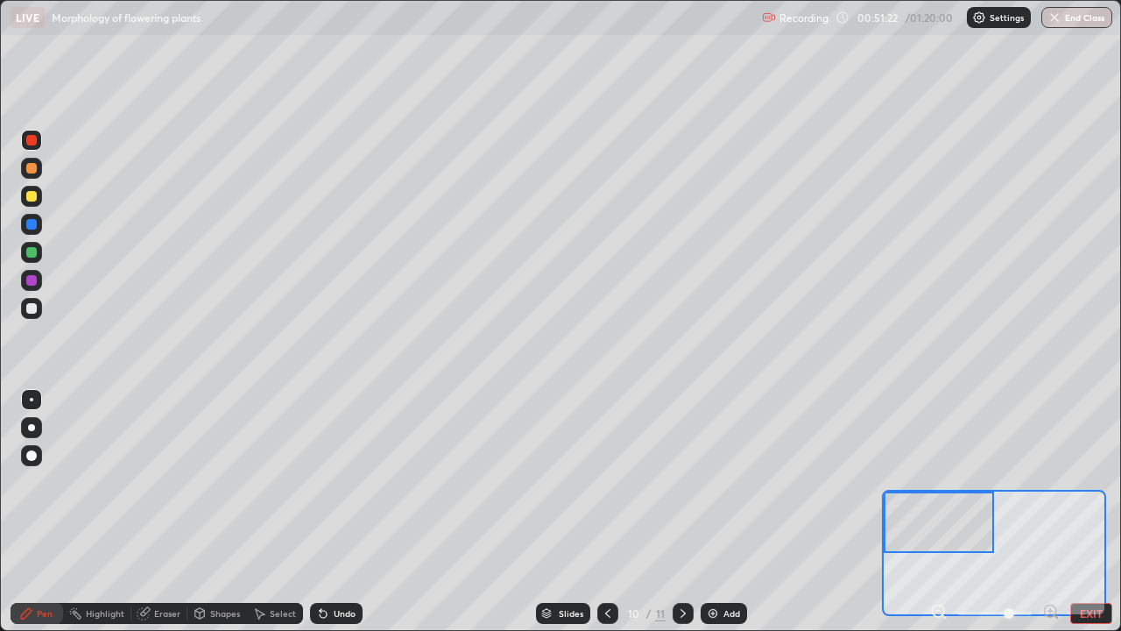
click at [29, 307] on div at bounding box center [31, 308] width 11 height 11
click at [166, 512] on div "Eraser" at bounding box center [167, 613] width 26 height 9
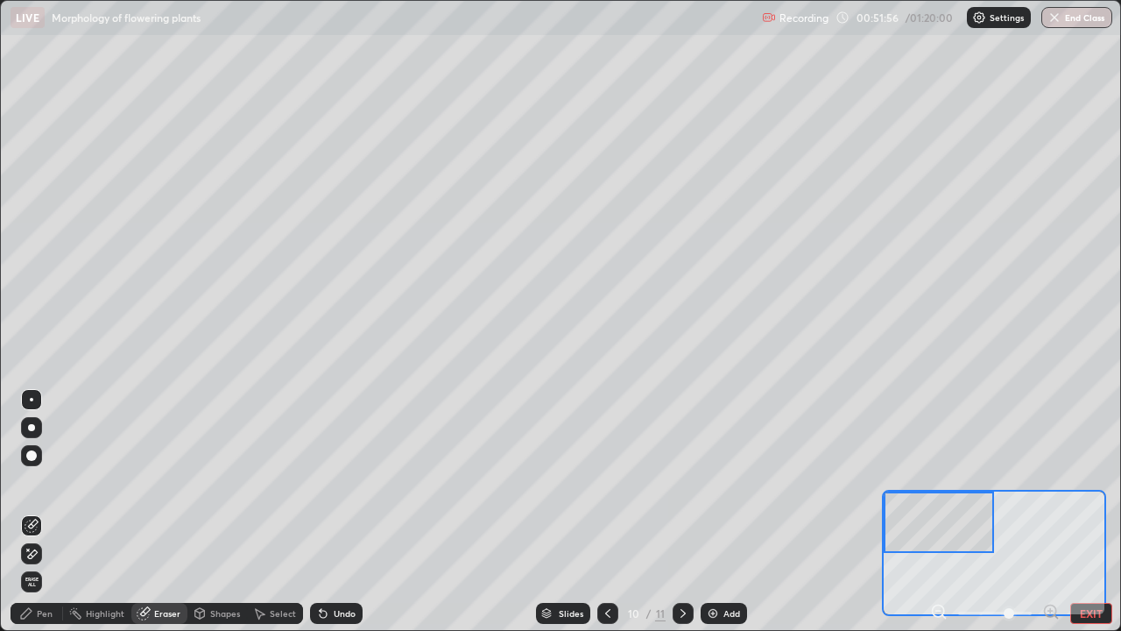
click at [28, 512] on icon at bounding box center [26, 613] width 14 height 14
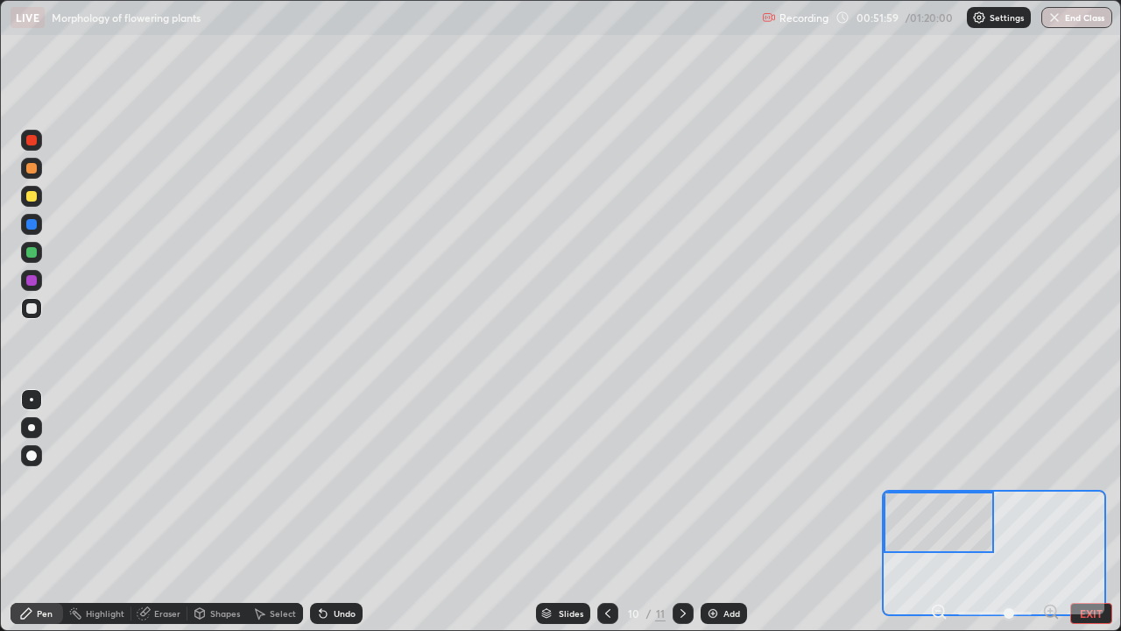
click at [156, 512] on div "Eraser" at bounding box center [167, 613] width 26 height 9
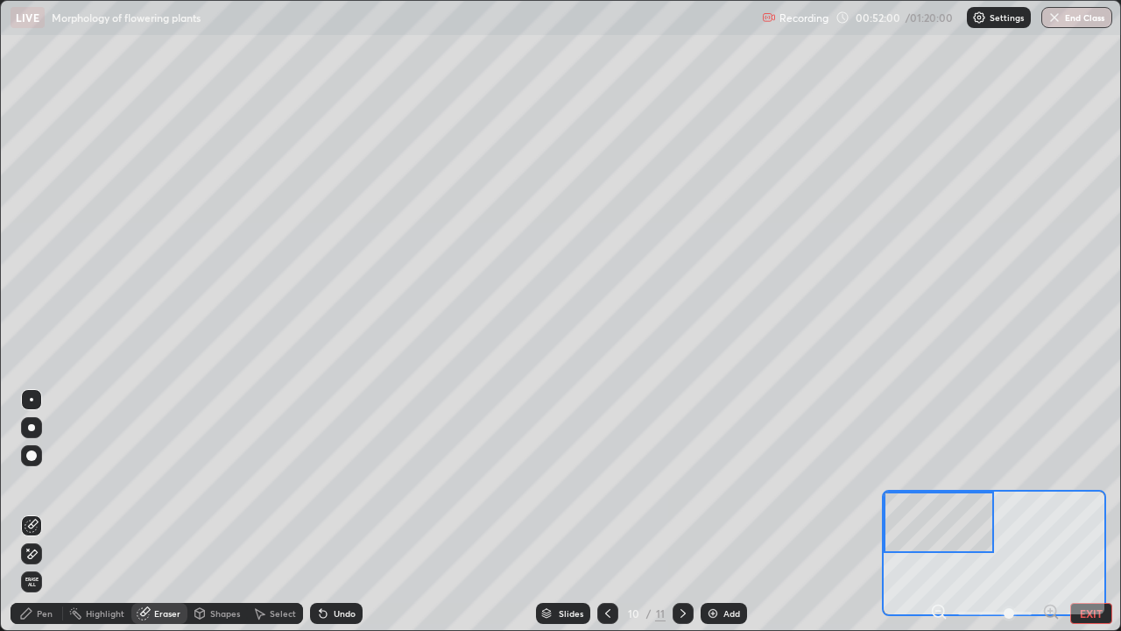
click at [43, 512] on div "Pen" at bounding box center [45, 613] width 16 height 9
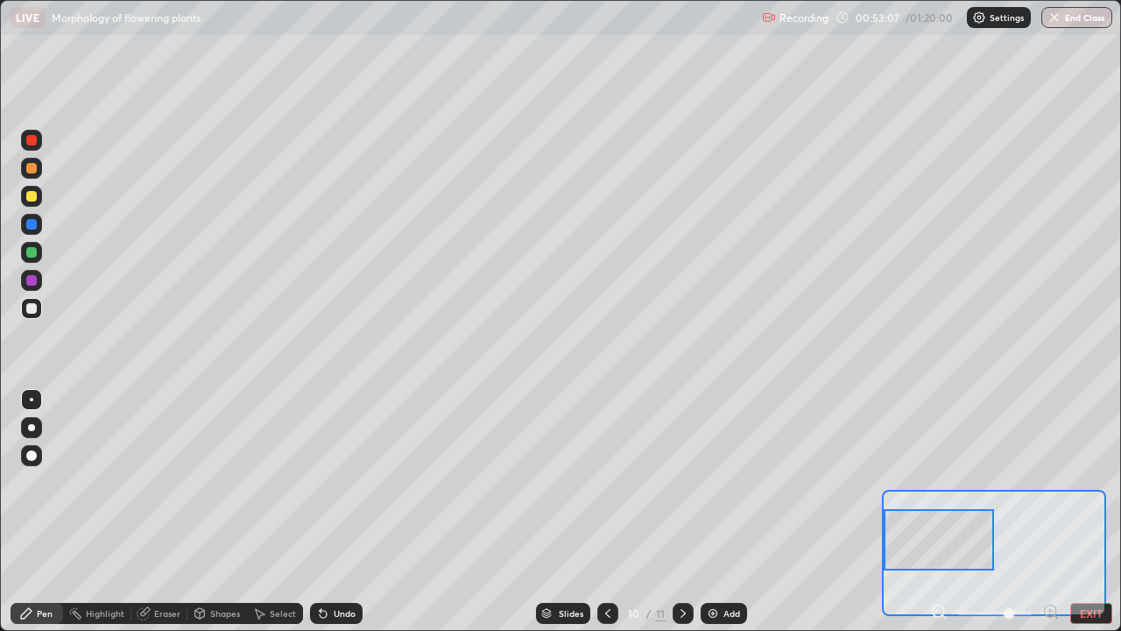
click at [32, 140] on div at bounding box center [31, 140] width 11 height 11
click at [36, 313] on div at bounding box center [31, 308] width 21 height 21
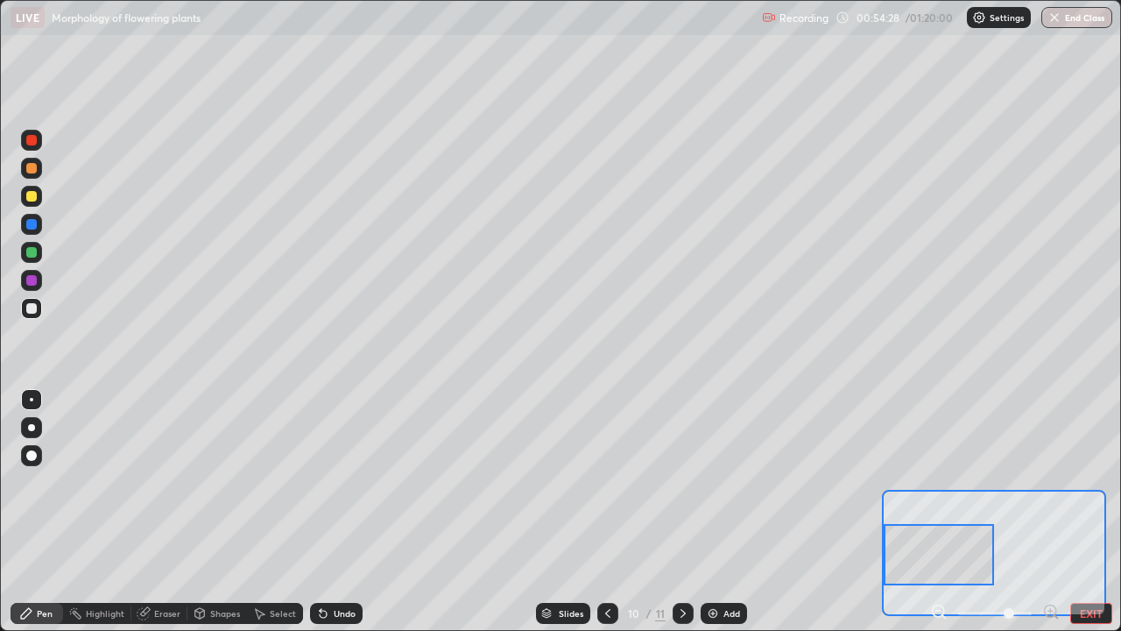
click at [31, 148] on div at bounding box center [31, 140] width 21 height 21
click at [32, 200] on div at bounding box center [31, 196] width 11 height 11
click at [146, 512] on icon at bounding box center [145, 611] width 10 height 9
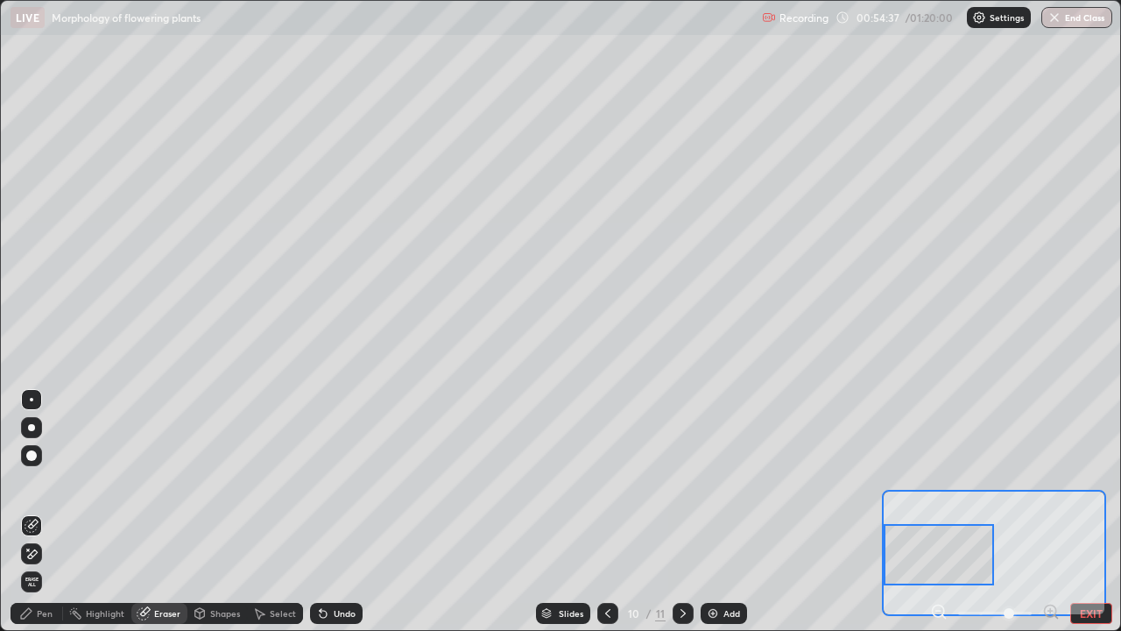
click at [38, 512] on div "Pen" at bounding box center [45, 613] width 16 height 9
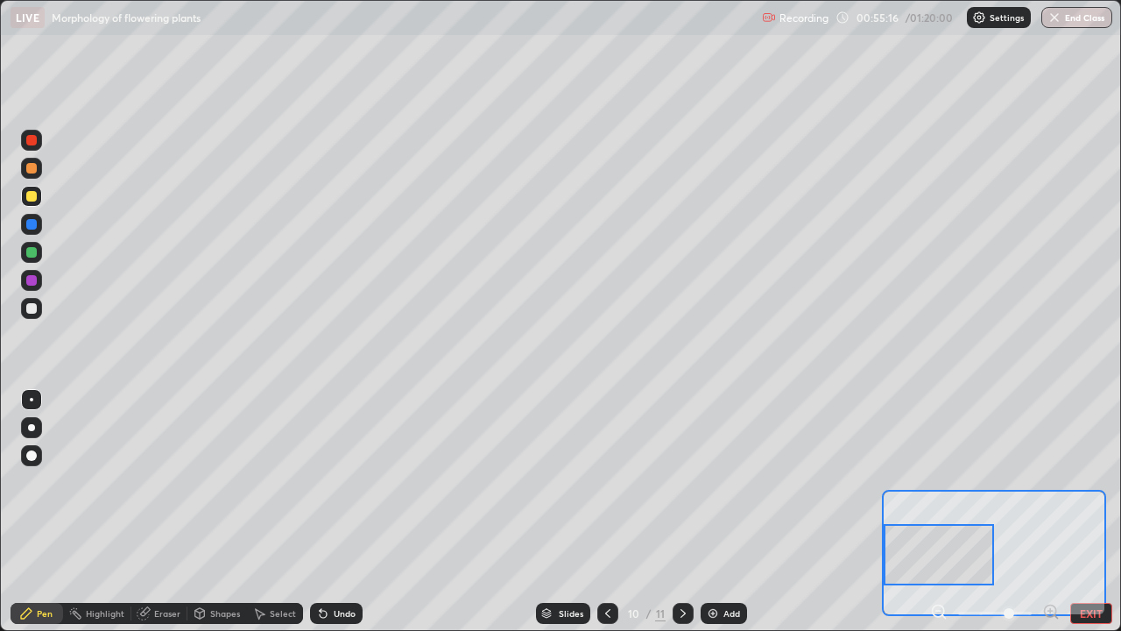
click at [30, 140] on div at bounding box center [31, 140] width 11 height 11
click at [150, 512] on icon at bounding box center [144, 613] width 14 height 14
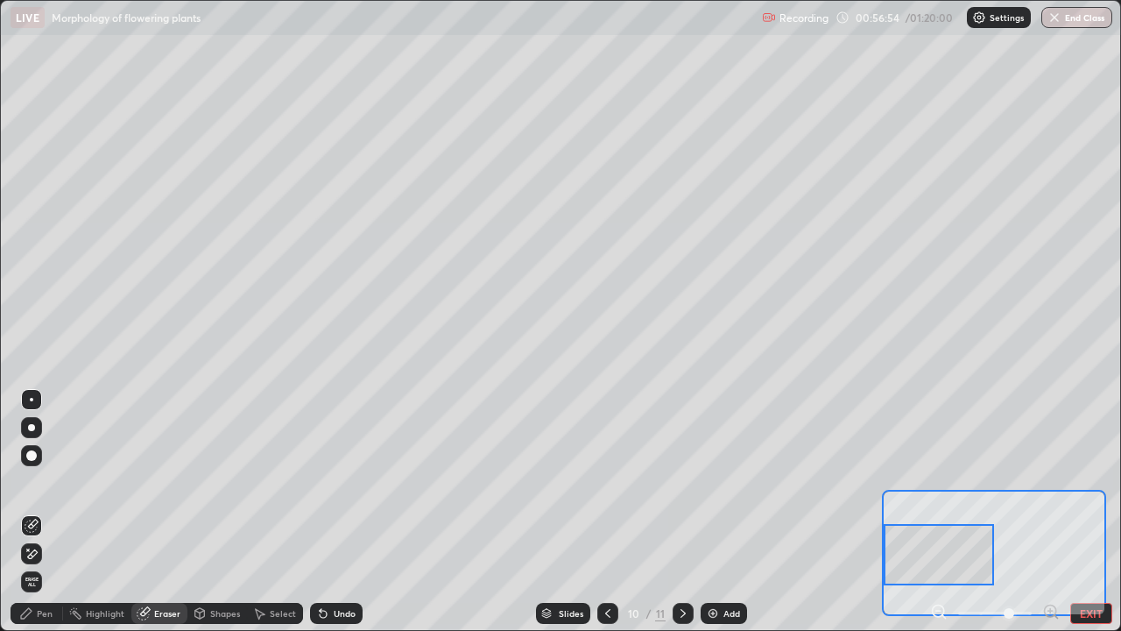
click at [36, 512] on div "Pen" at bounding box center [37, 613] width 53 height 21
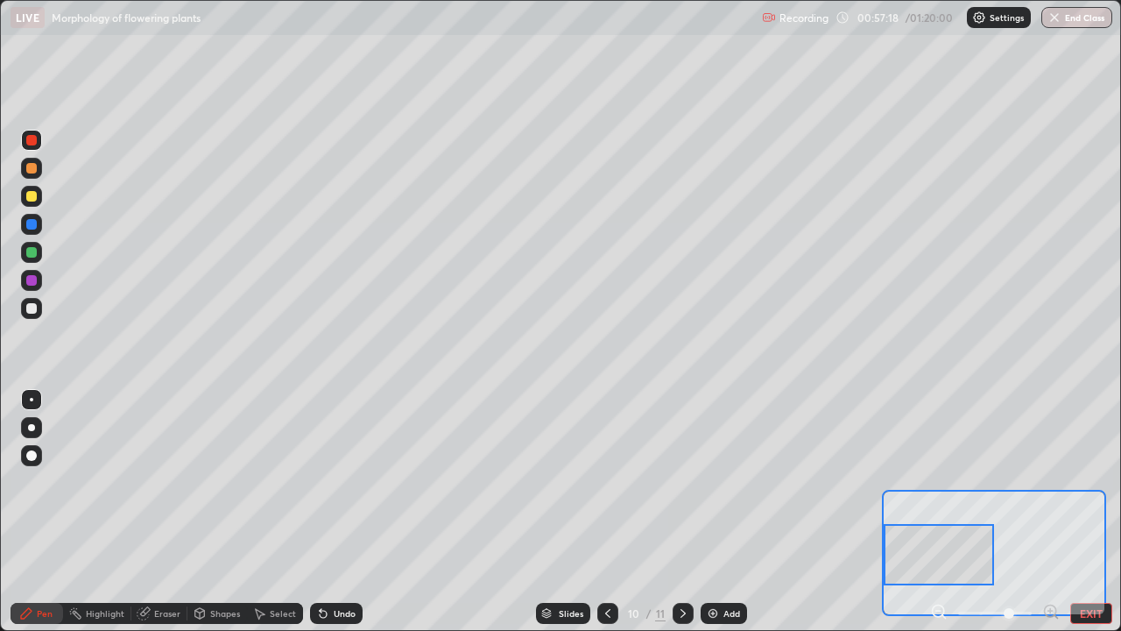
click at [613, 512] on div at bounding box center [607, 613] width 21 height 21
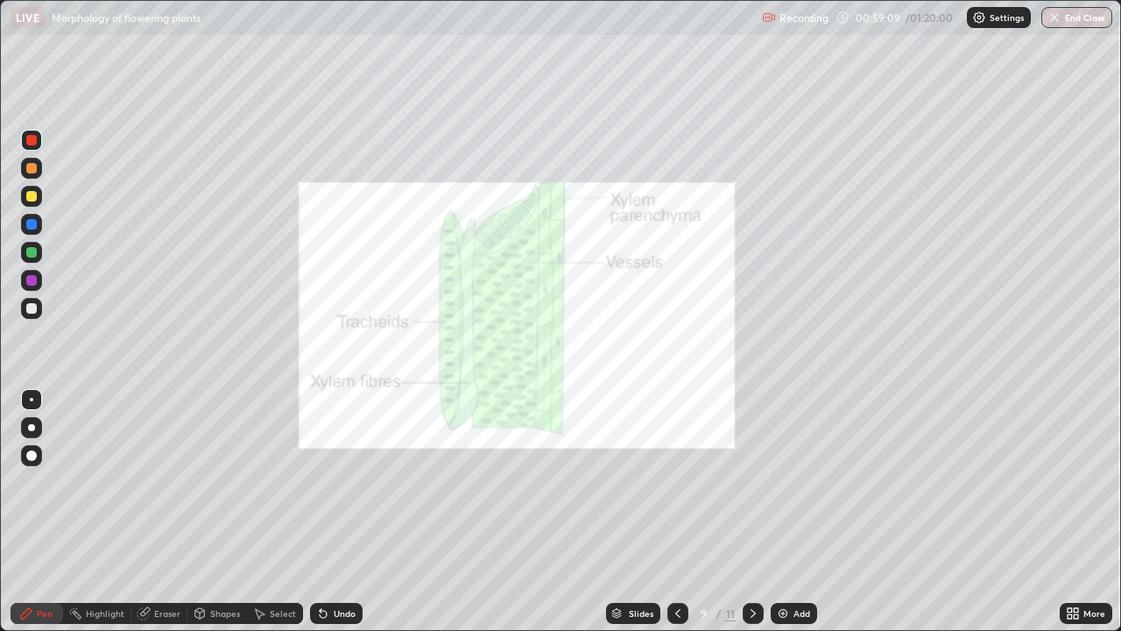
click at [752, 512] on icon at bounding box center [753, 613] width 14 height 14
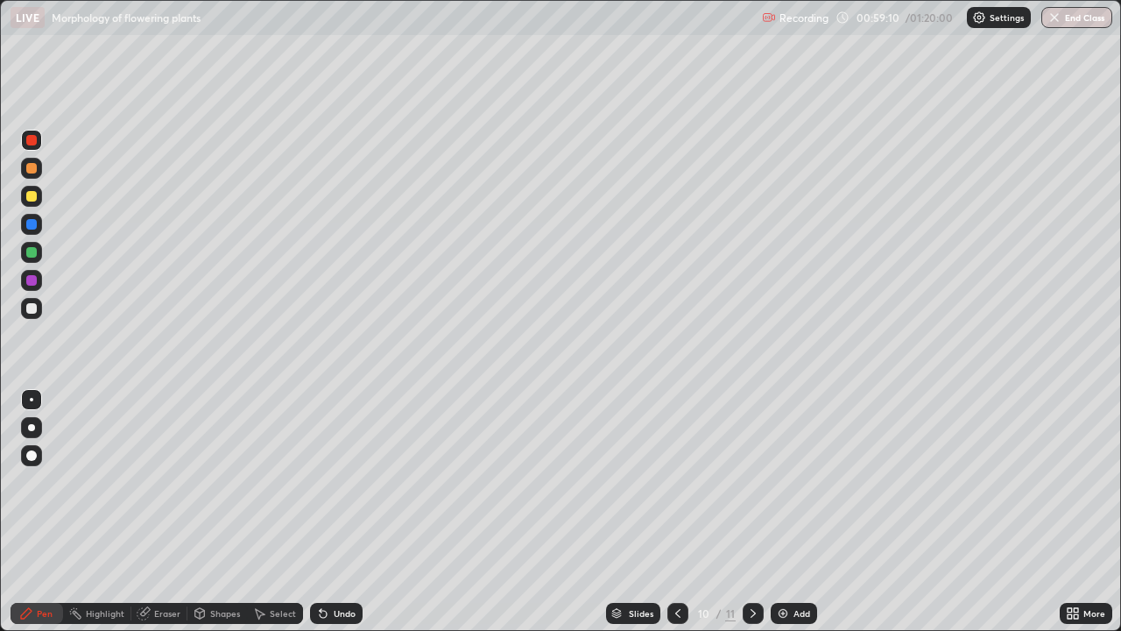
click at [1077, 512] on icon at bounding box center [1076, 610] width 4 height 4
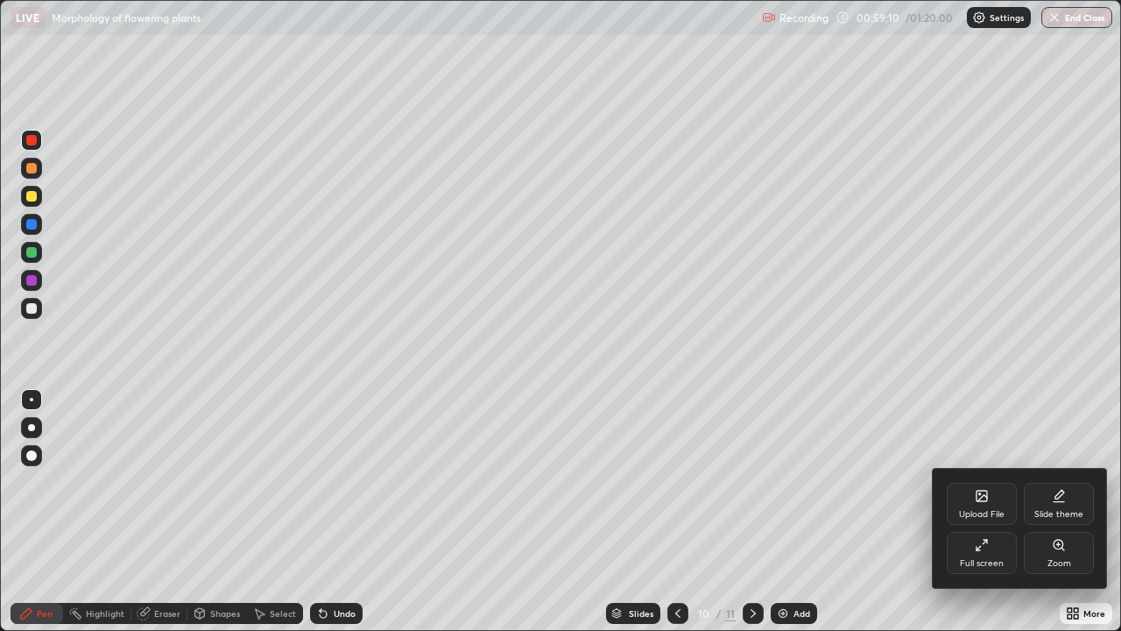
click at [1055, 512] on div "Zoom" at bounding box center [1059, 553] width 70 height 42
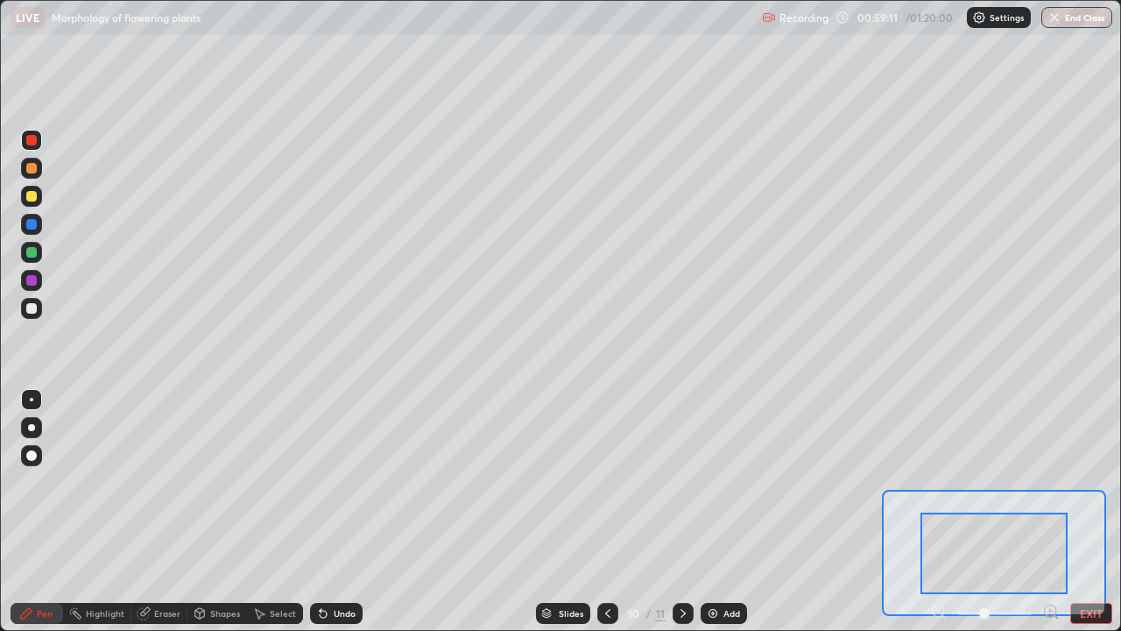
click at [1050, 512] on icon at bounding box center [1050, 610] width 4 height 0
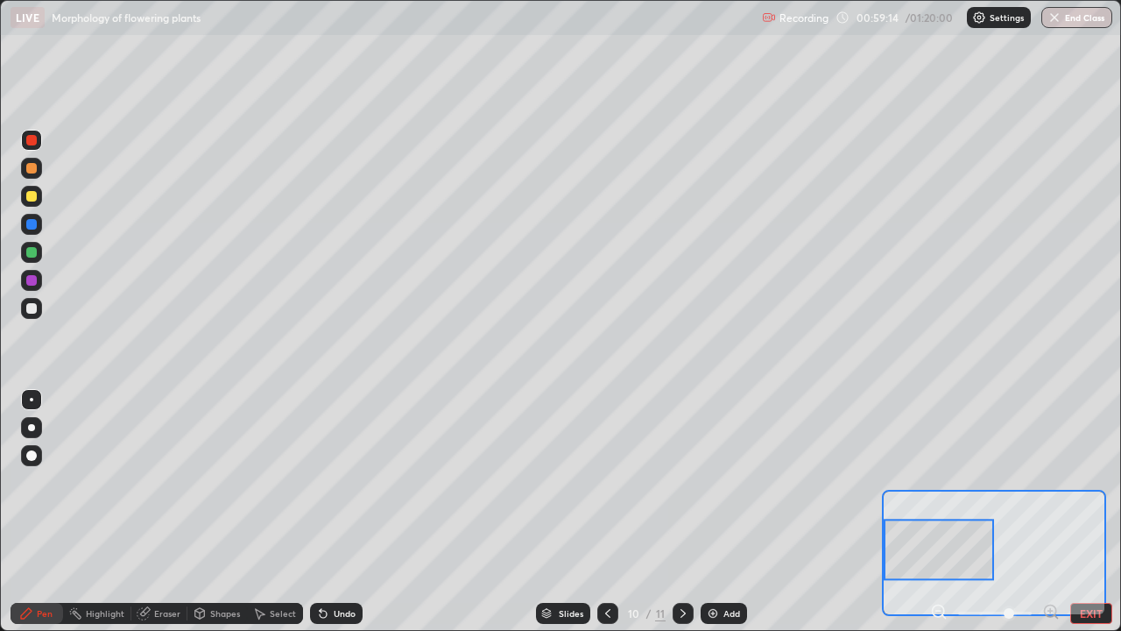
click at [27, 197] on div at bounding box center [31, 196] width 11 height 11
click at [31, 281] on div at bounding box center [31, 280] width 11 height 11
click at [606, 512] on icon at bounding box center [608, 613] width 14 height 14
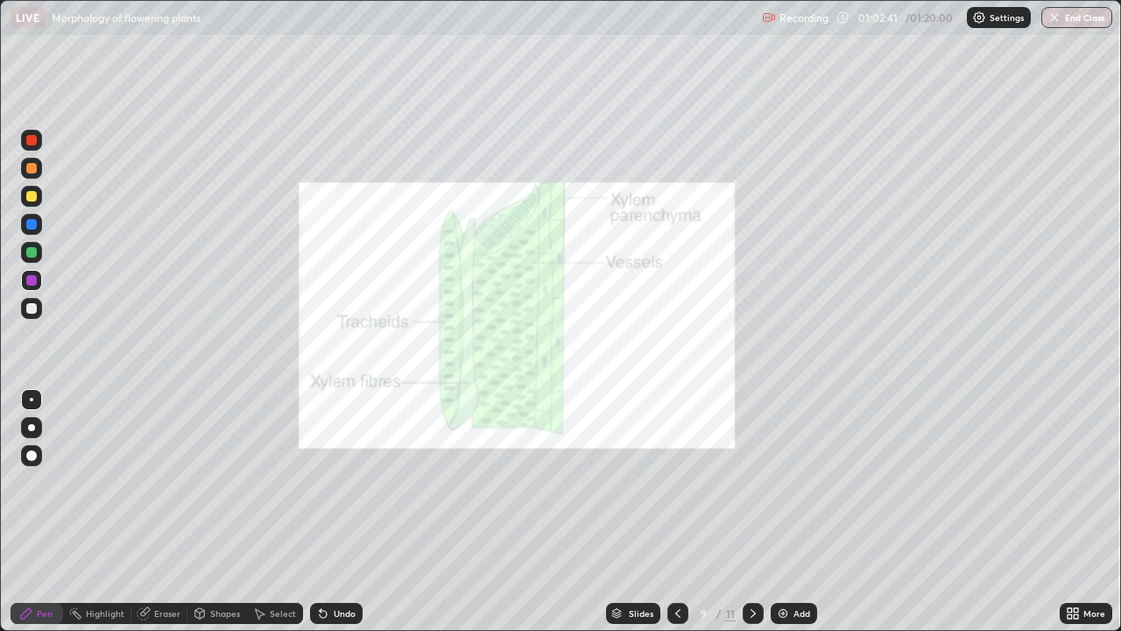
click at [752, 512] on icon at bounding box center [753, 613] width 14 height 14
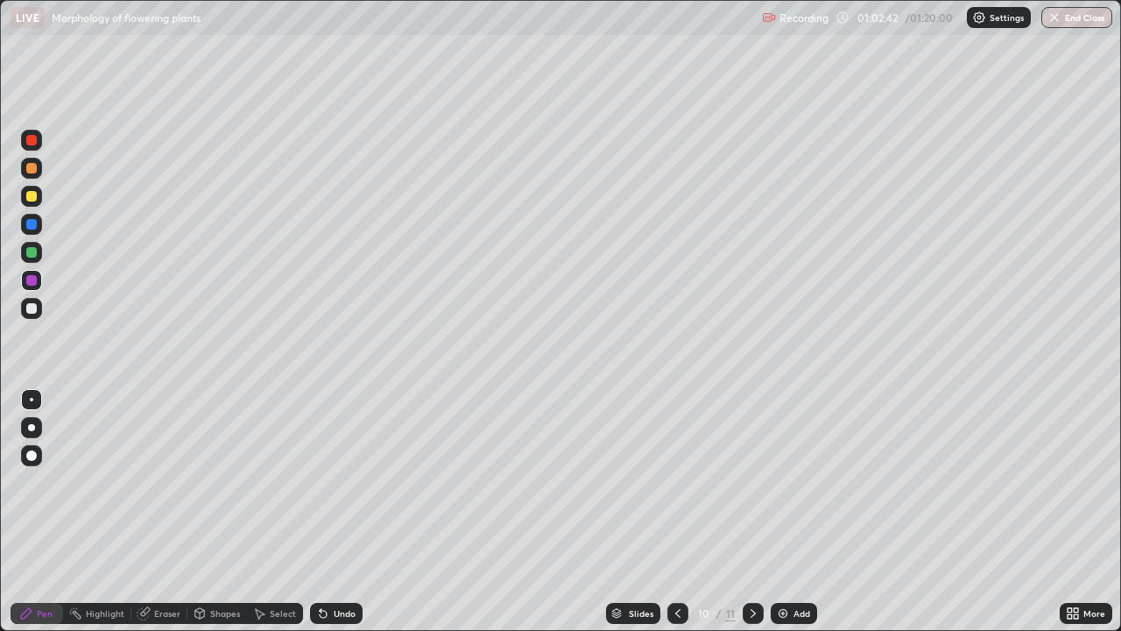
click at [1097, 512] on div "More" at bounding box center [1094, 613] width 22 height 9
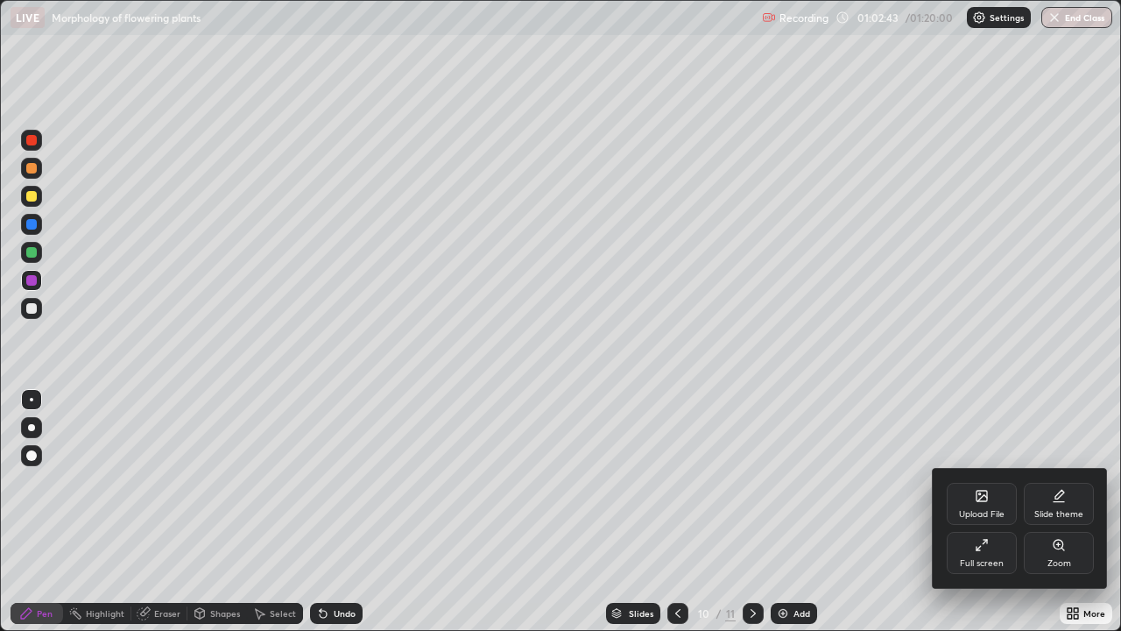
click at [1060, 512] on div "Zoom" at bounding box center [1060, 563] width 24 height 9
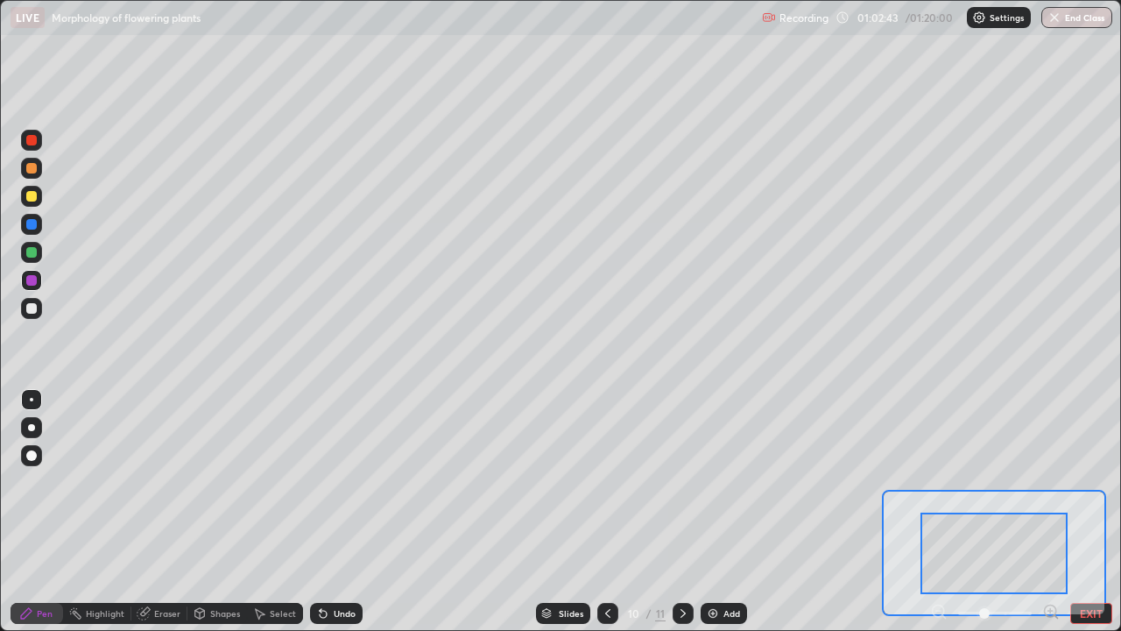
click at [1049, 512] on icon at bounding box center [1051, 612] width 18 height 18
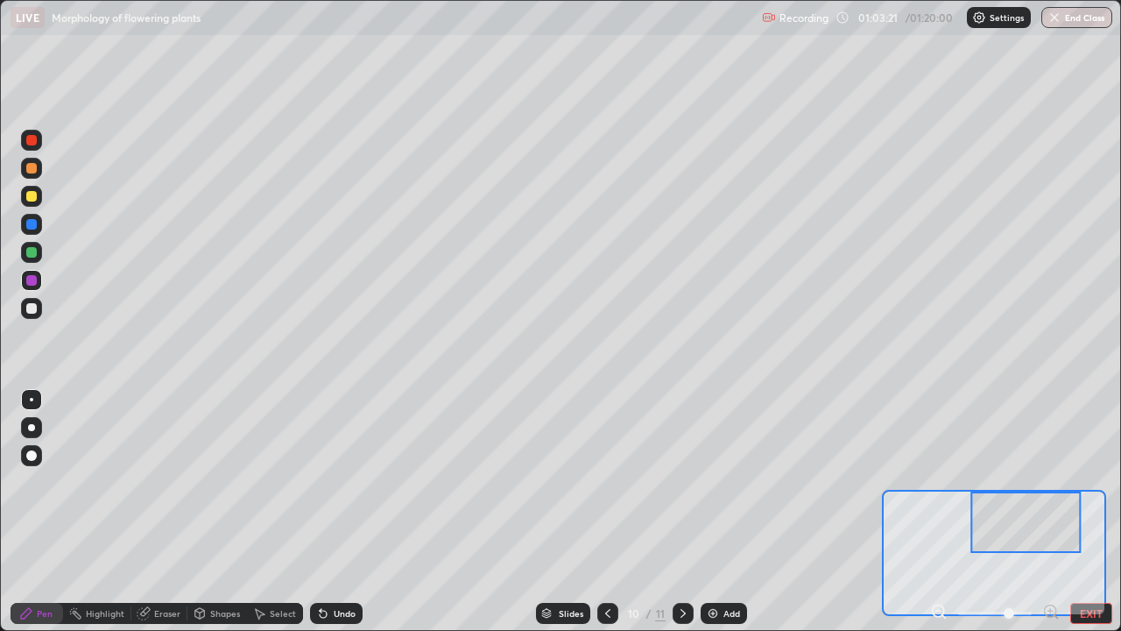
click at [35, 140] on div at bounding box center [31, 140] width 11 height 11
click at [28, 313] on div at bounding box center [31, 308] width 11 height 11
click at [29, 195] on div at bounding box center [31, 196] width 11 height 11
click at [28, 310] on div at bounding box center [31, 308] width 11 height 11
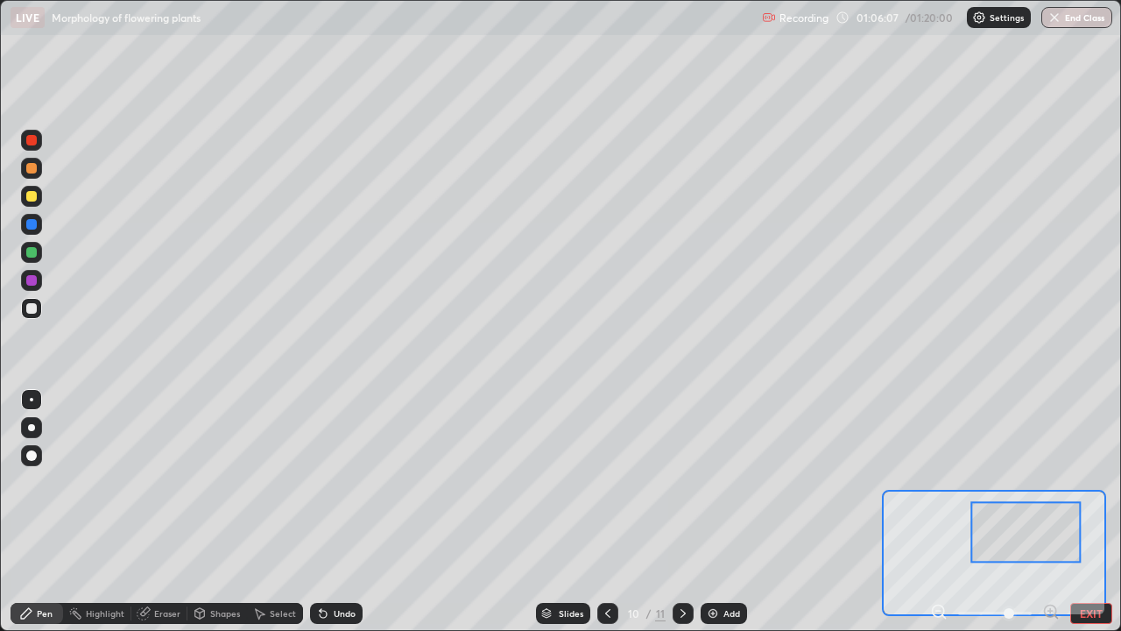
click at [1056, 512] on div at bounding box center [1026, 532] width 110 height 61
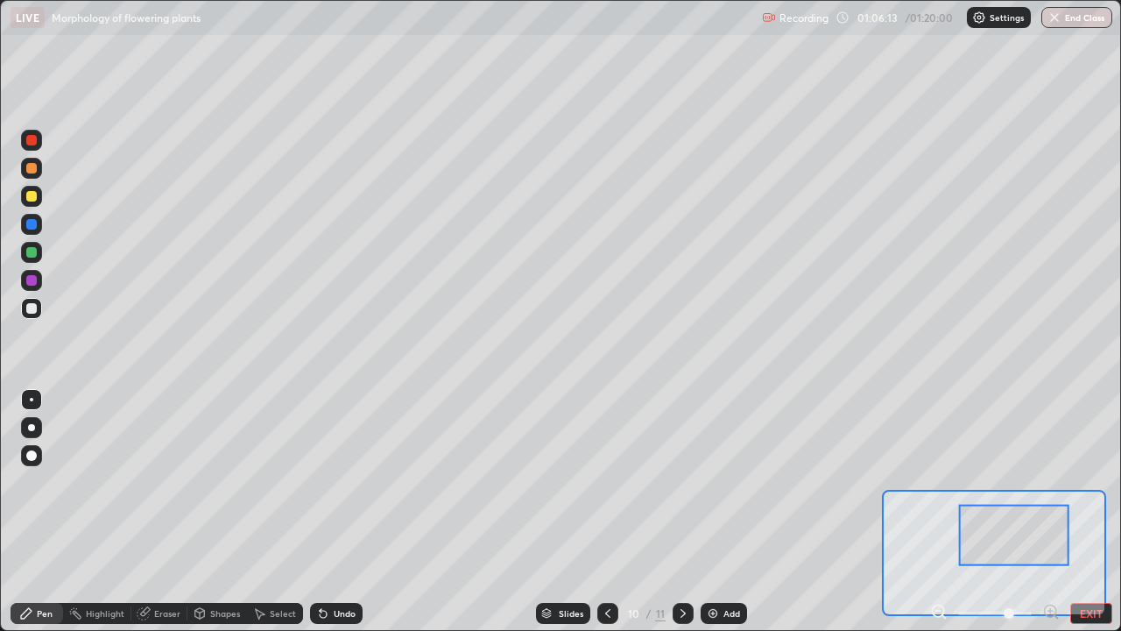
click at [34, 201] on div at bounding box center [31, 196] width 11 height 11
click at [33, 287] on div at bounding box center [31, 280] width 21 height 21
click at [32, 298] on div at bounding box center [31, 308] width 21 height 21
click at [27, 135] on div at bounding box center [31, 140] width 11 height 11
click at [34, 312] on div at bounding box center [31, 308] width 11 height 11
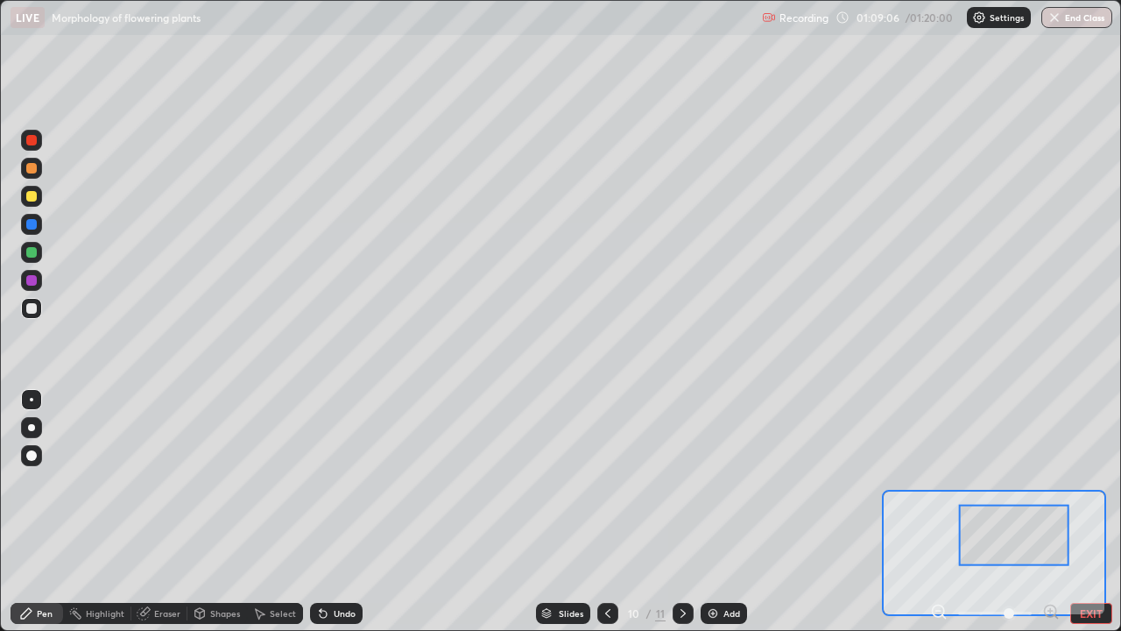
click at [34, 309] on div at bounding box center [31, 308] width 11 height 11
click at [33, 137] on div at bounding box center [31, 140] width 11 height 11
click at [29, 312] on div at bounding box center [31, 308] width 11 height 11
click at [1067, 22] on button "End Class" at bounding box center [1077, 17] width 69 height 21
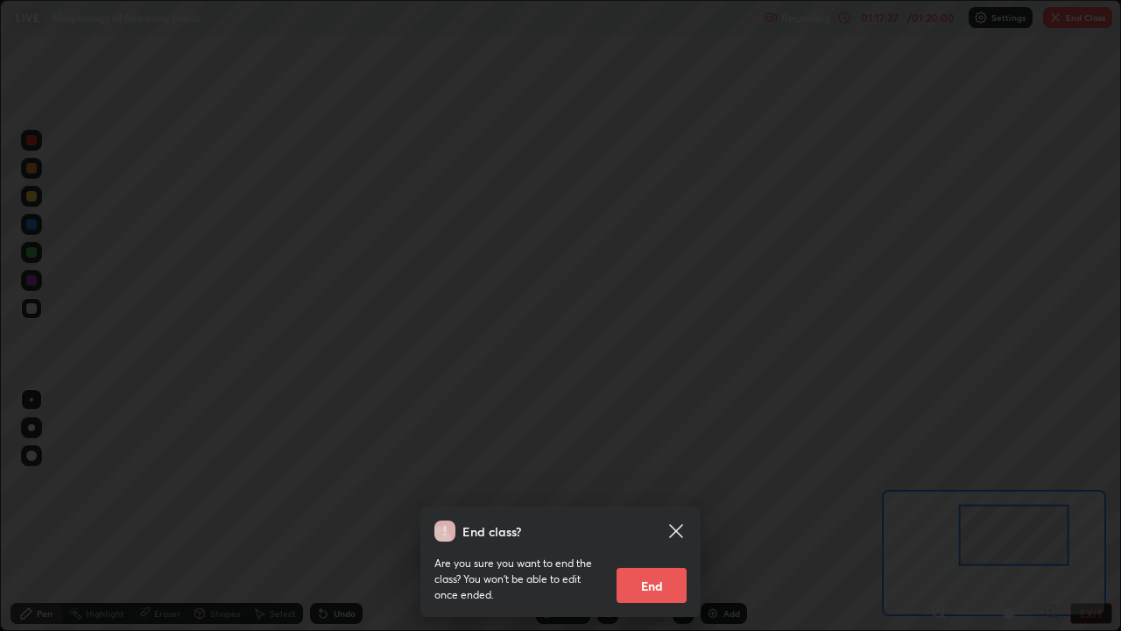
click at [645, 512] on button "End" at bounding box center [652, 585] width 70 height 35
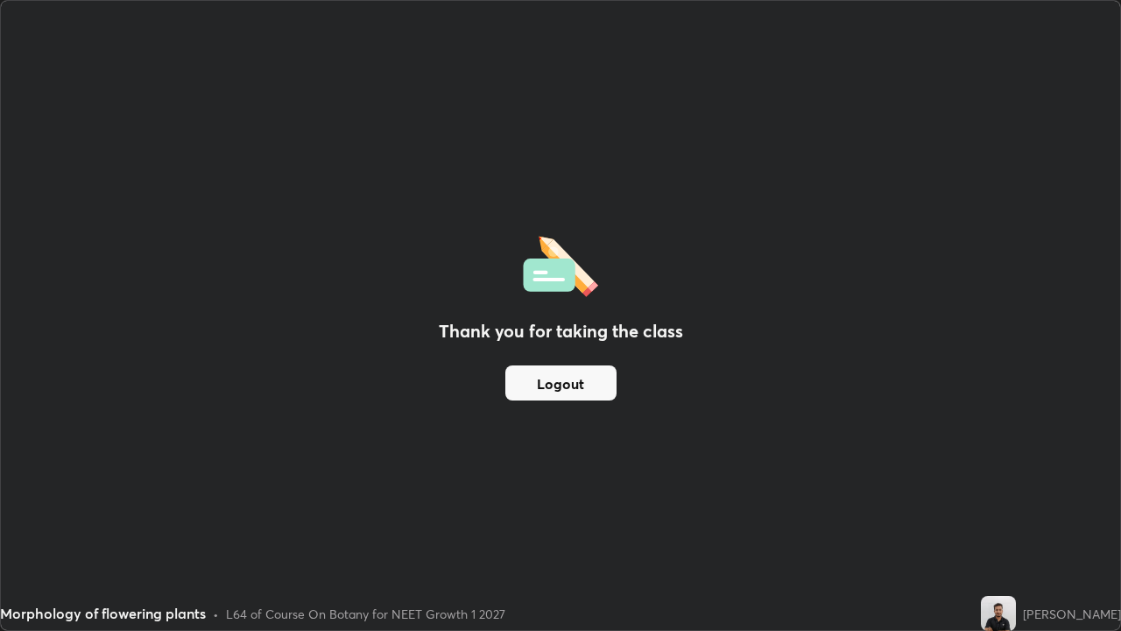
click at [544, 391] on button "Logout" at bounding box center [560, 382] width 111 height 35
